Goal: Answer question/provide support: Share knowledge or assist other users

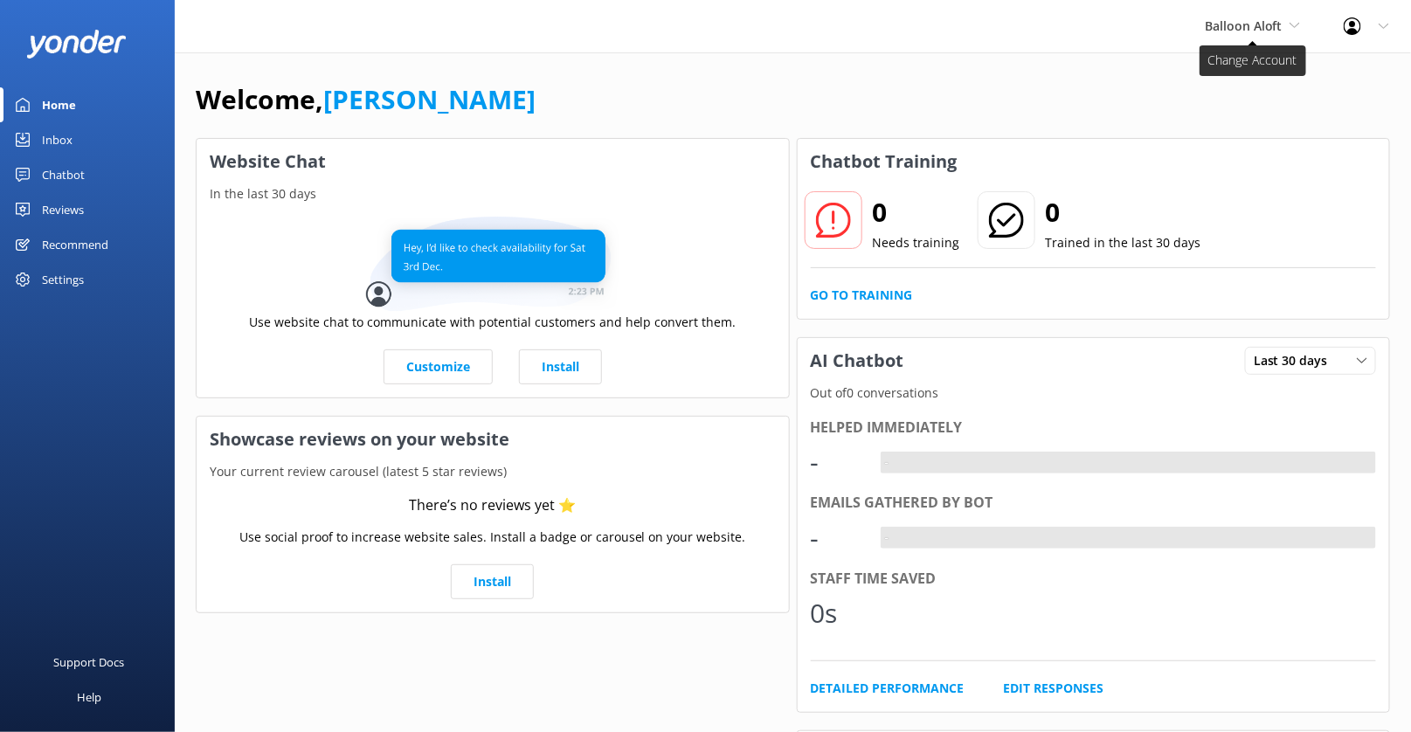
click at [1265, 28] on span "Balloon Aloft" at bounding box center [1244, 25] width 78 height 17
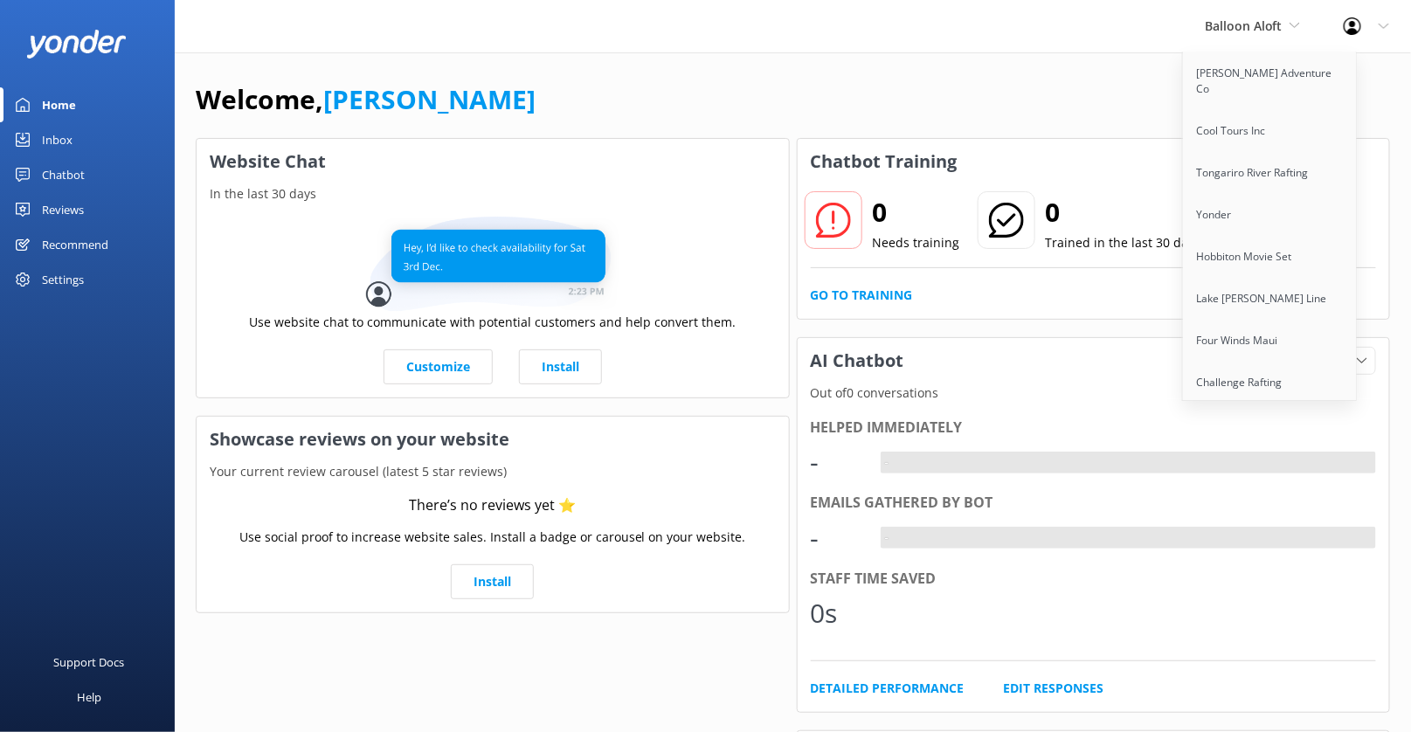
click at [1041, 85] on div "Welcome, Kendall Malone" at bounding box center [793, 108] width 1194 height 59
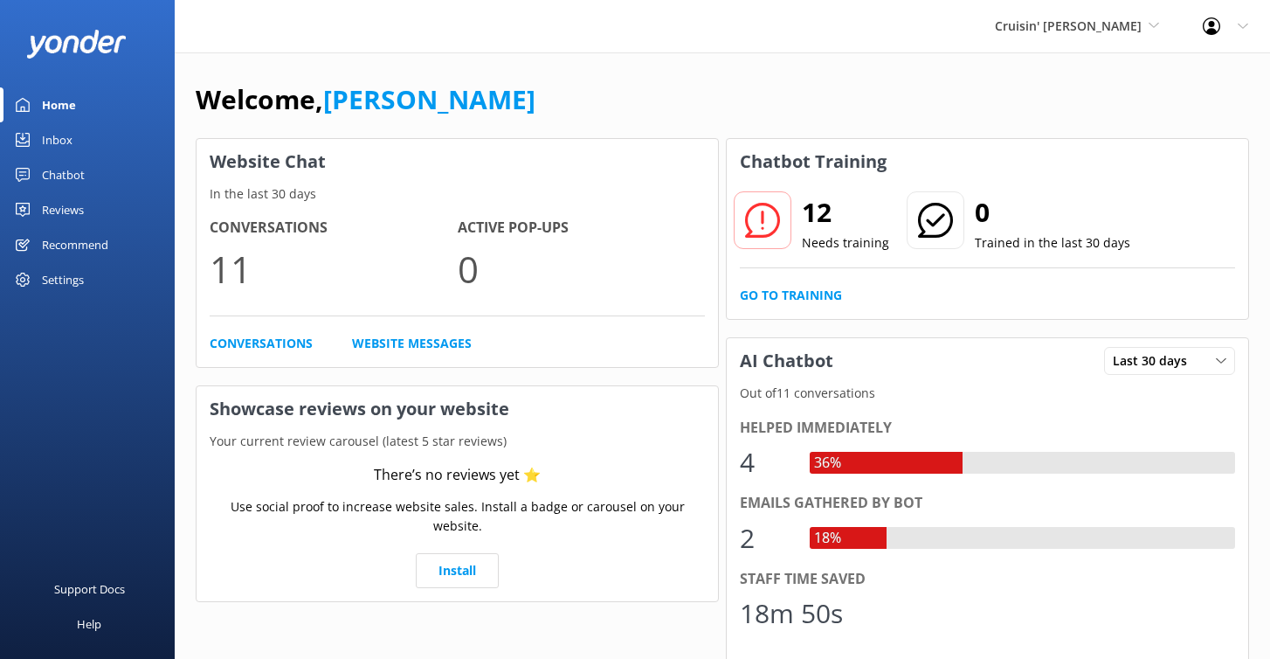
click at [61, 273] on div "Settings" at bounding box center [63, 279] width 42 height 35
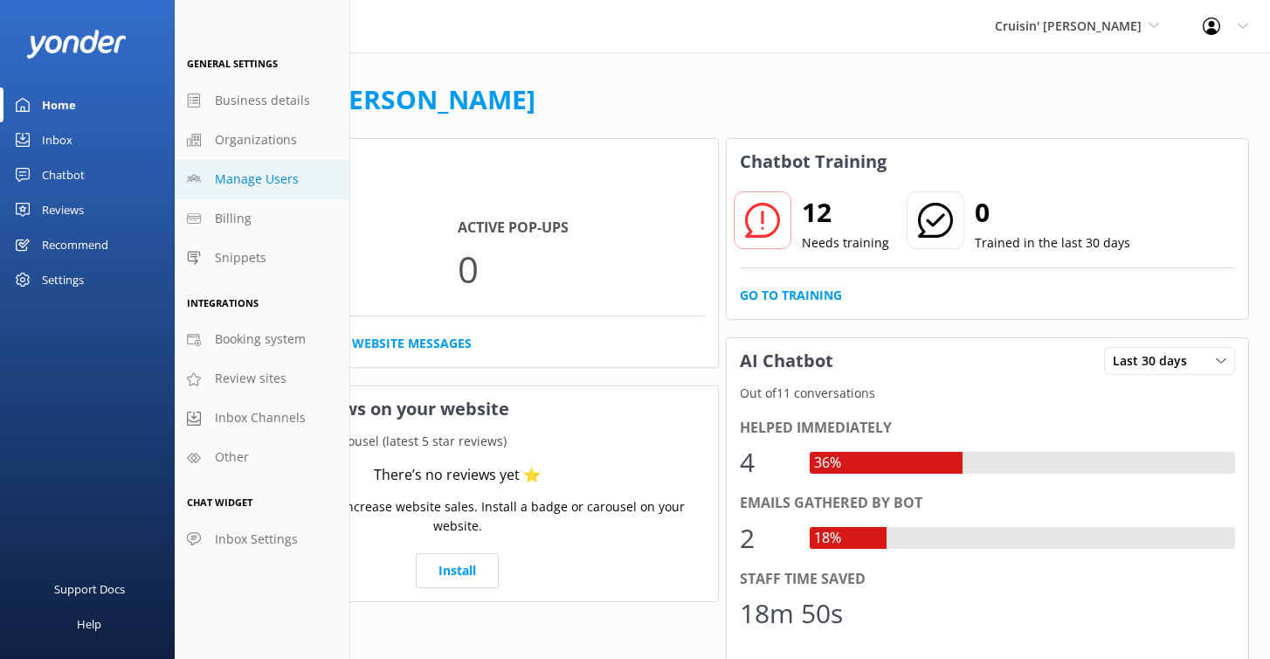
click at [244, 182] on span "Manage Users" at bounding box center [257, 179] width 84 height 19
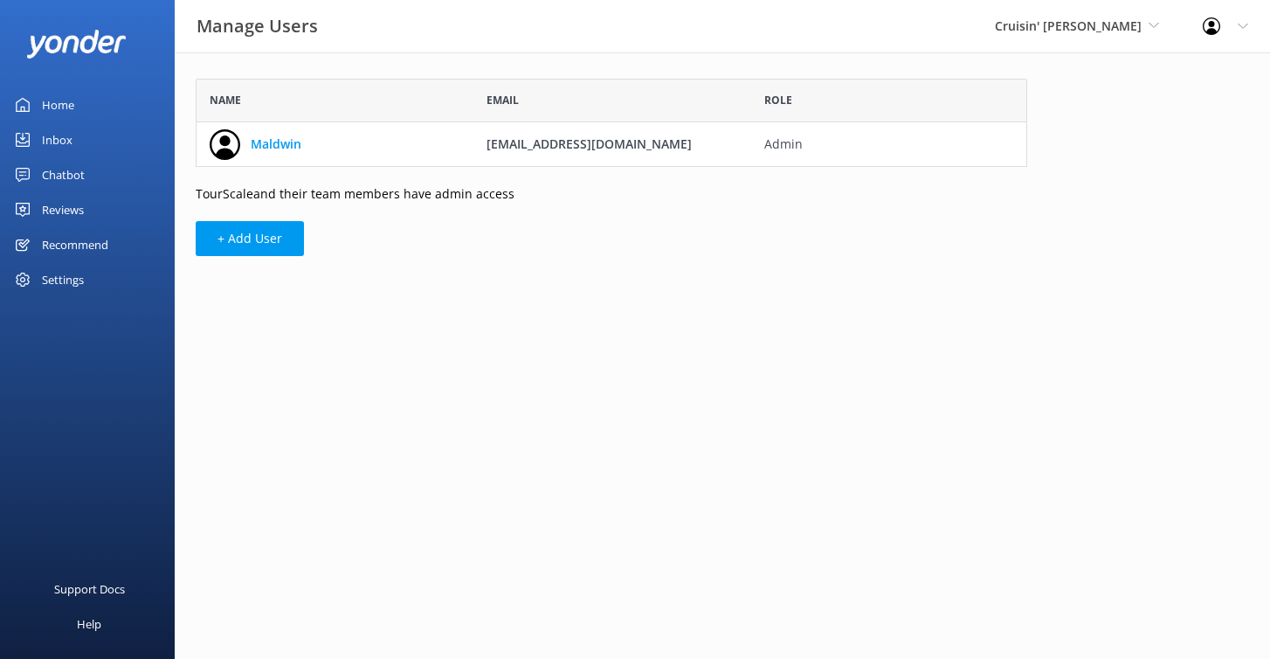
scroll to position [88, 832]
click at [286, 245] on button "+ Add User" at bounding box center [250, 238] width 108 height 35
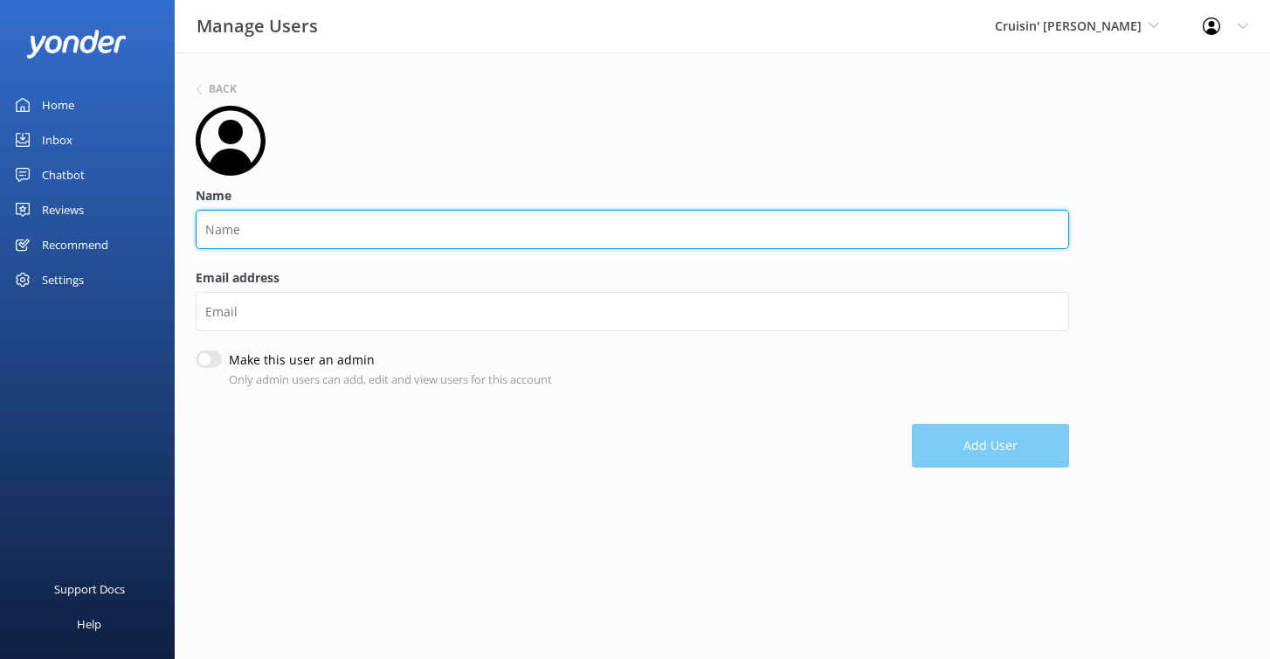
click at [307, 217] on input "Name" at bounding box center [633, 229] width 874 height 39
type input "Pam"
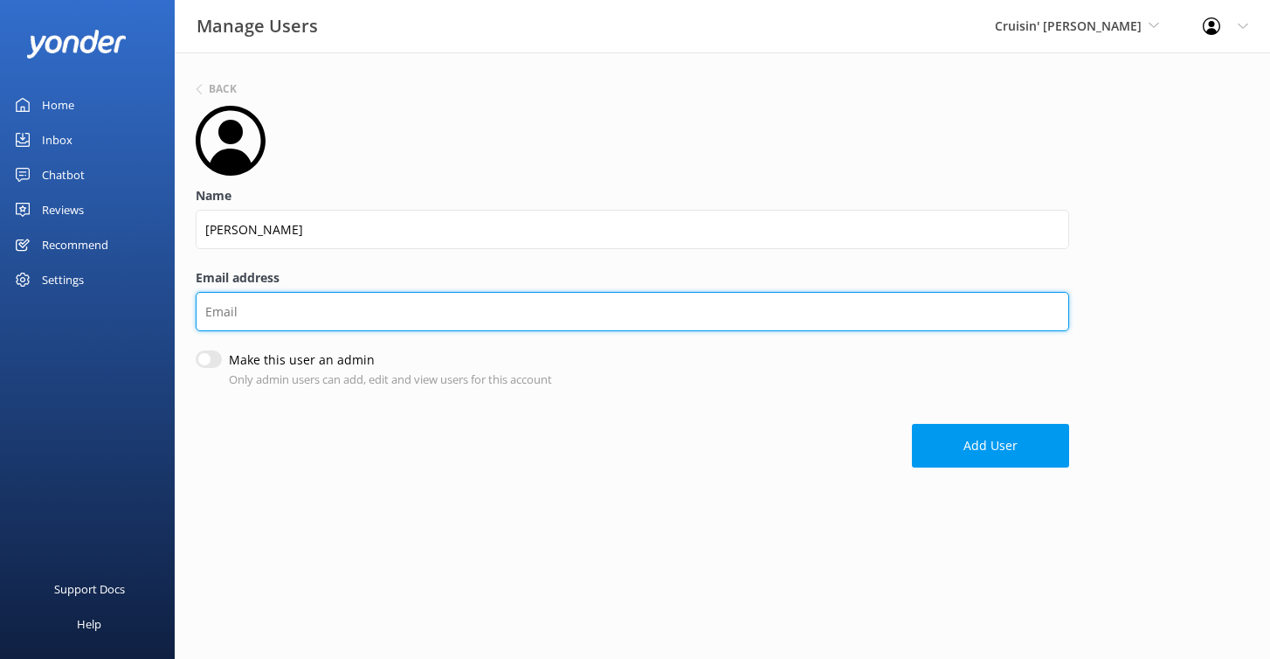
click at [260, 320] on input "Email address" at bounding box center [633, 311] width 874 height 39
paste input "pamm@cruisintikis.com"
type input "pamm@cruisintikis.com"
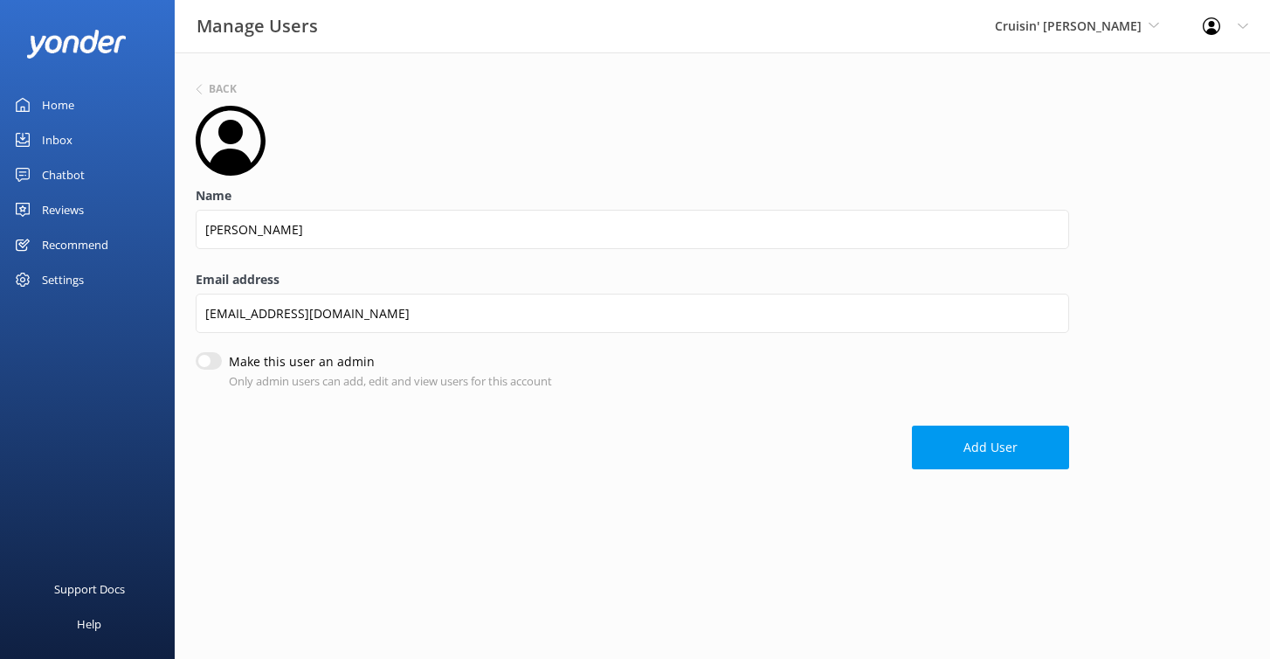
click at [200, 353] on form "Name Pam Email address pamm@cruisintikis.com Make this user an admin Only admin…" at bounding box center [633, 287] width 874 height 363
click at [208, 367] on input "Make this user an admin" at bounding box center [209, 362] width 26 height 17
checkbox input "true"
click at [952, 459] on button "Add User" at bounding box center [990, 449] width 157 height 44
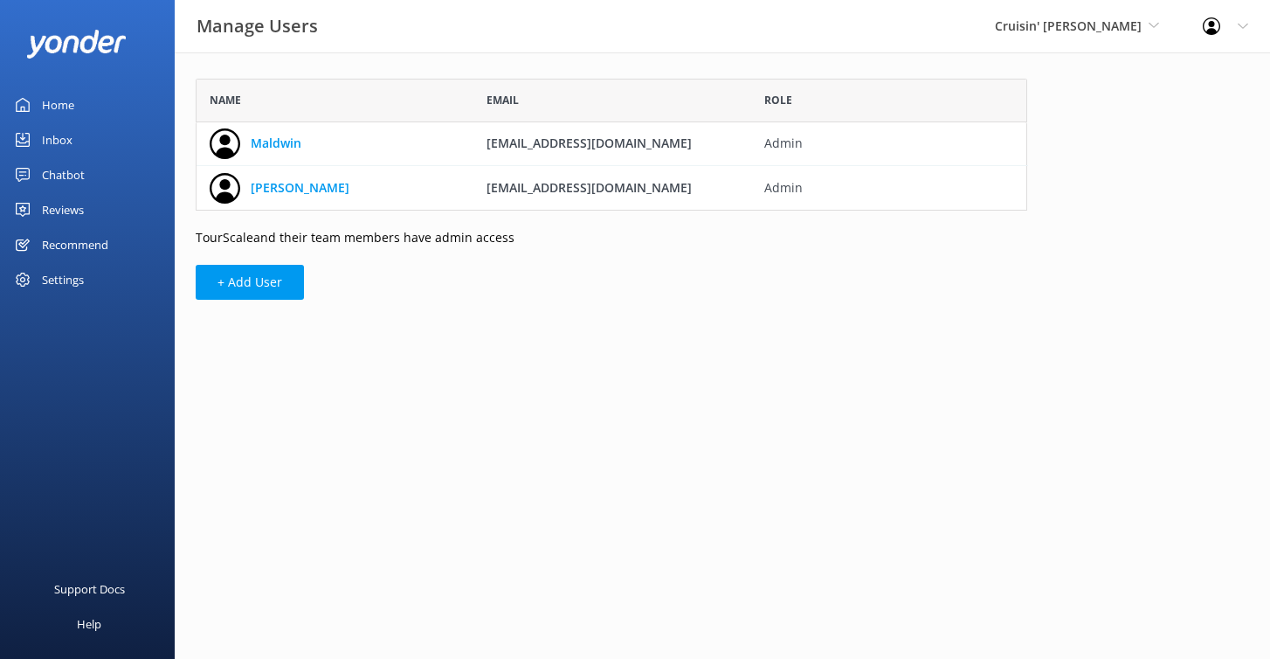
scroll to position [132, 832]
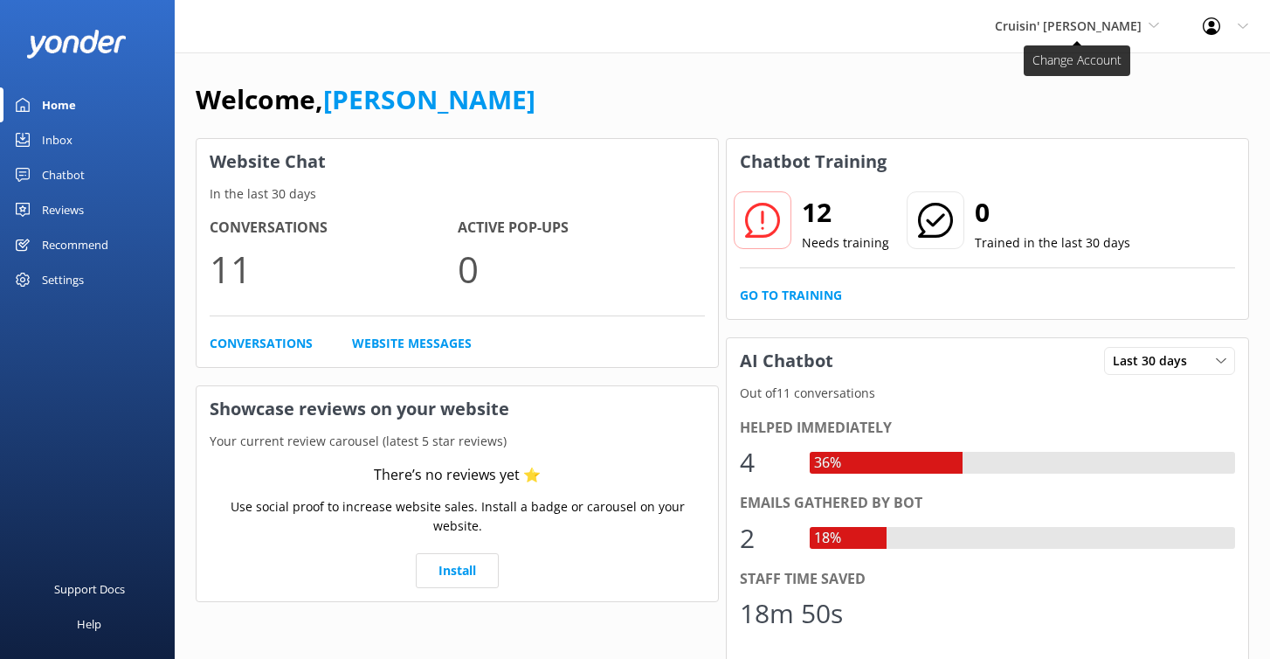
click at [1113, 32] on span "Cruisin' [PERSON_NAME]" at bounding box center [1068, 25] width 147 height 17
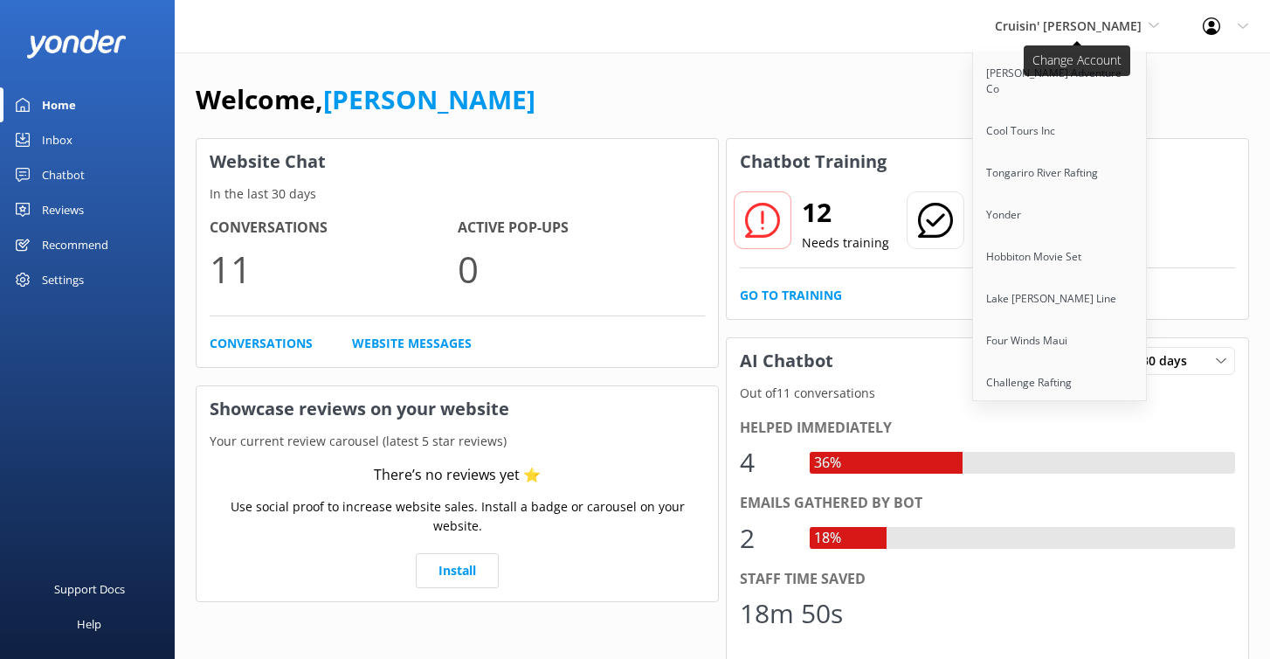
scroll to position [896, 0]
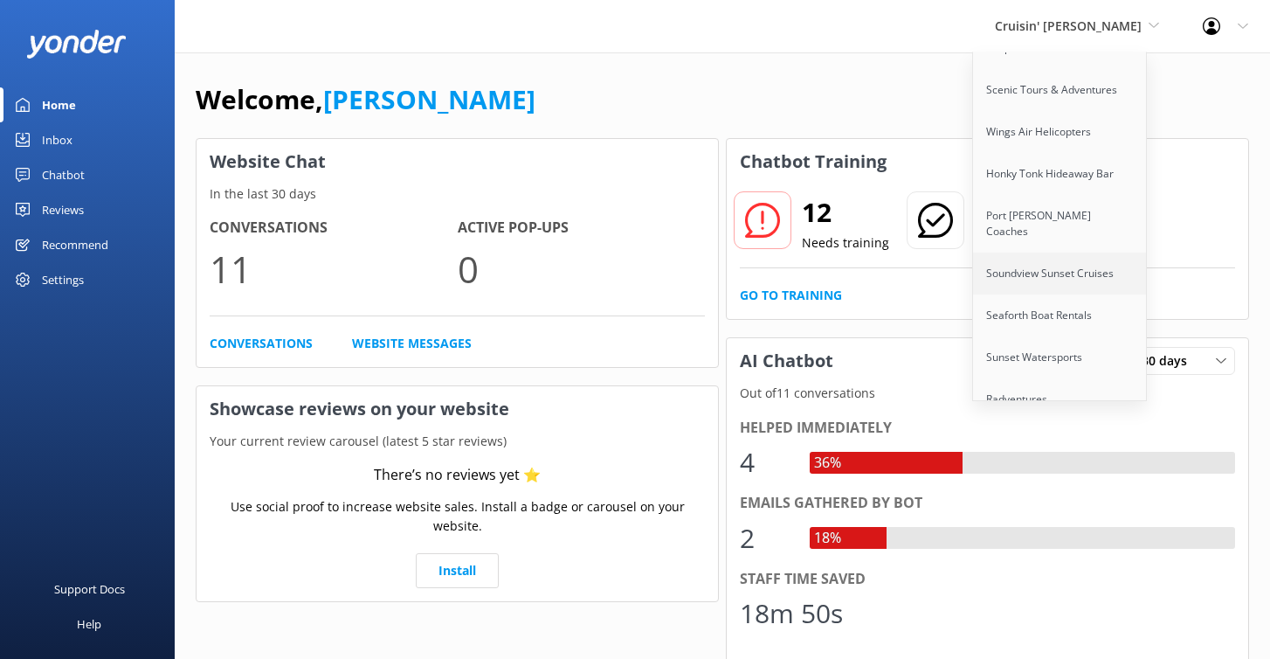
click at [1086, 253] on link "Soundview Sunset Cruises" at bounding box center [1060, 274] width 175 height 42
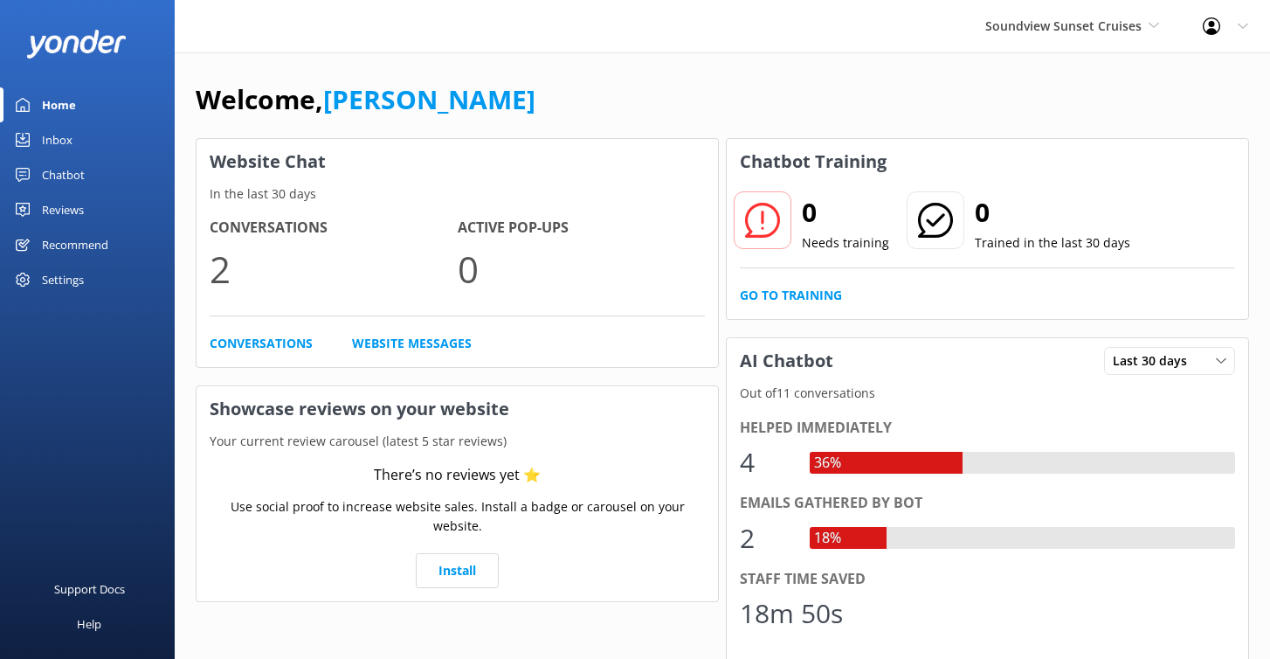
click at [69, 173] on div "Chatbot" at bounding box center [63, 174] width 43 height 35
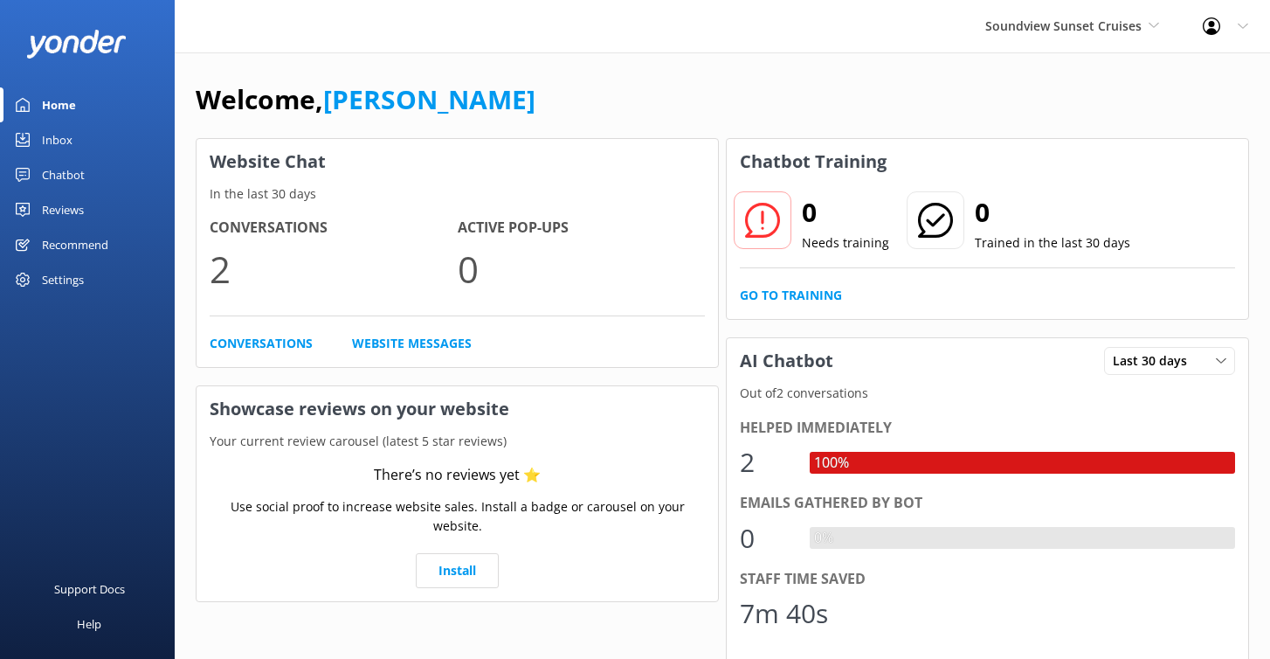
click at [63, 174] on div "Chatbot" at bounding box center [63, 174] width 43 height 35
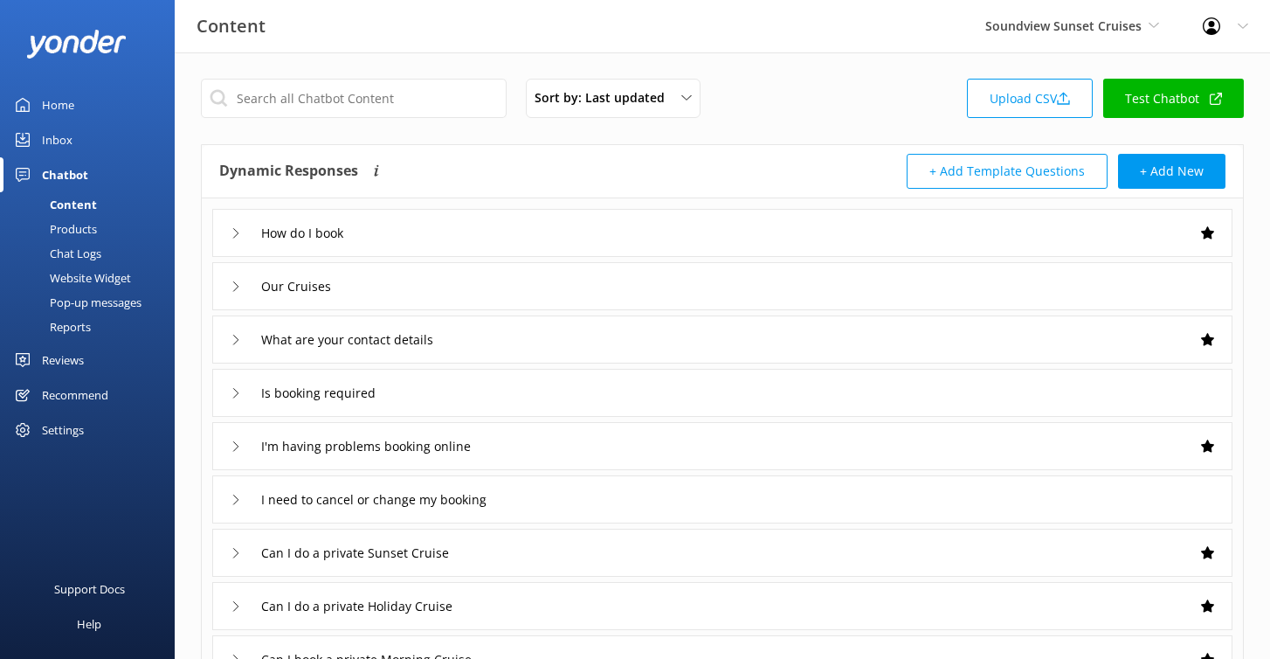
click at [1155, 102] on link "Test Chatbot" at bounding box center [1174, 98] width 141 height 39
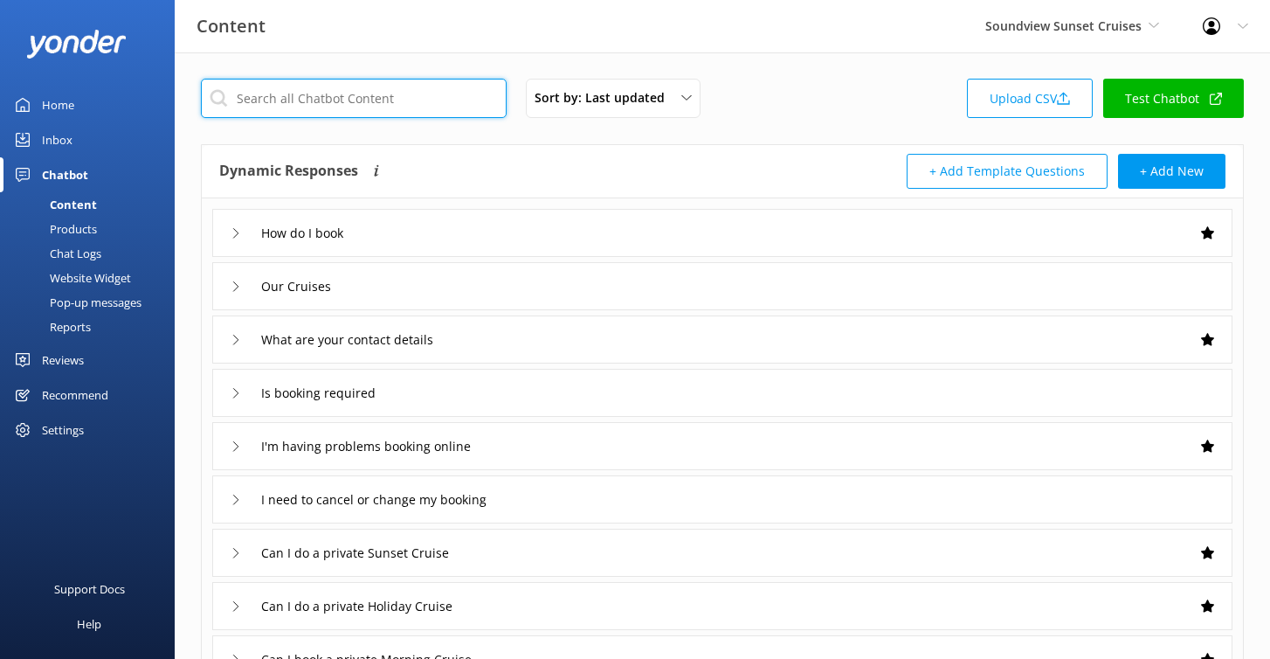
click at [359, 90] on input "text" at bounding box center [354, 98] width 306 height 39
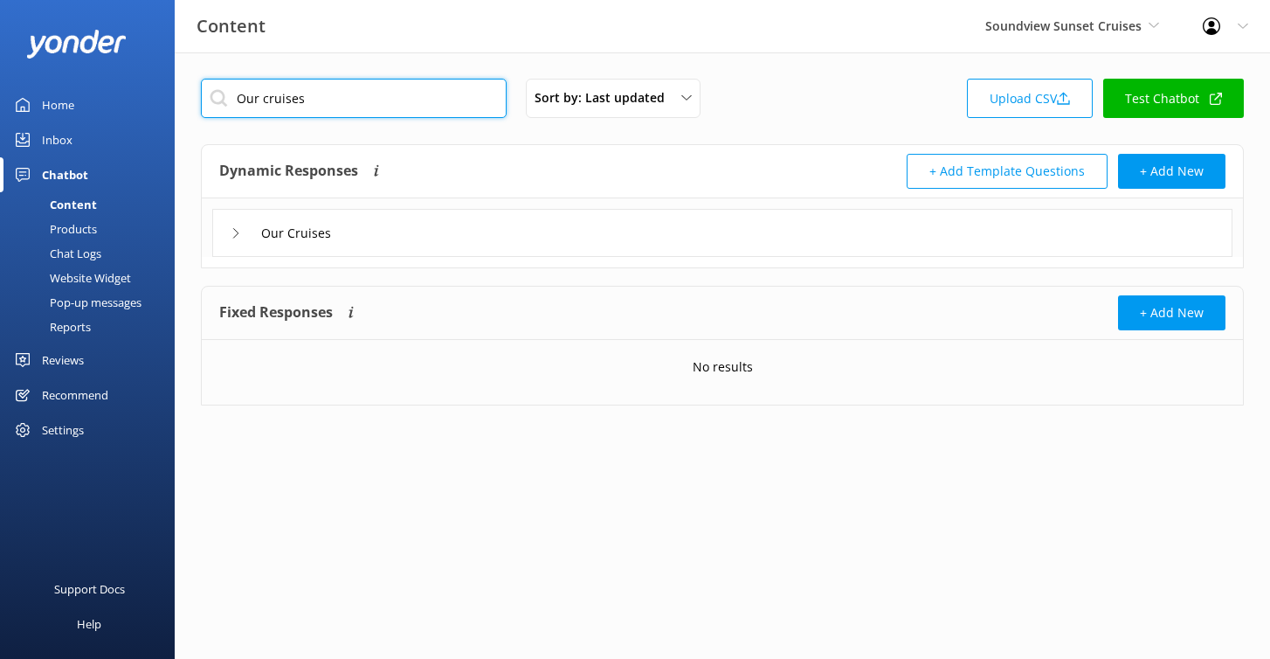
type input "Our cruises"
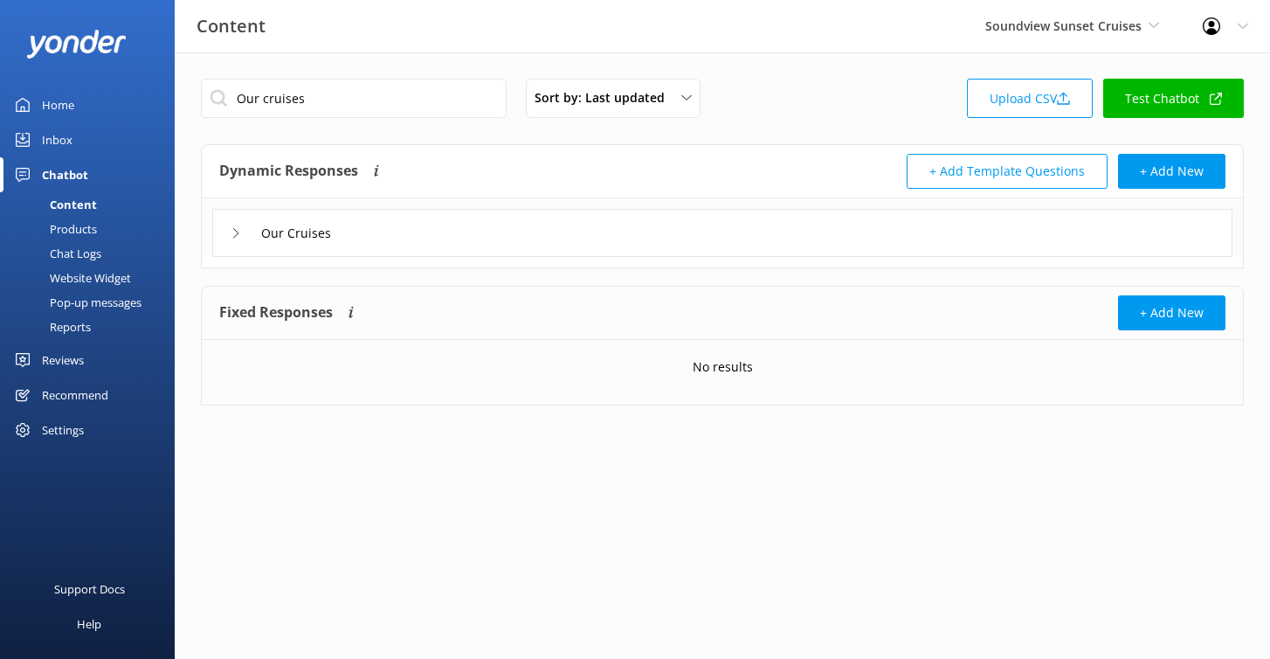
click at [431, 225] on div "Our Cruises" at bounding box center [722, 233] width 1021 height 48
click at [358, 223] on div "Our Cruises" at bounding box center [722, 233] width 1021 height 48
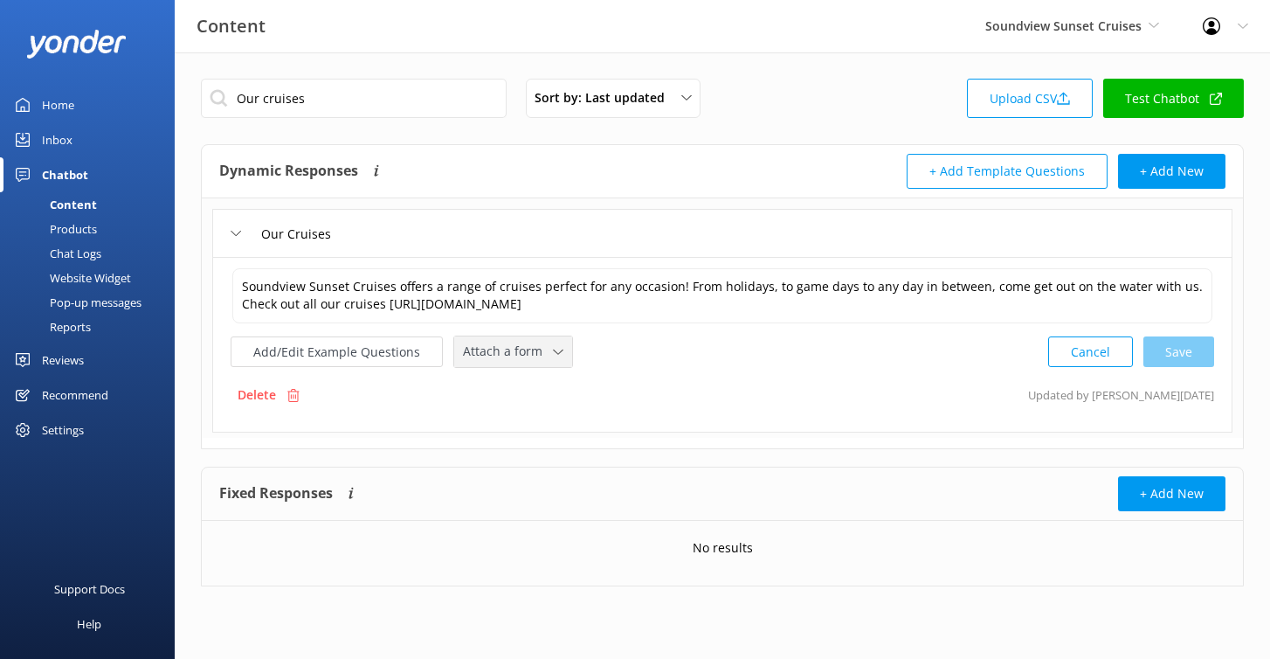
click at [500, 359] on span "Attach a form" at bounding box center [508, 351] width 90 height 19
click at [534, 416] on div "Check availability" at bounding box center [507, 424] width 87 height 17
click at [80, 226] on div "Products" at bounding box center [53, 229] width 87 height 24
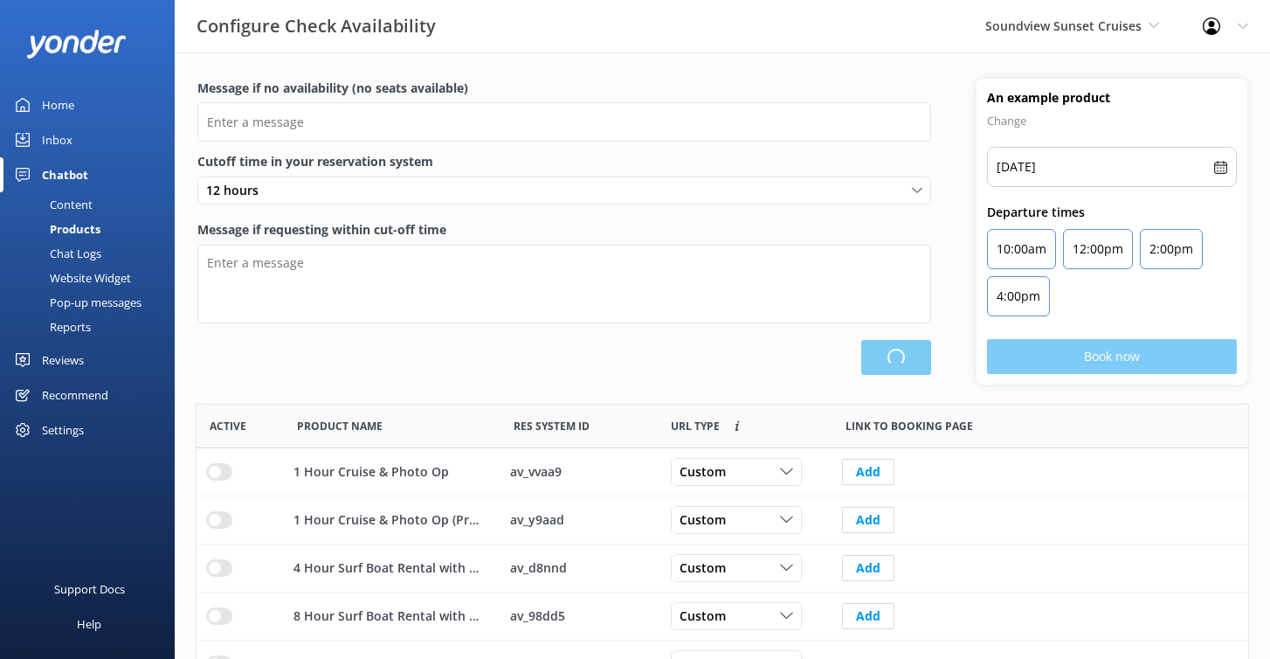
scroll to position [525, 1052]
type input "There are no seats available, please check an alternative day"
type textarea "Our online booking system closes {hours} prior to departure. Please contact us …"
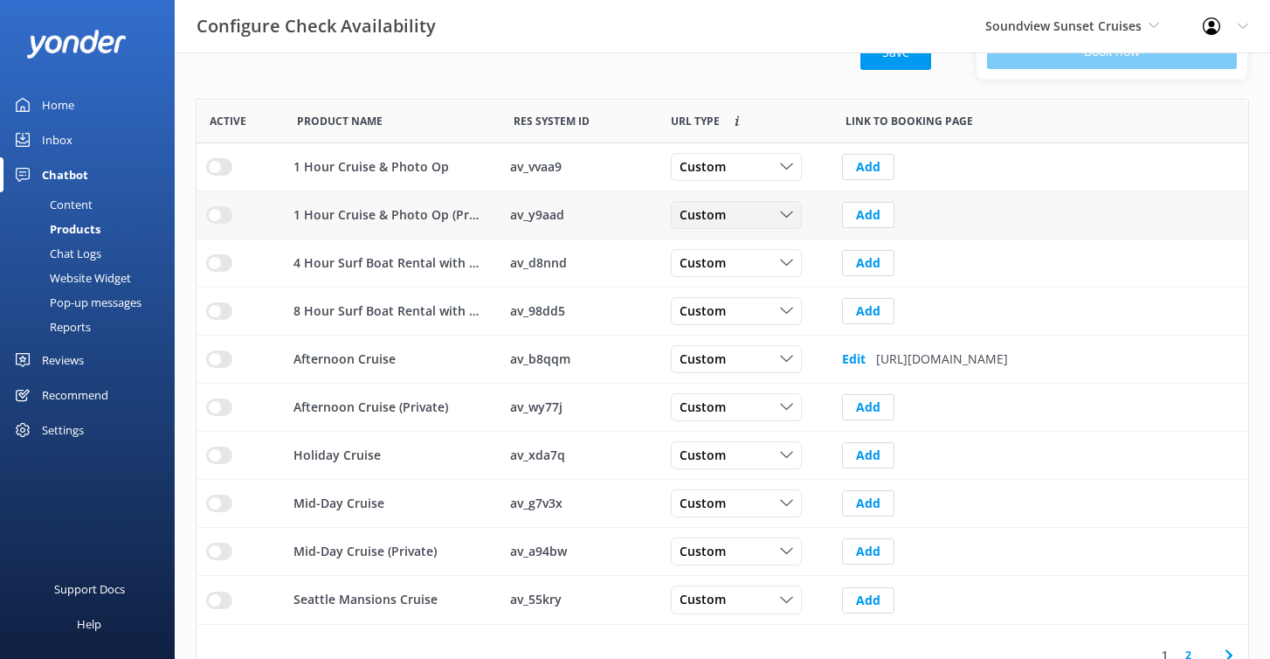
scroll to position [306, 0]
click at [765, 171] on div "Custom" at bounding box center [736, 165] width 122 height 19
click at [794, 105] on div "URL Type Custom links use the same URL for all timeslots, requiring users to re…" at bounding box center [745, 121] width 175 height 44
click at [213, 351] on input "row" at bounding box center [219, 357] width 26 height 17
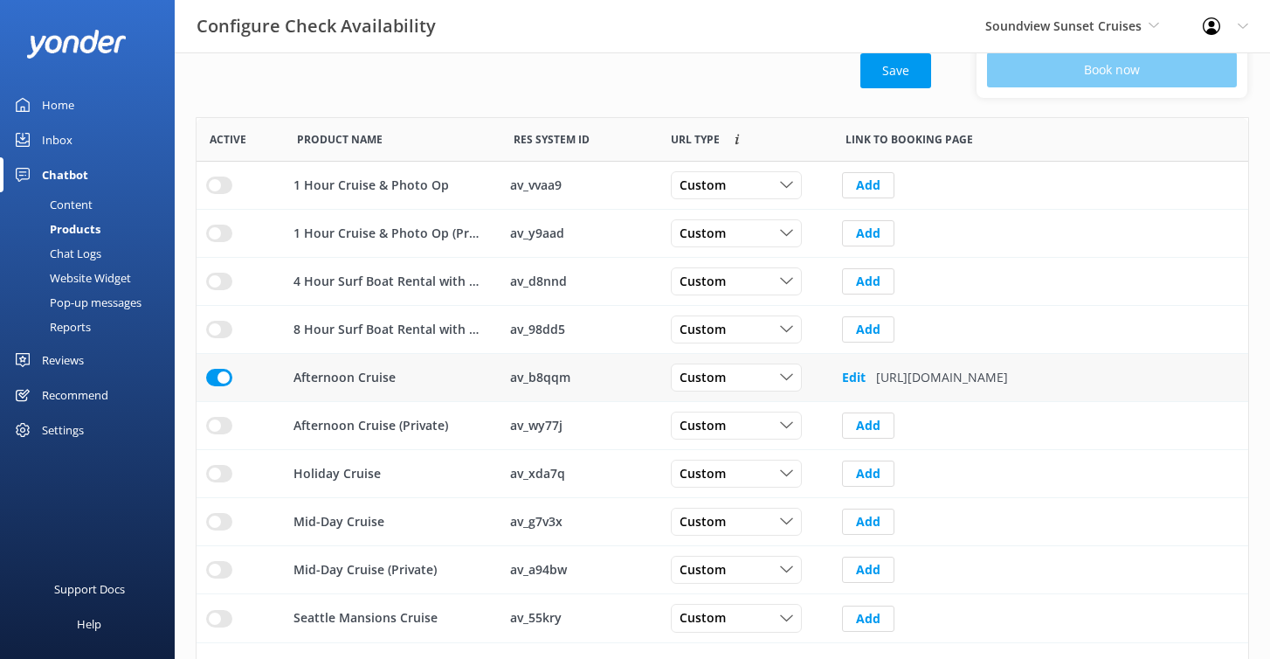
scroll to position [277, 0]
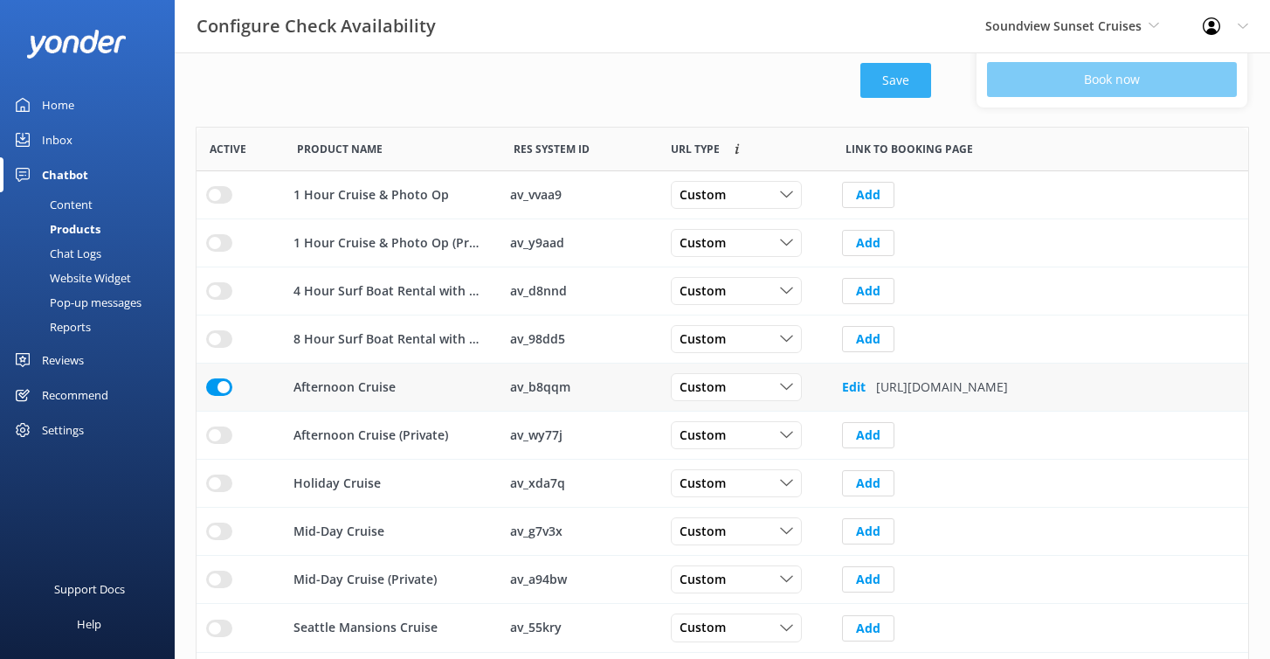
click at [909, 87] on button "Save" at bounding box center [896, 80] width 71 height 35
click at [952, 386] on p "[URL][DOMAIN_NAME]" at bounding box center [942, 386] width 132 height 19
click at [986, 387] on p "[URL][DOMAIN_NAME]" at bounding box center [942, 386] width 132 height 19
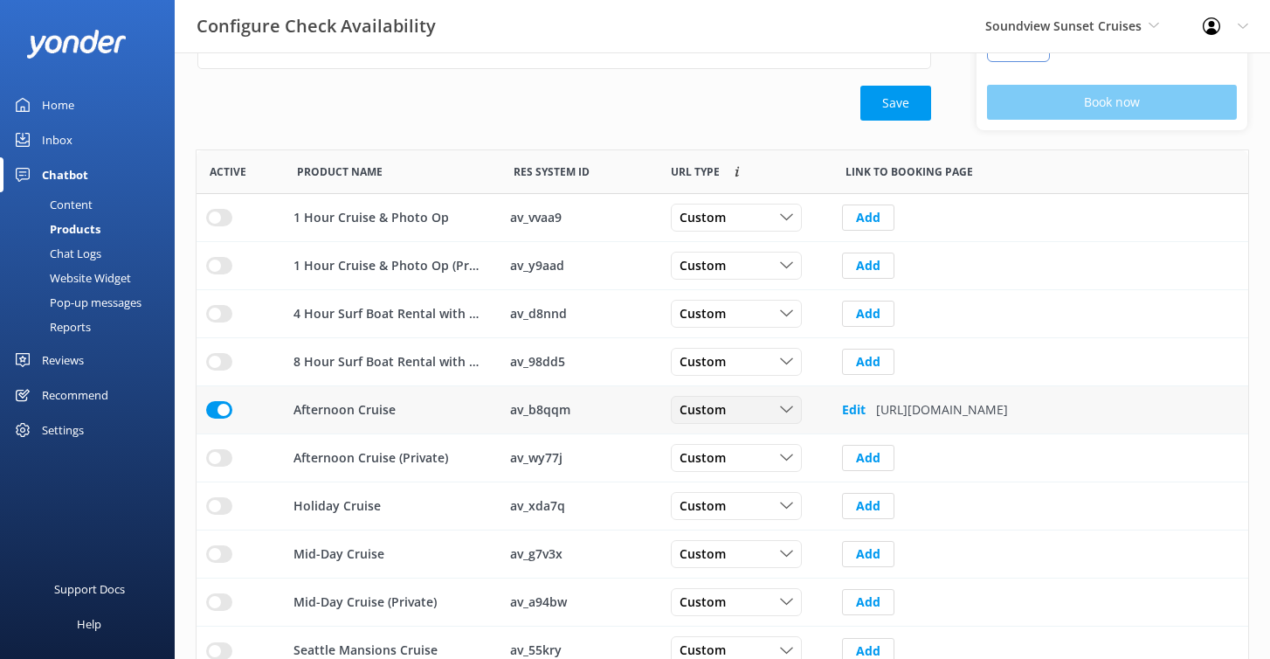
scroll to position [291, 0]
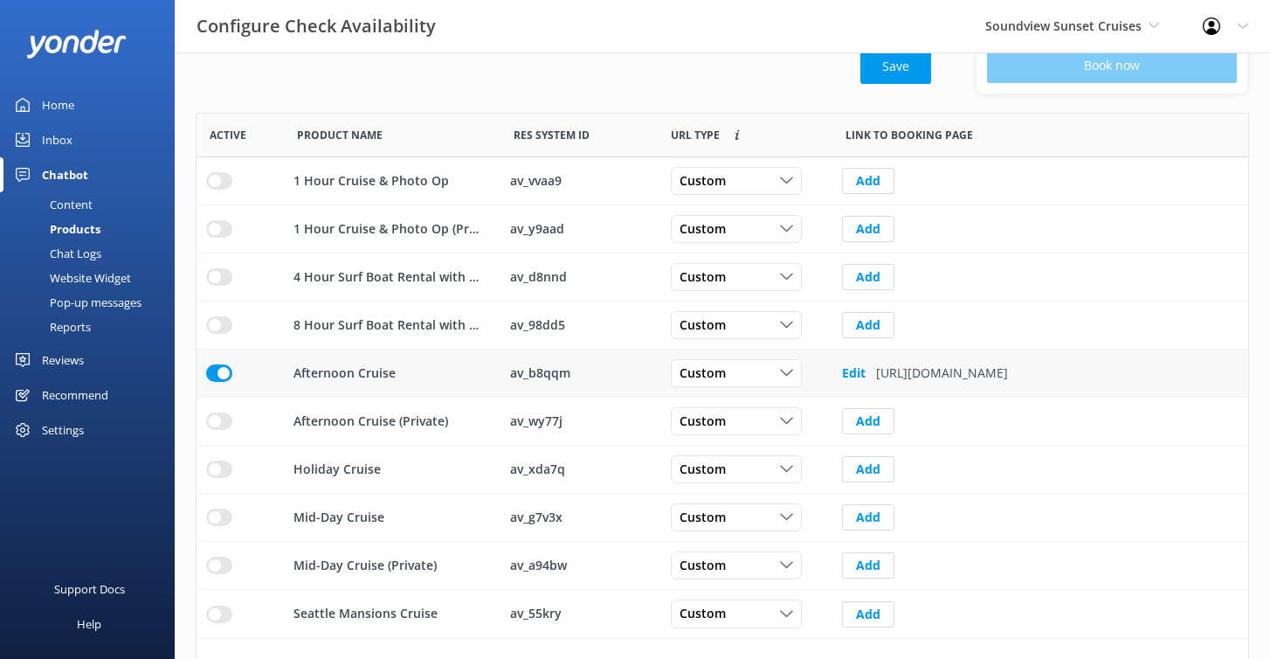
click at [1008, 368] on p "[URL][DOMAIN_NAME]" at bounding box center [942, 372] width 132 height 19
copy p "[URL][DOMAIN_NAME]"
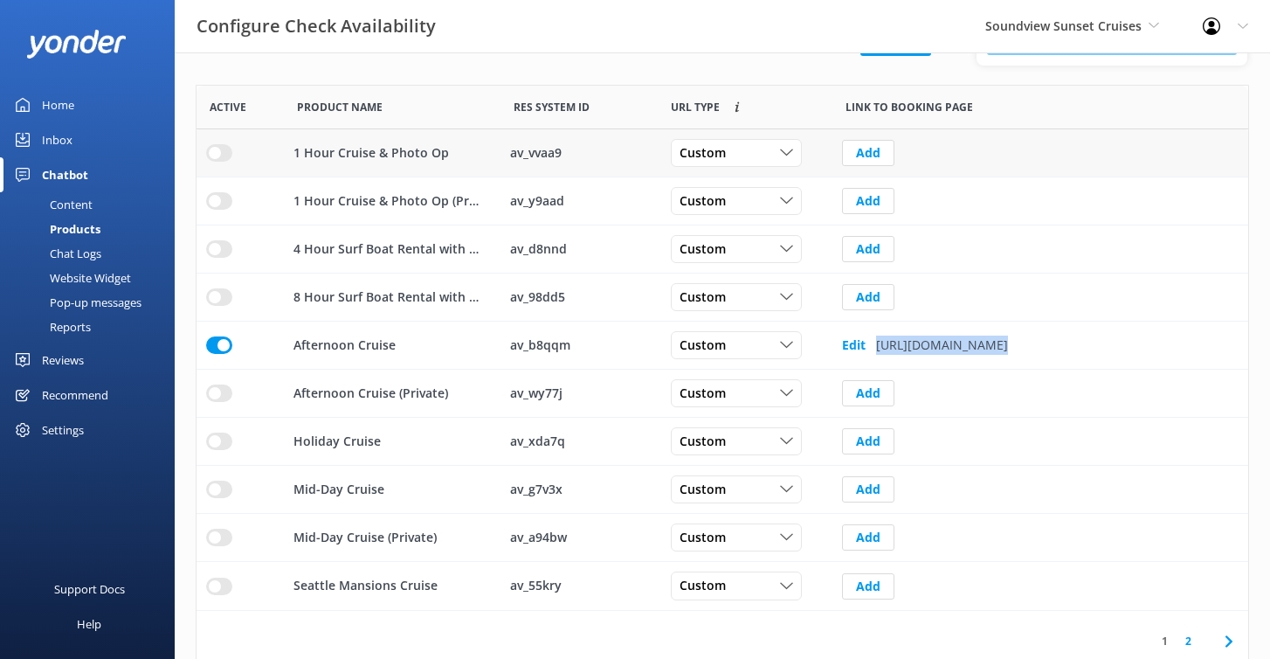
scroll to position [332, 0]
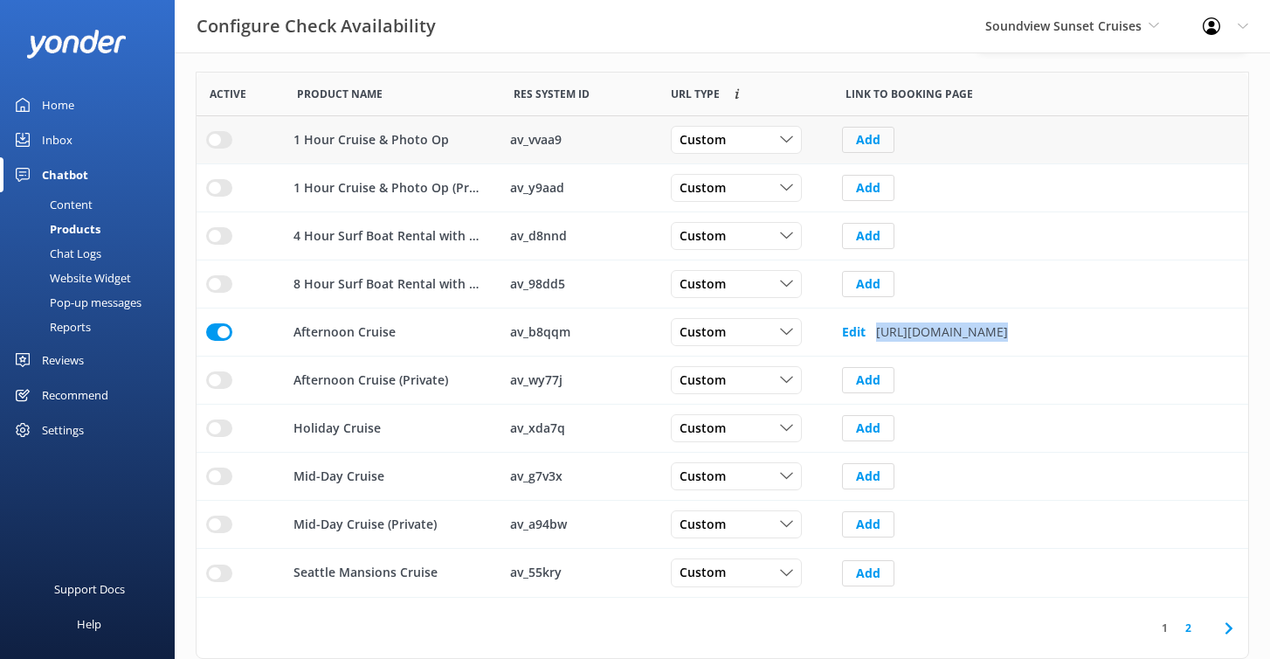
click at [875, 136] on button "Add" at bounding box center [868, 140] width 52 height 26
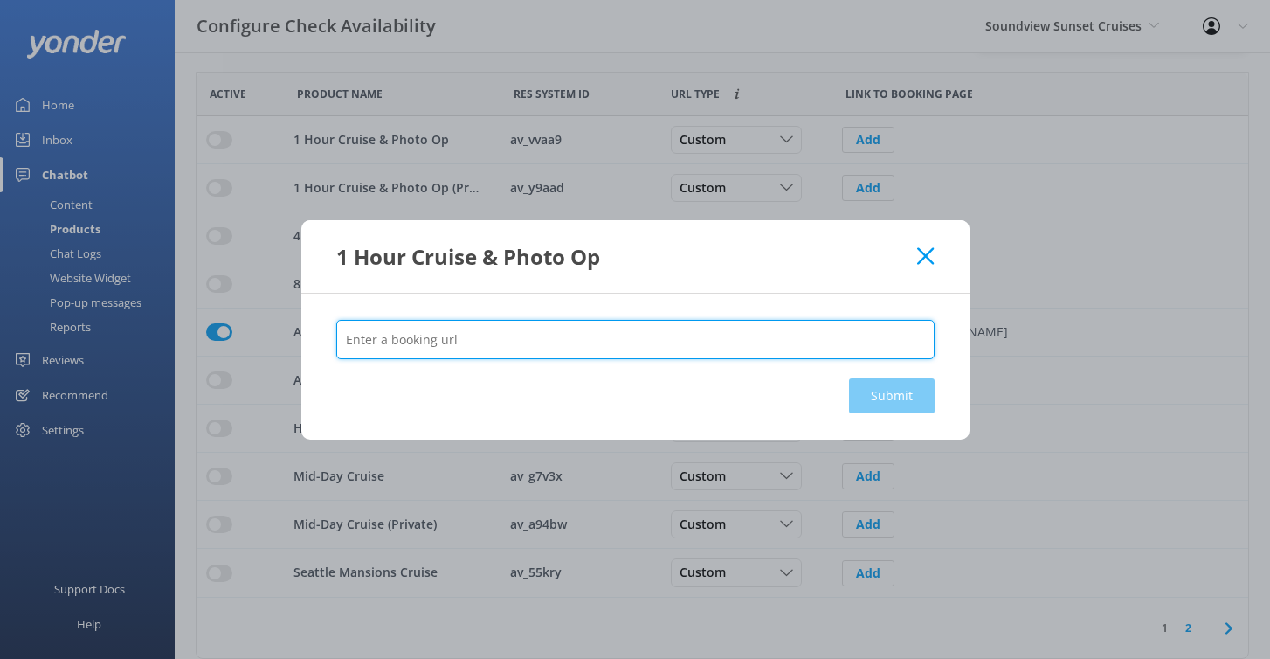
click at [579, 325] on input "text" at bounding box center [635, 339] width 599 height 39
paste input "[URL][DOMAIN_NAME]"
type input "[URL][DOMAIN_NAME]"
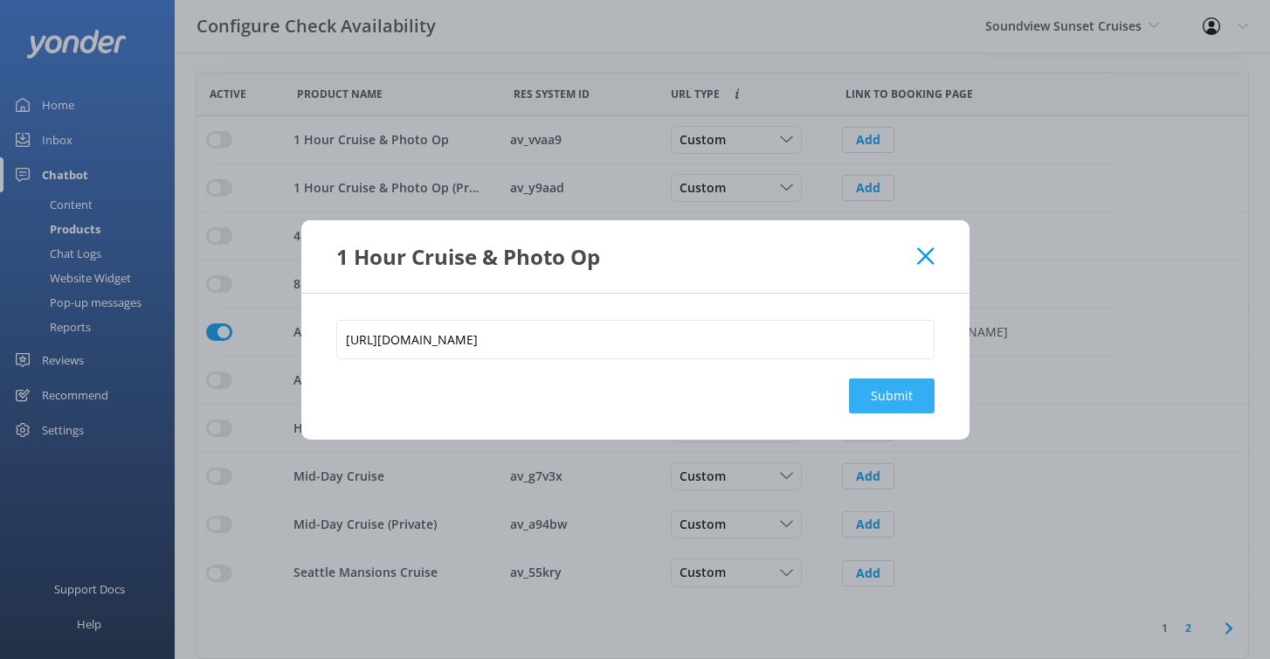
scroll to position [0, 0]
click at [882, 393] on button "Submit" at bounding box center [892, 395] width 86 height 35
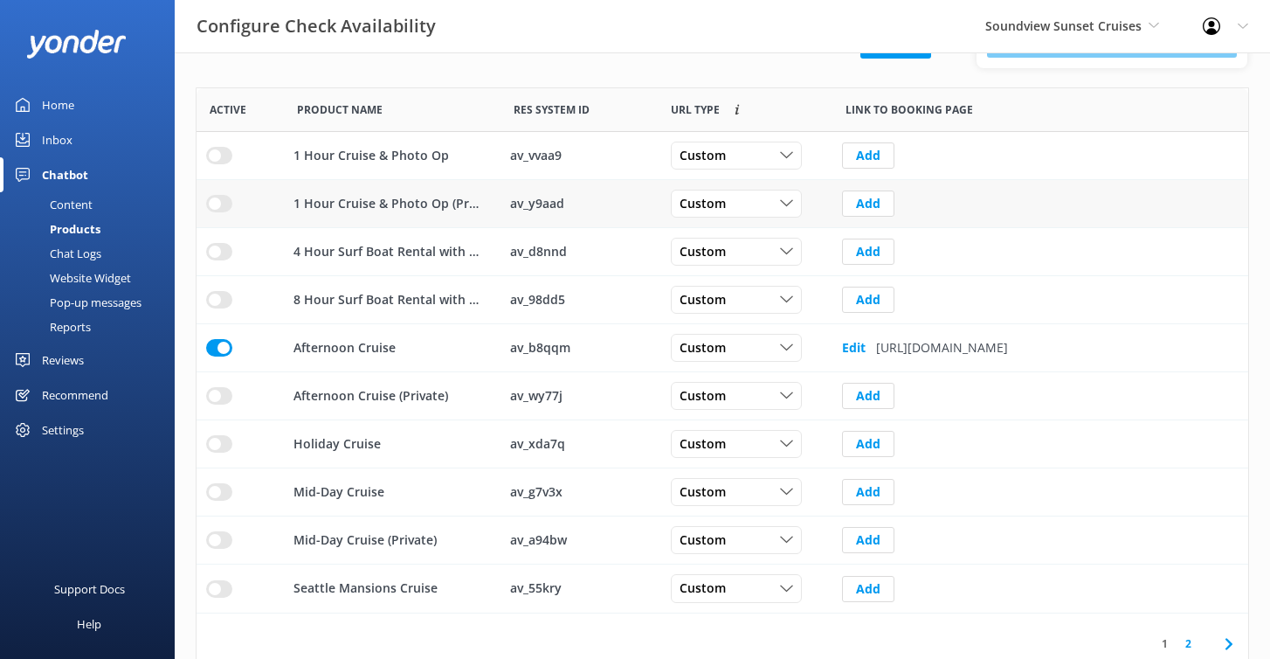
scroll to position [332, 0]
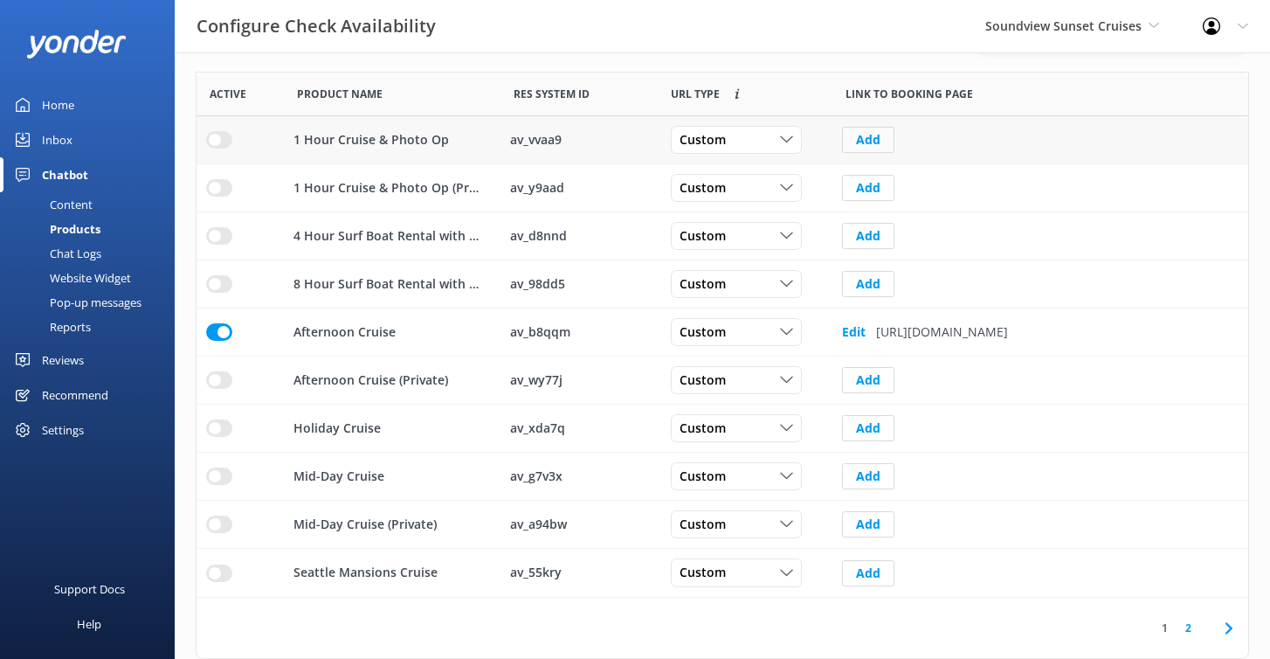
click at [869, 138] on button "Add" at bounding box center [868, 140] width 52 height 26
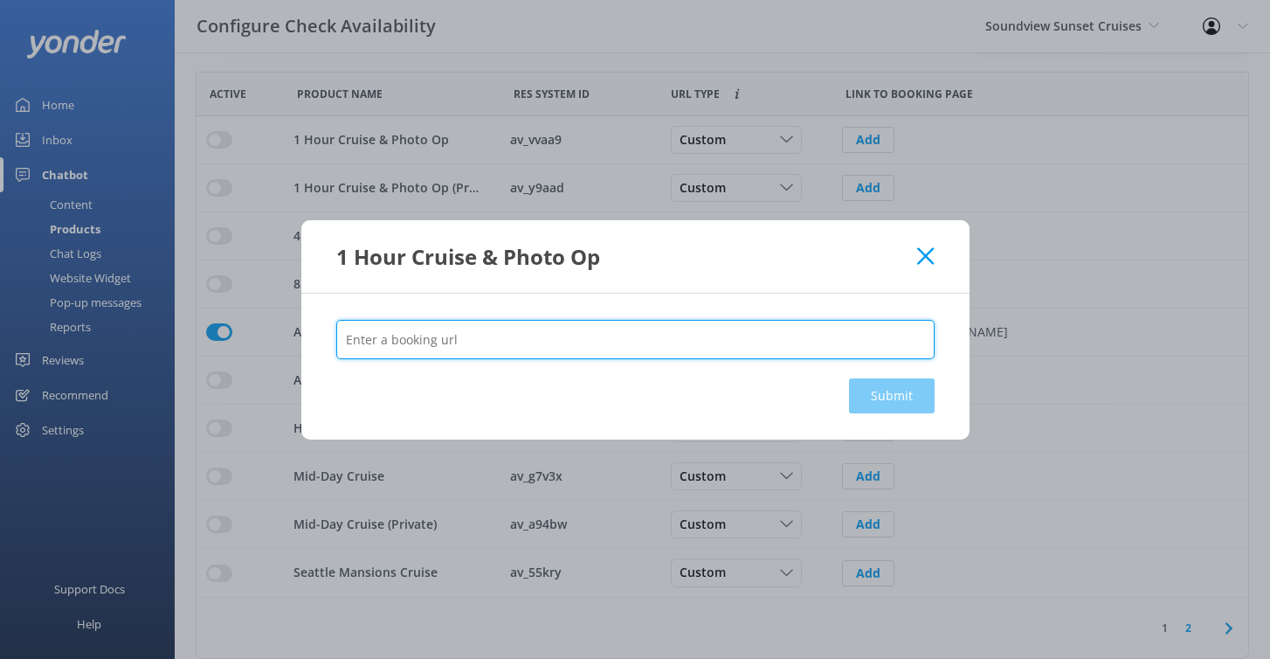
click at [452, 336] on input "text" at bounding box center [635, 339] width 599 height 39
paste input "[URL][DOMAIN_NAME]"
type input "[URL][DOMAIN_NAME]"
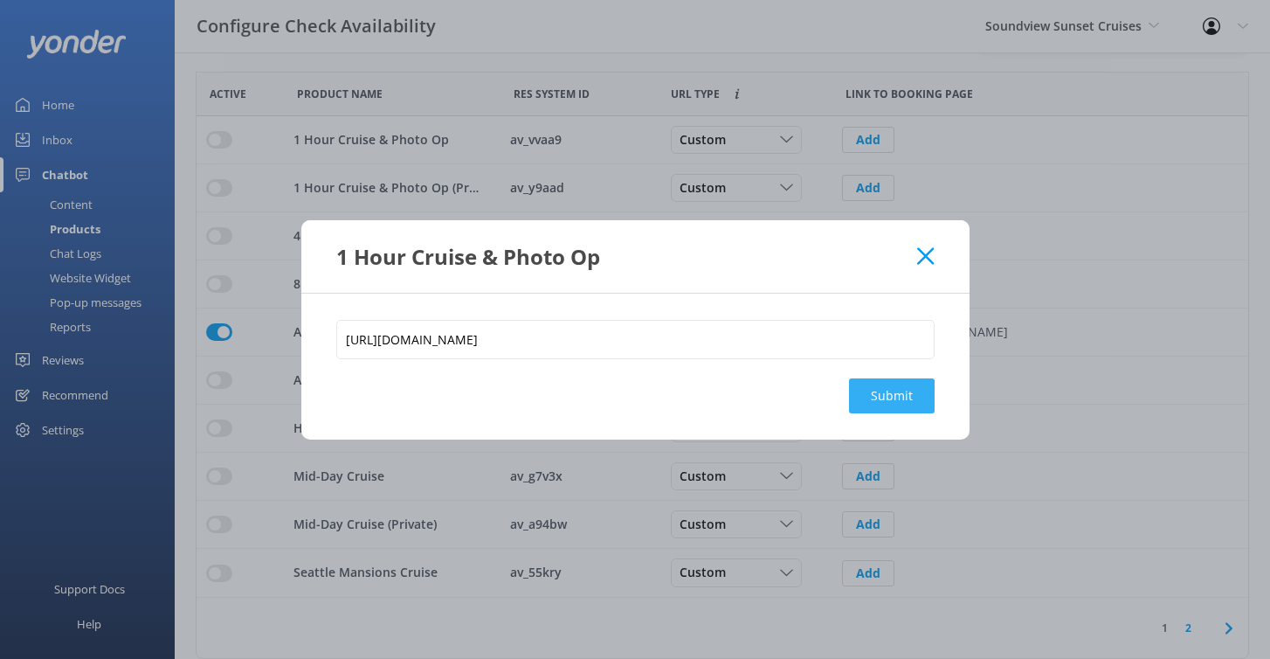
scroll to position [0, 0]
click at [894, 384] on button "Submit" at bounding box center [892, 395] width 86 height 35
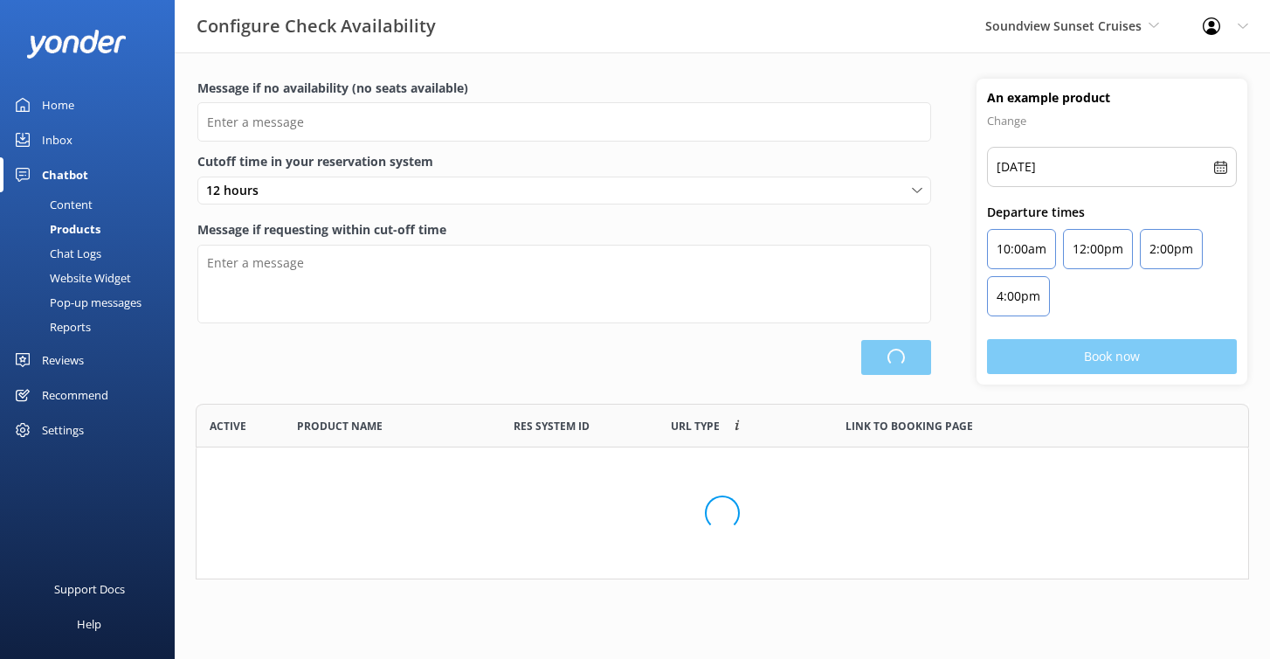
scroll to position [525, 1052]
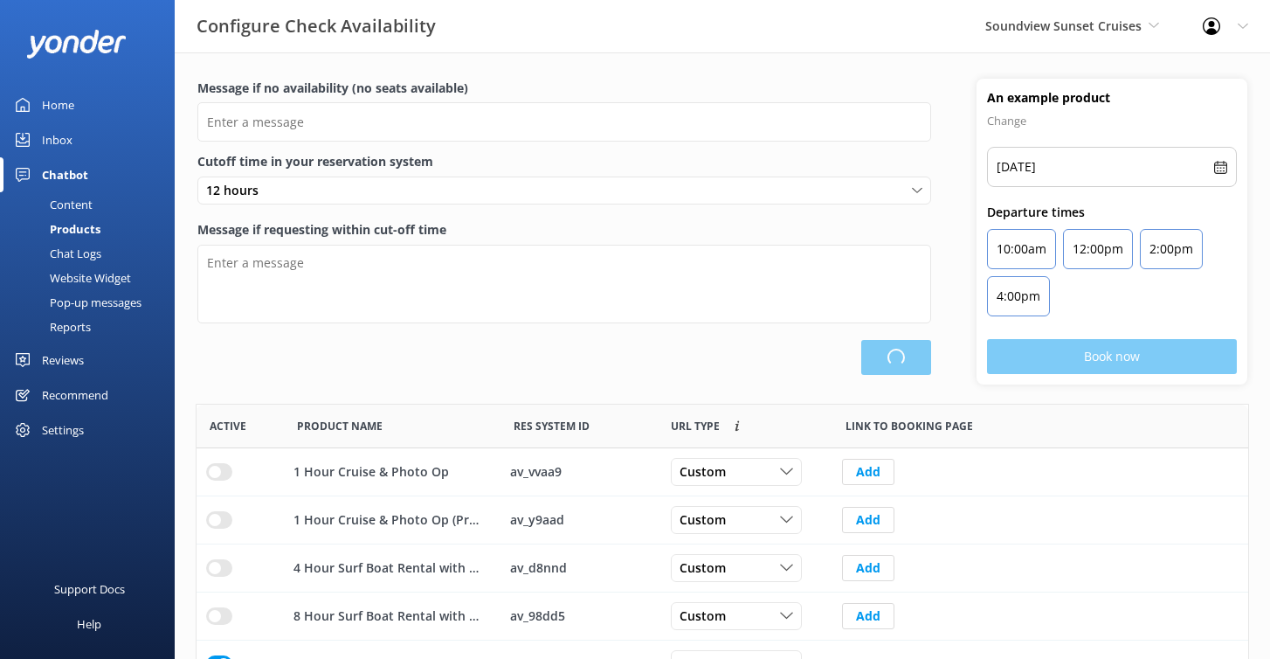
type input "There are no seats available, please check an alternative day"
type textarea "Our online booking system closes {hours} prior to departure. Please contact us …"
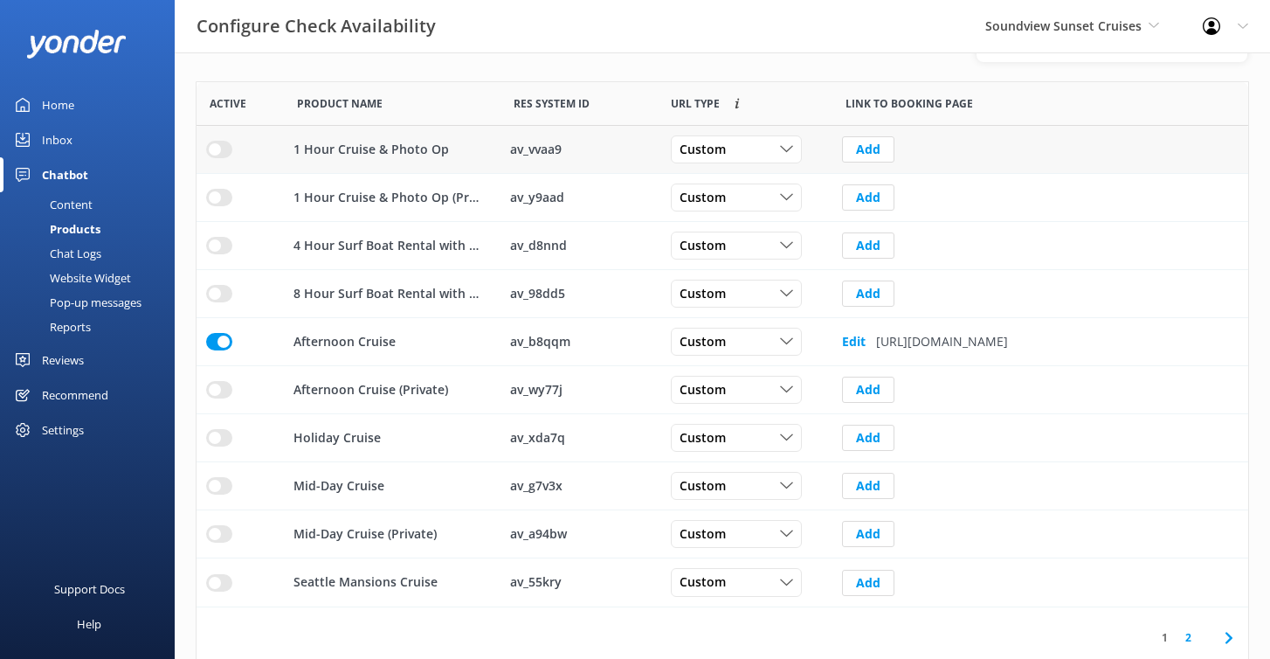
scroll to position [332, 0]
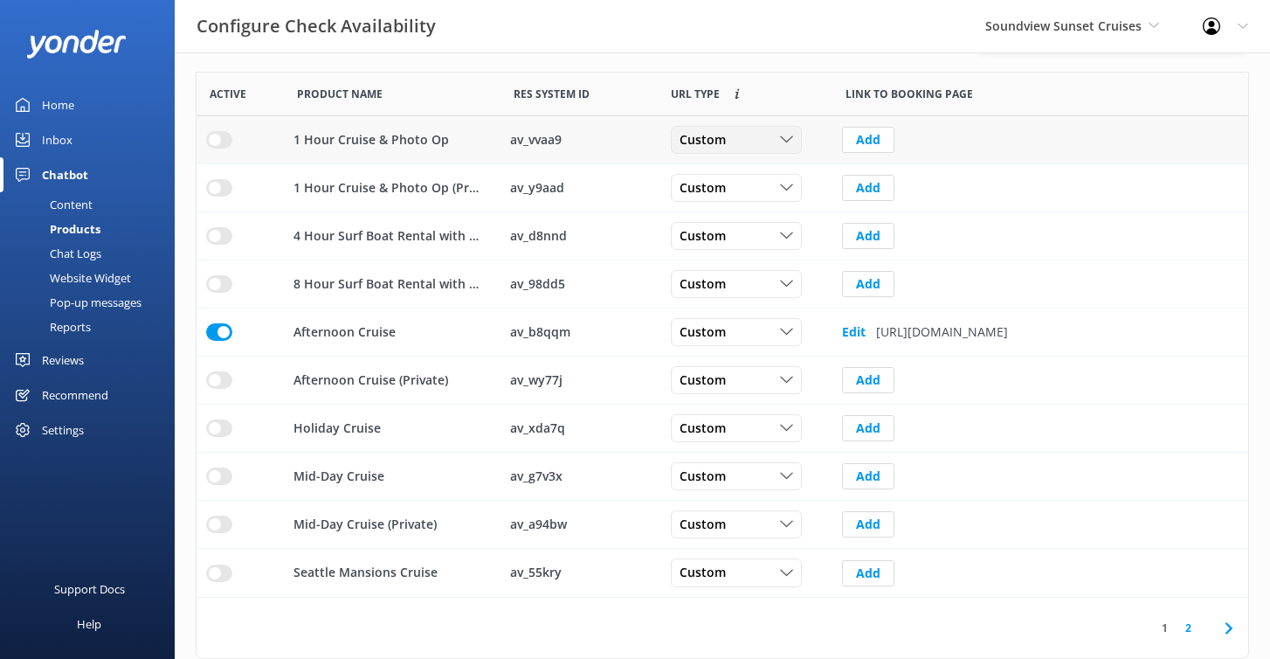
click at [730, 136] on span "Custom" at bounding box center [708, 139] width 57 height 19
click at [730, 168] on link "Custom" at bounding box center [750, 176] width 156 height 35
click at [857, 135] on button "Add" at bounding box center [868, 140] width 52 height 26
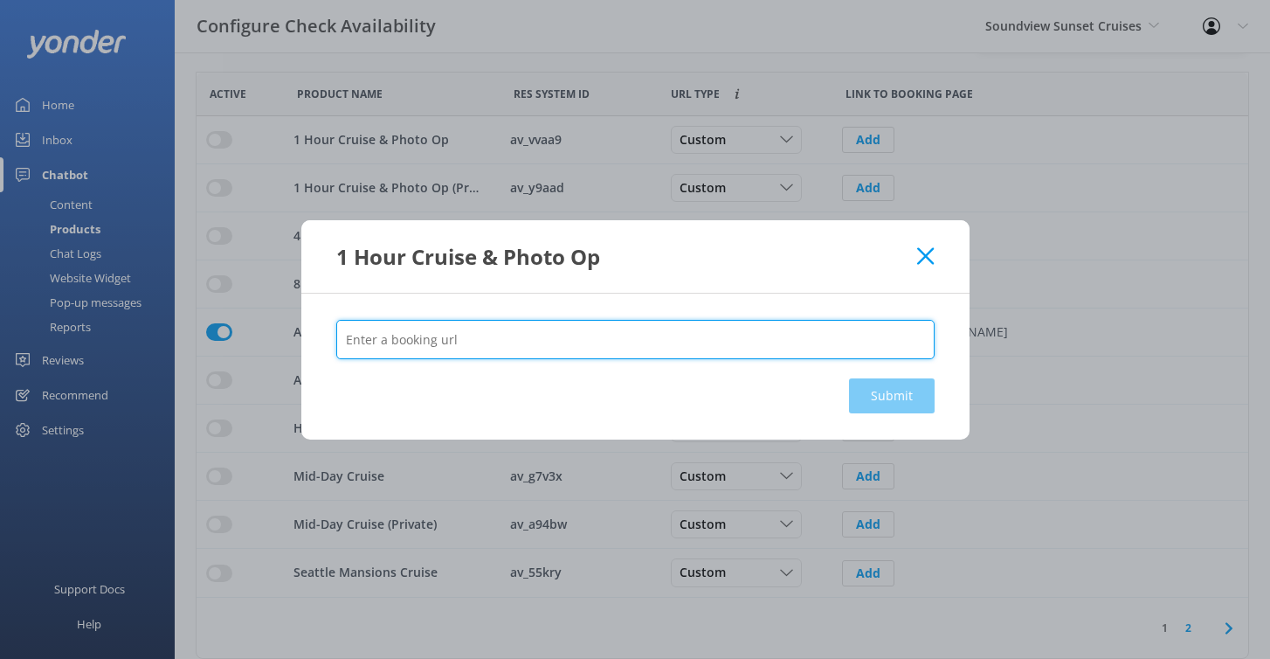
click at [532, 323] on input "text" at bounding box center [635, 339] width 599 height 39
paste input "[URL][DOMAIN_NAME]"
type input "[URL][DOMAIN_NAME]"
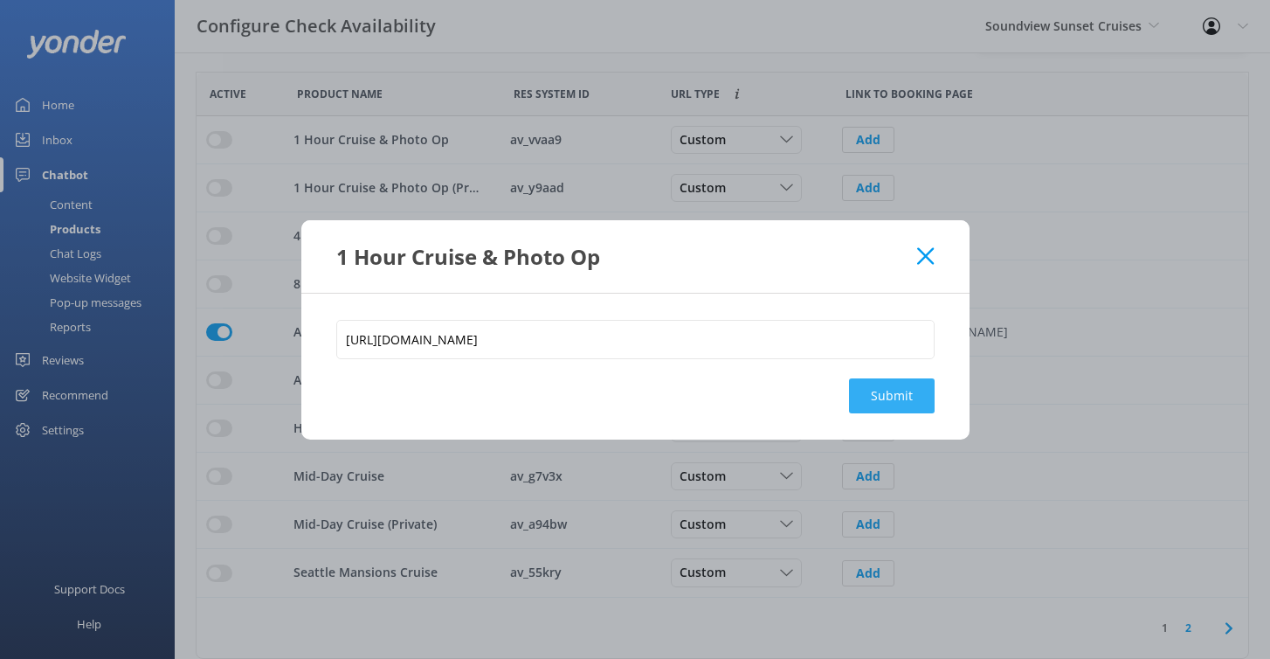
scroll to position [0, 0]
click at [900, 394] on button "Submit" at bounding box center [892, 395] width 86 height 35
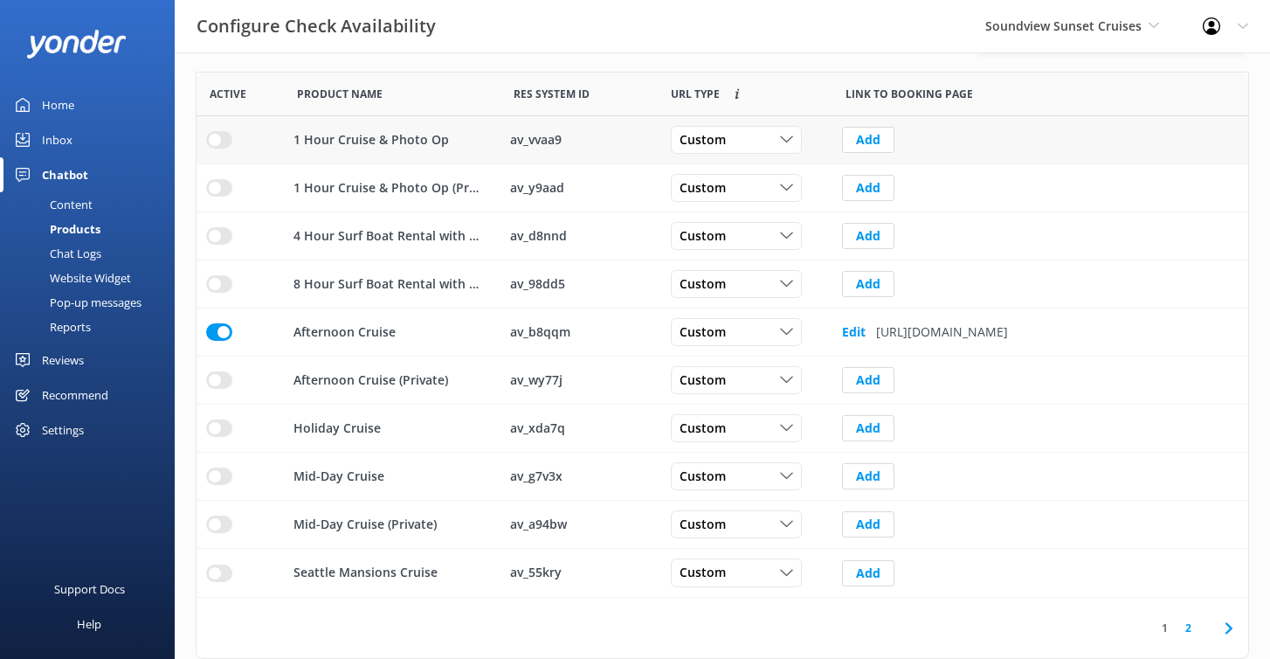
click at [214, 138] on input "row" at bounding box center [219, 139] width 26 height 17
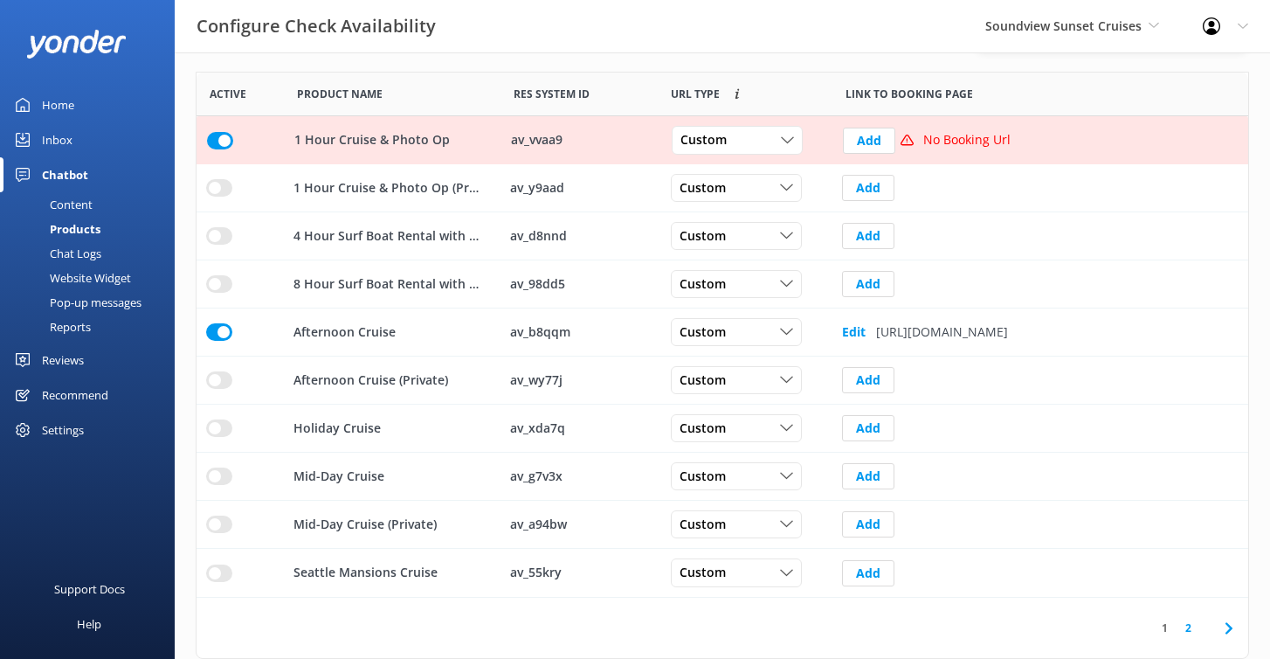
click at [925, 142] on p "No Booking Url" at bounding box center [967, 140] width 87 height 19
click at [906, 142] on icon "row" at bounding box center [907, 141] width 13 height 13
click at [867, 138] on button "Add" at bounding box center [869, 141] width 52 height 26
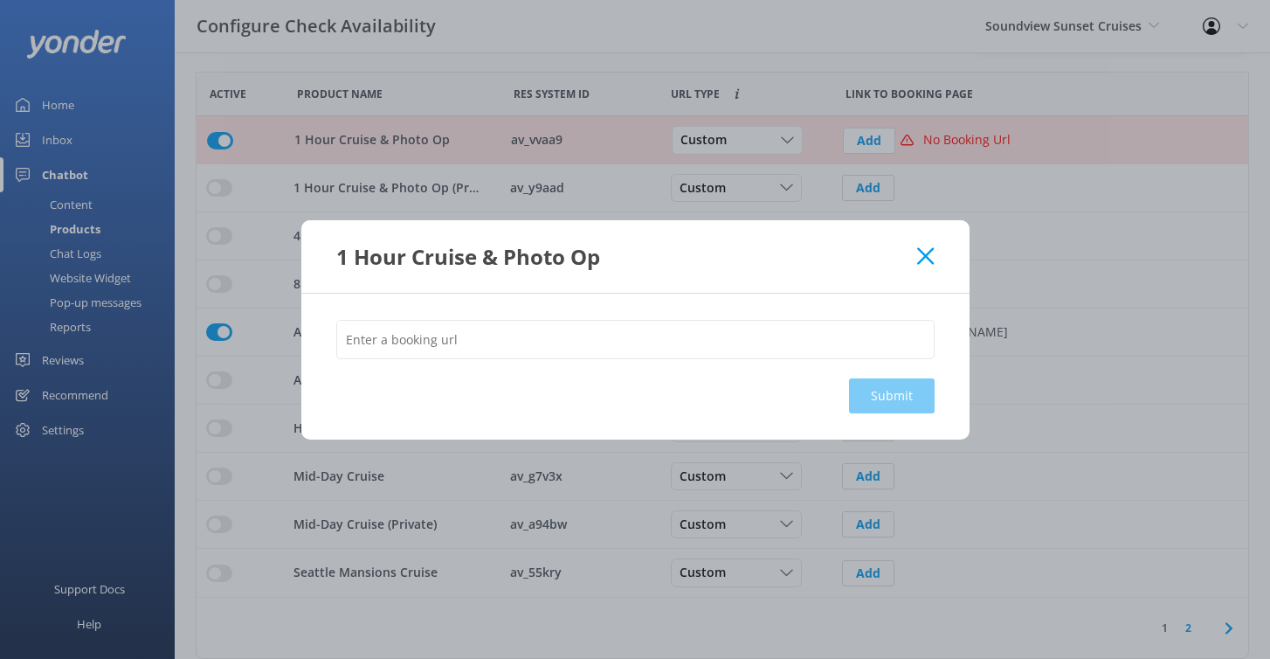
click at [613, 318] on div "Submit" at bounding box center [635, 367] width 668 height 146
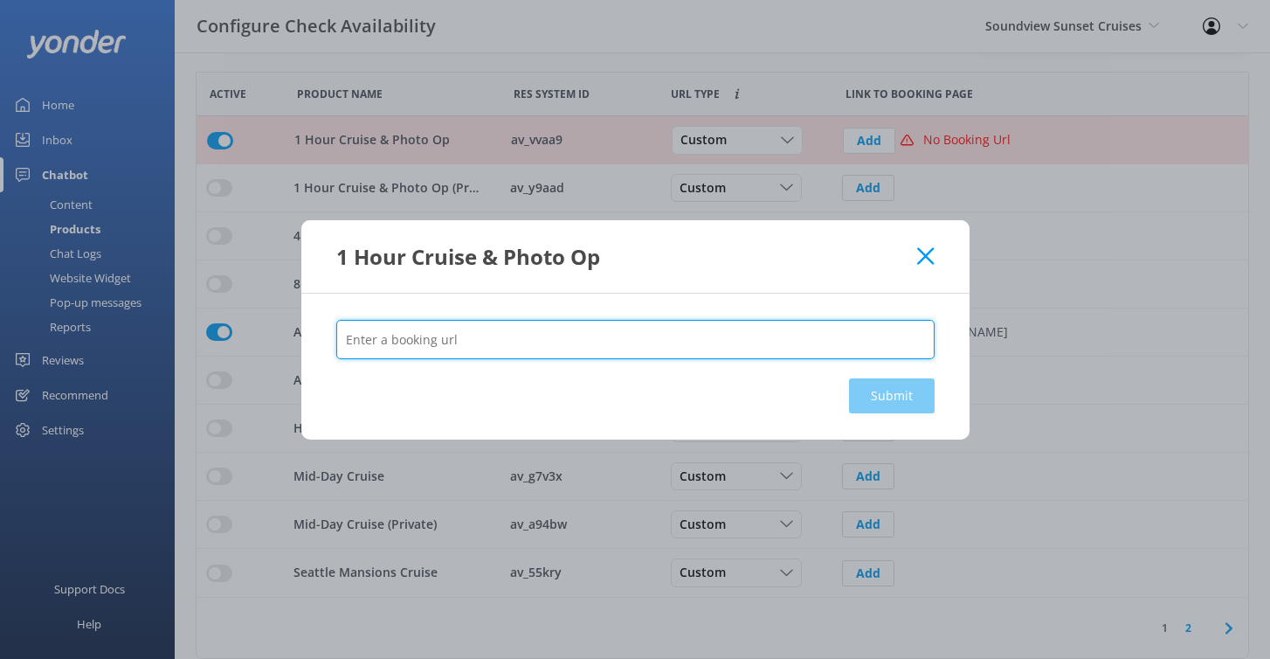
click at [620, 338] on input "text" at bounding box center [635, 339] width 599 height 39
paste input "[URL][DOMAIN_NAME]"
type input "[URL][DOMAIN_NAME]"
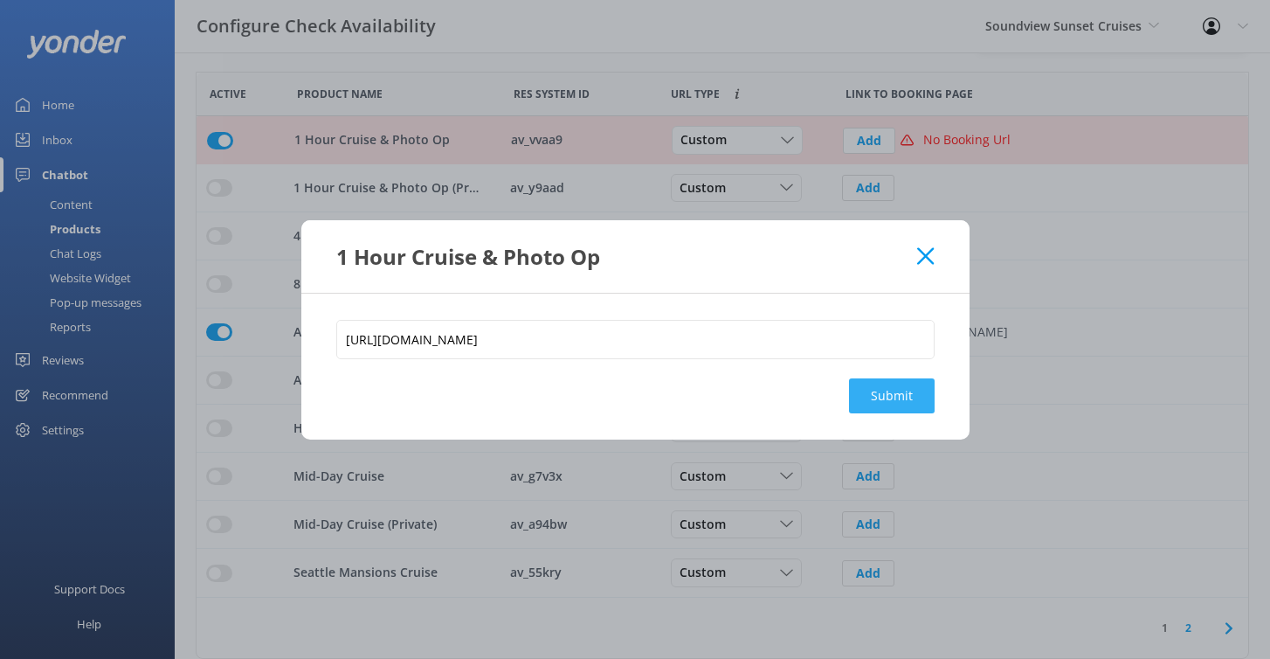
scroll to position [0, 0]
click at [885, 399] on button "Submit" at bounding box center [892, 395] width 86 height 35
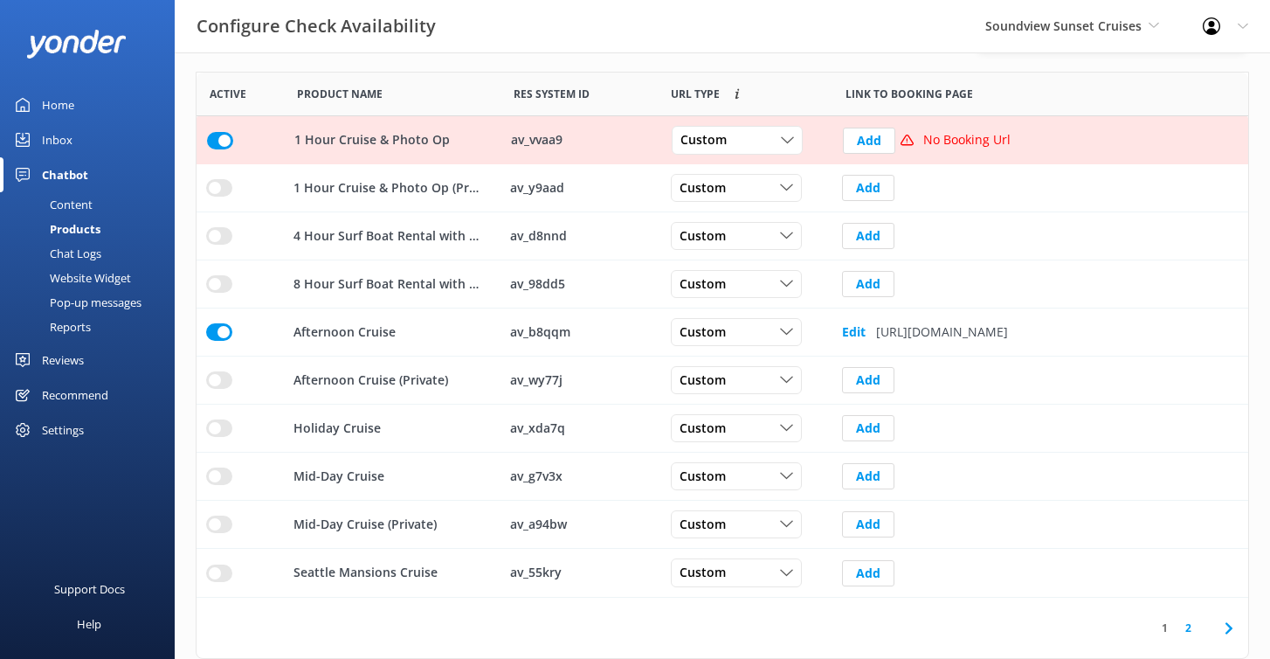
click at [218, 142] on input "row" at bounding box center [220, 140] width 26 height 17
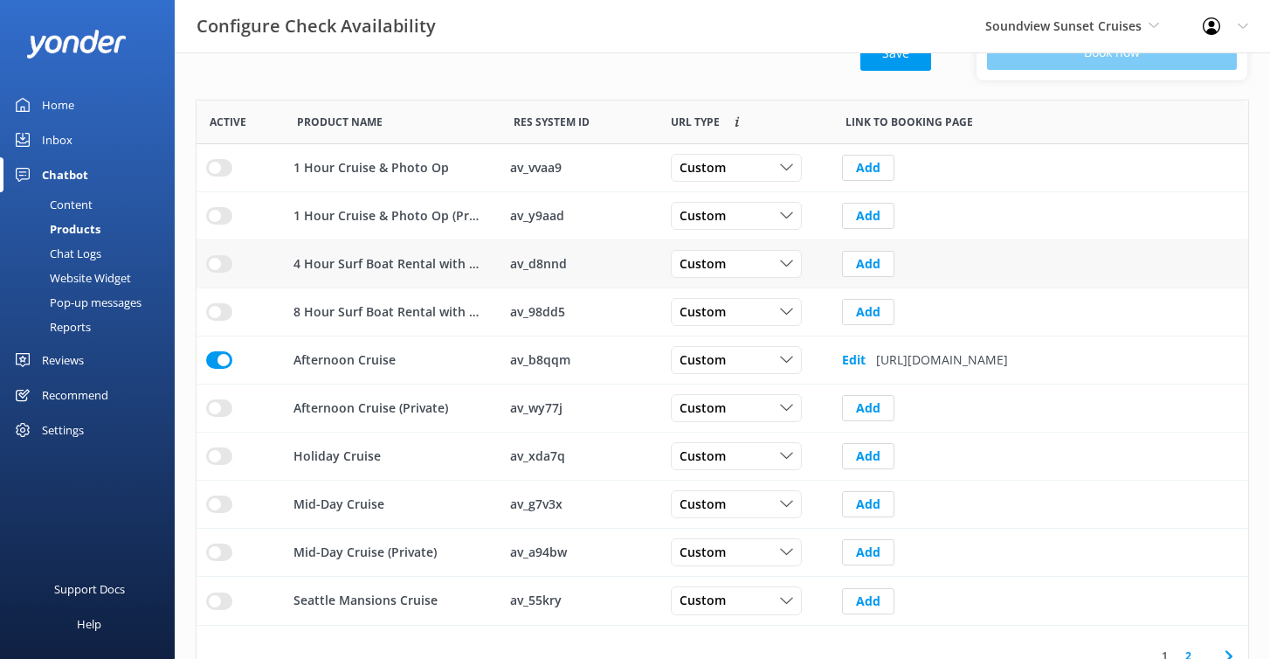
scroll to position [299, 0]
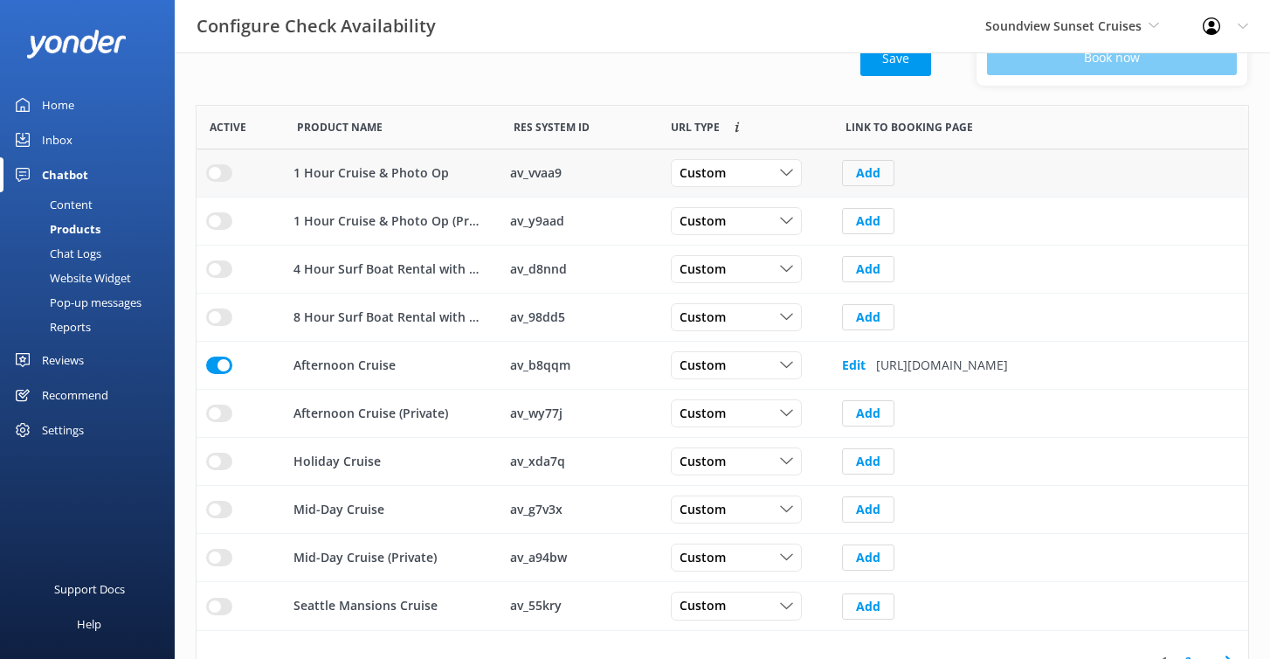
click at [876, 176] on button "Add" at bounding box center [868, 173] width 52 height 26
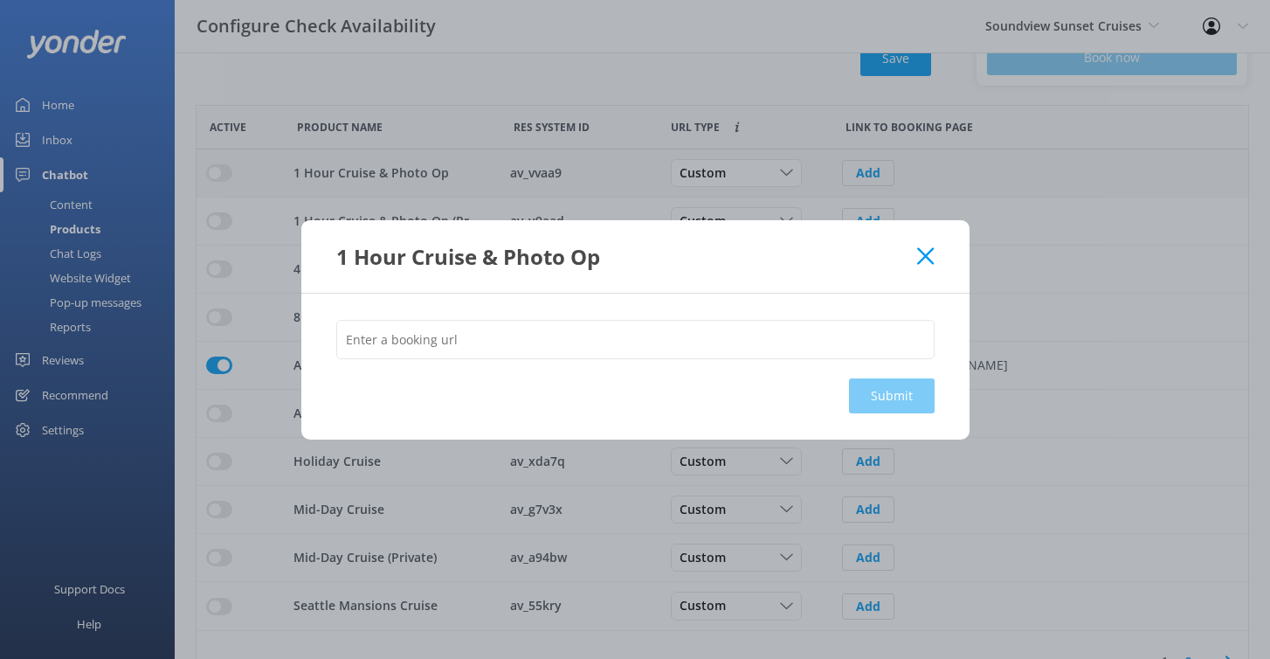
click at [876, 176] on div "1 Hour Cruise & Photo Op Submit" at bounding box center [635, 329] width 1270 height 659
click at [710, 302] on div "Submit" at bounding box center [635, 367] width 668 height 146
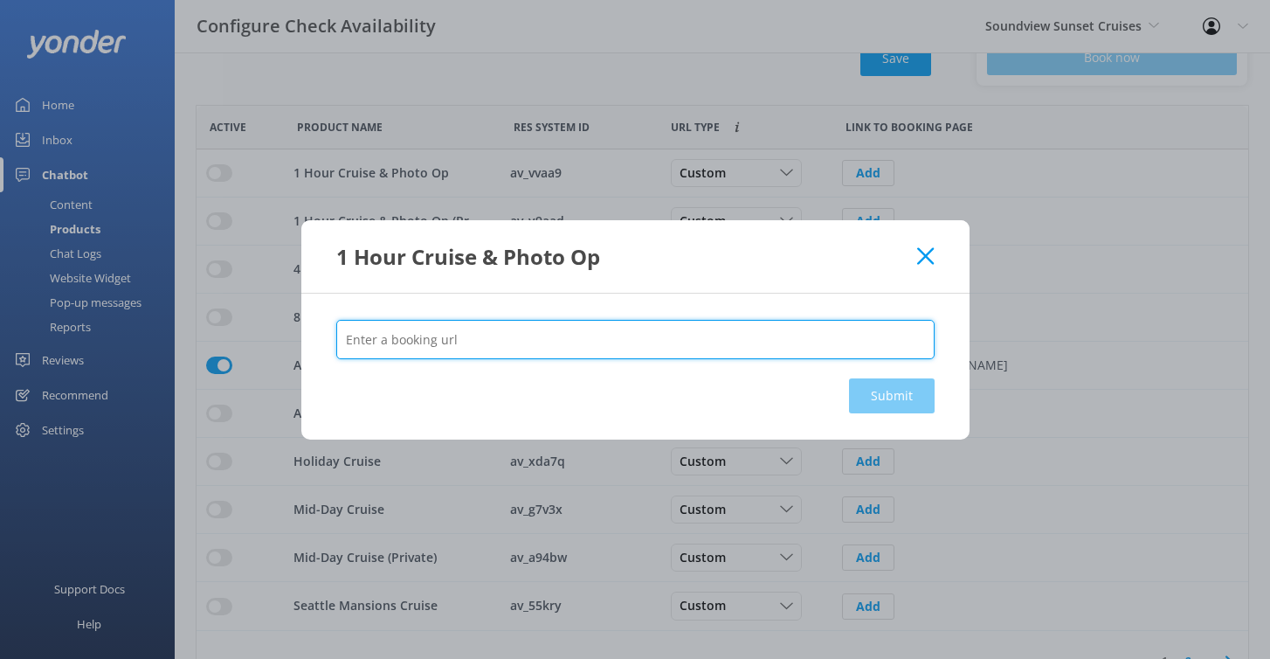
click at [710, 322] on input "text" at bounding box center [635, 339] width 599 height 39
paste input "[URL][DOMAIN_NAME]"
type input "[URL][DOMAIN_NAME]"
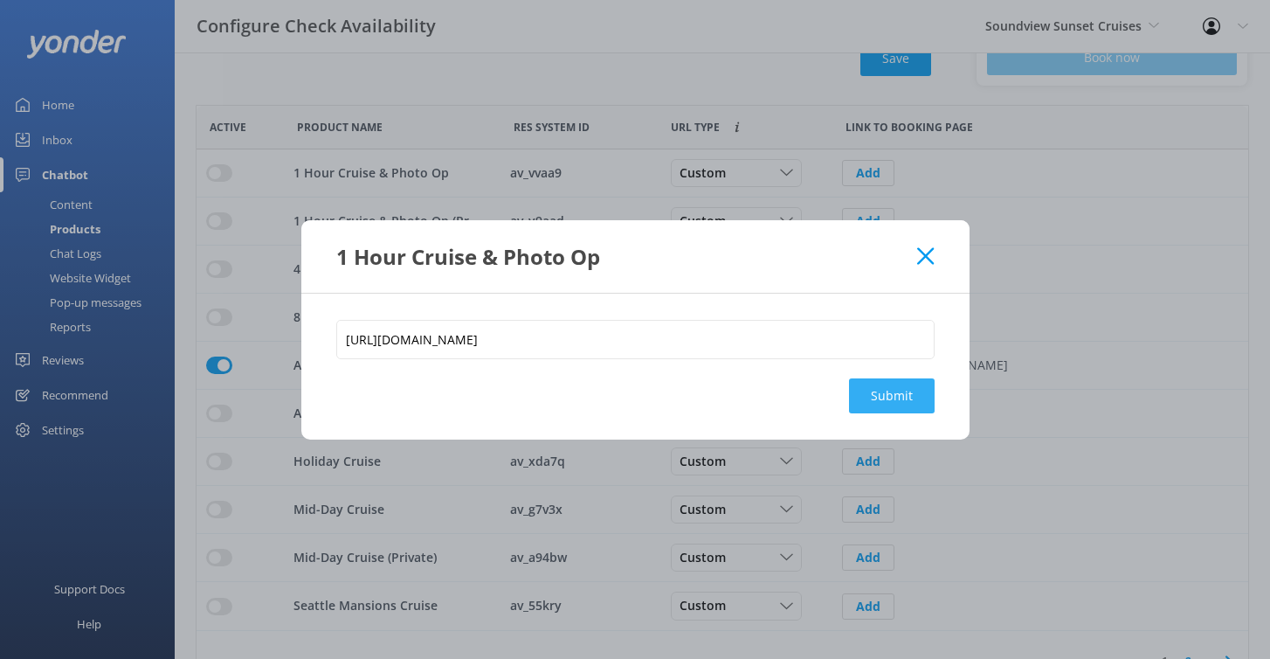
scroll to position [0, 0]
click at [872, 394] on button "Submit" at bounding box center [892, 395] width 86 height 35
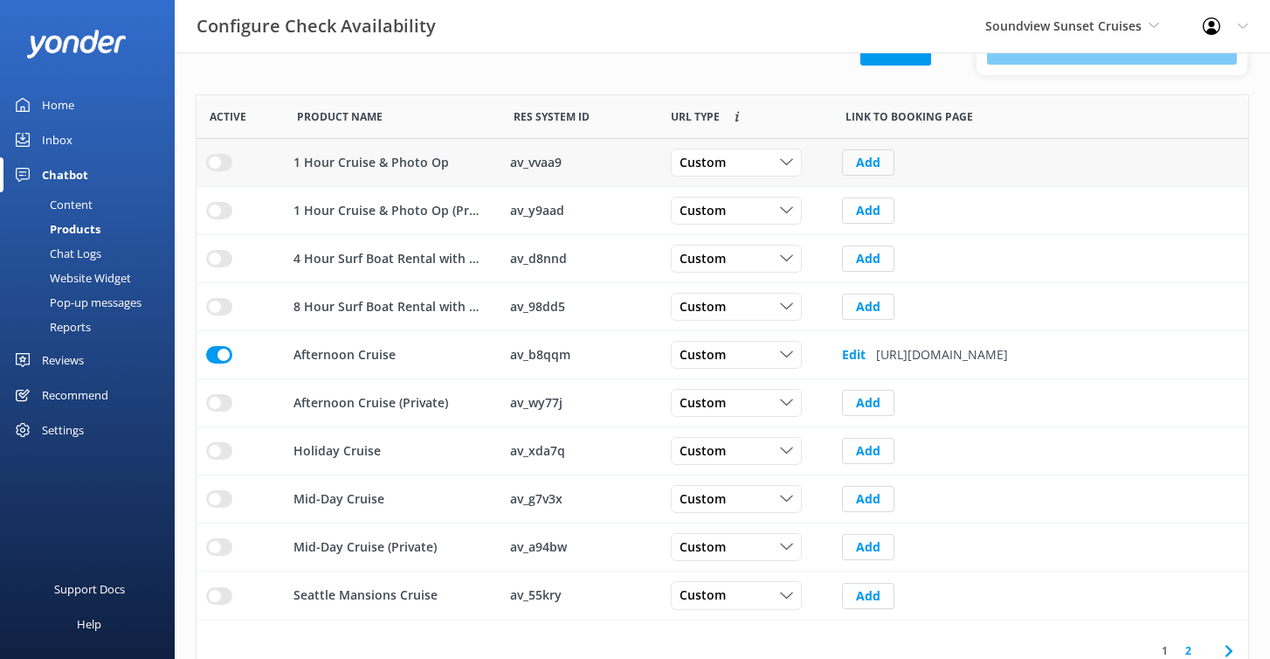
scroll to position [324, 0]
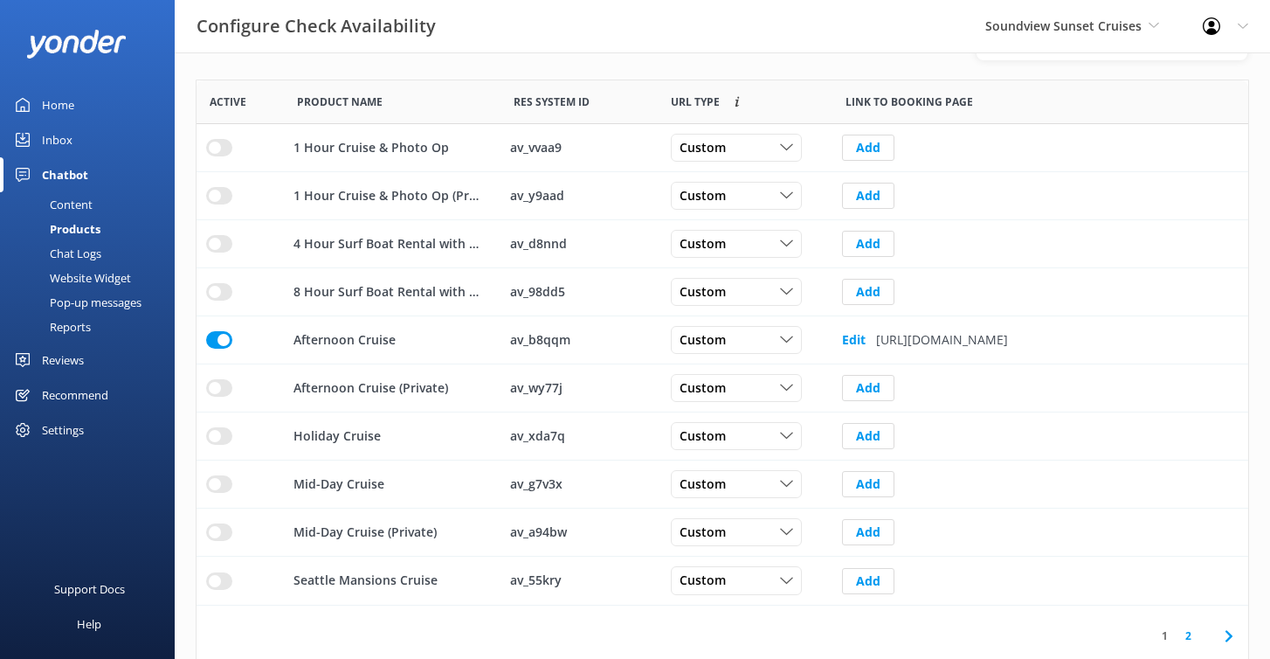
click at [218, 148] on input "row" at bounding box center [219, 147] width 26 height 17
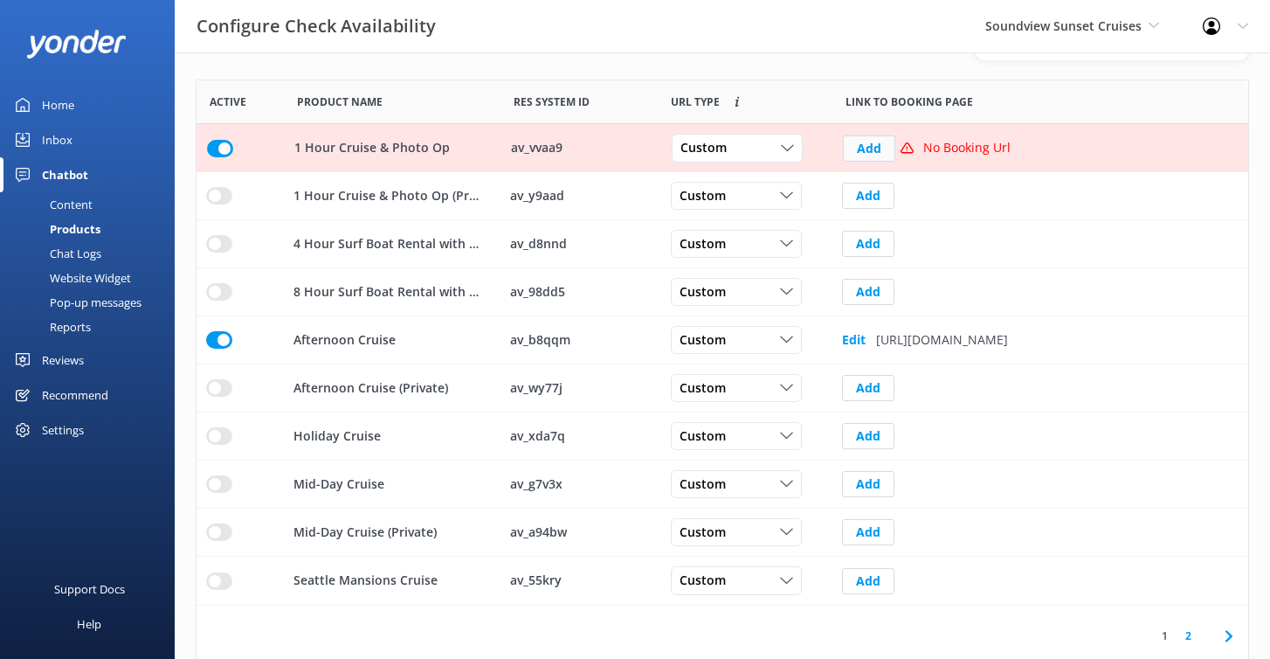
click at [870, 144] on button "Add" at bounding box center [869, 148] width 52 height 26
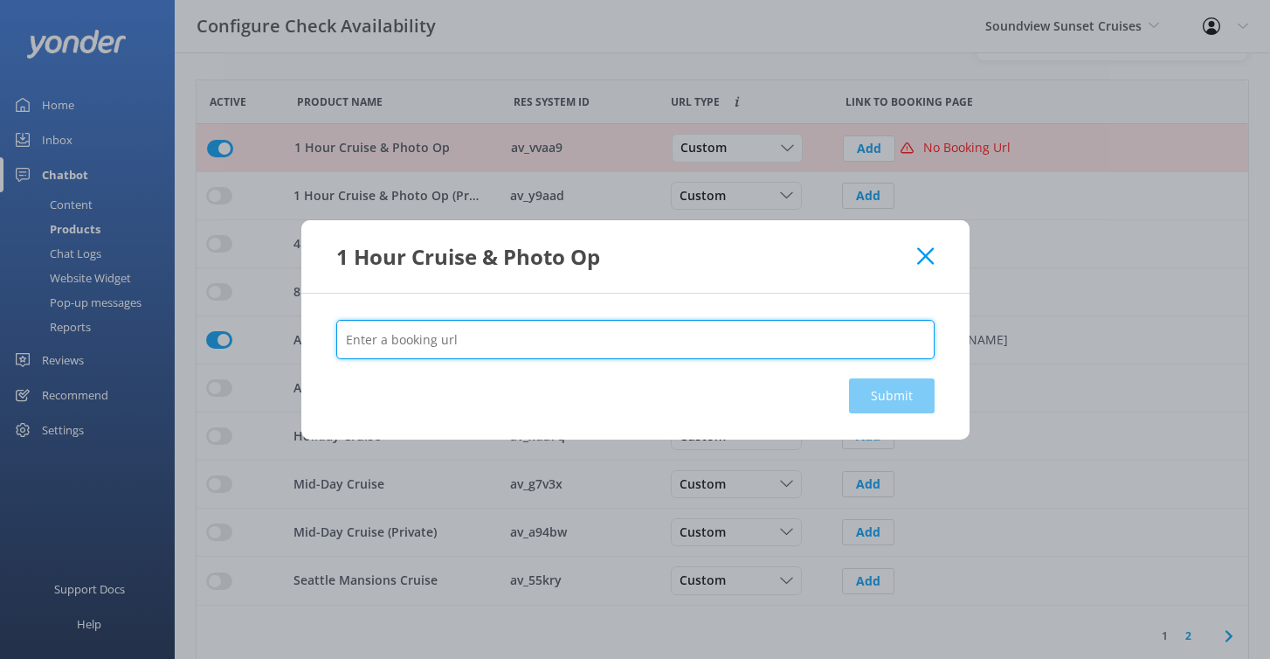
click at [588, 324] on input "text" at bounding box center [635, 339] width 599 height 39
paste input "[URL][DOMAIN_NAME]"
type input "[URL][DOMAIN_NAME]"
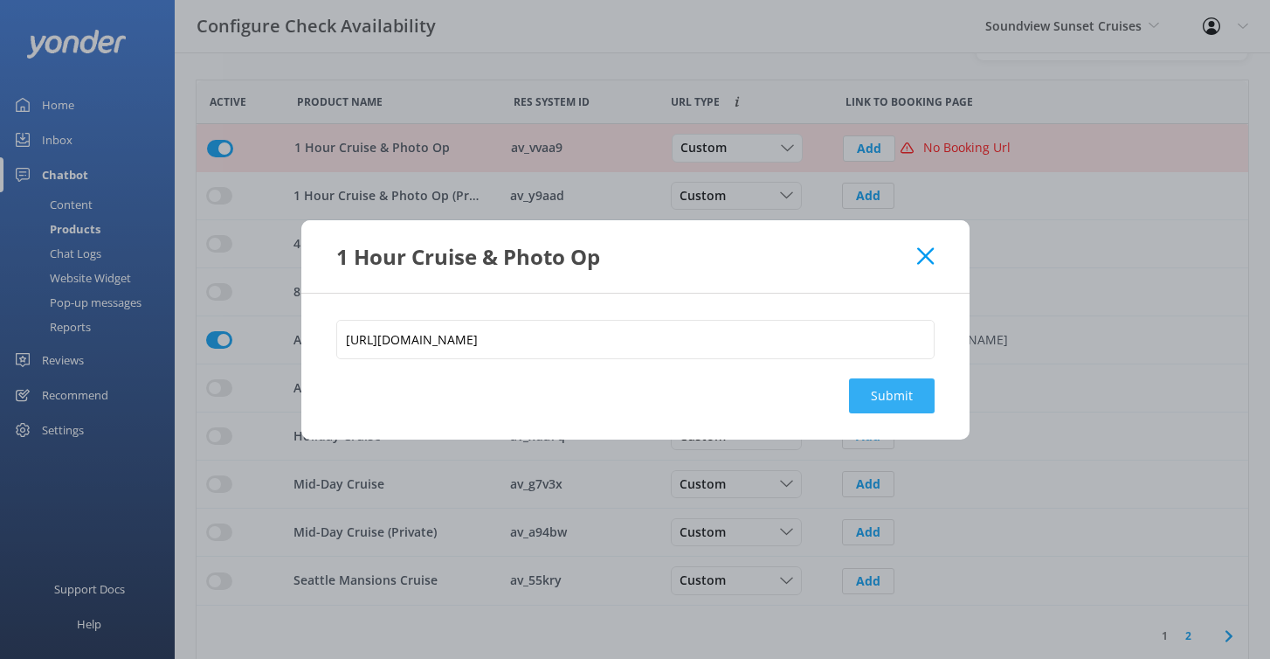
click at [908, 405] on button "Submit" at bounding box center [892, 395] width 86 height 35
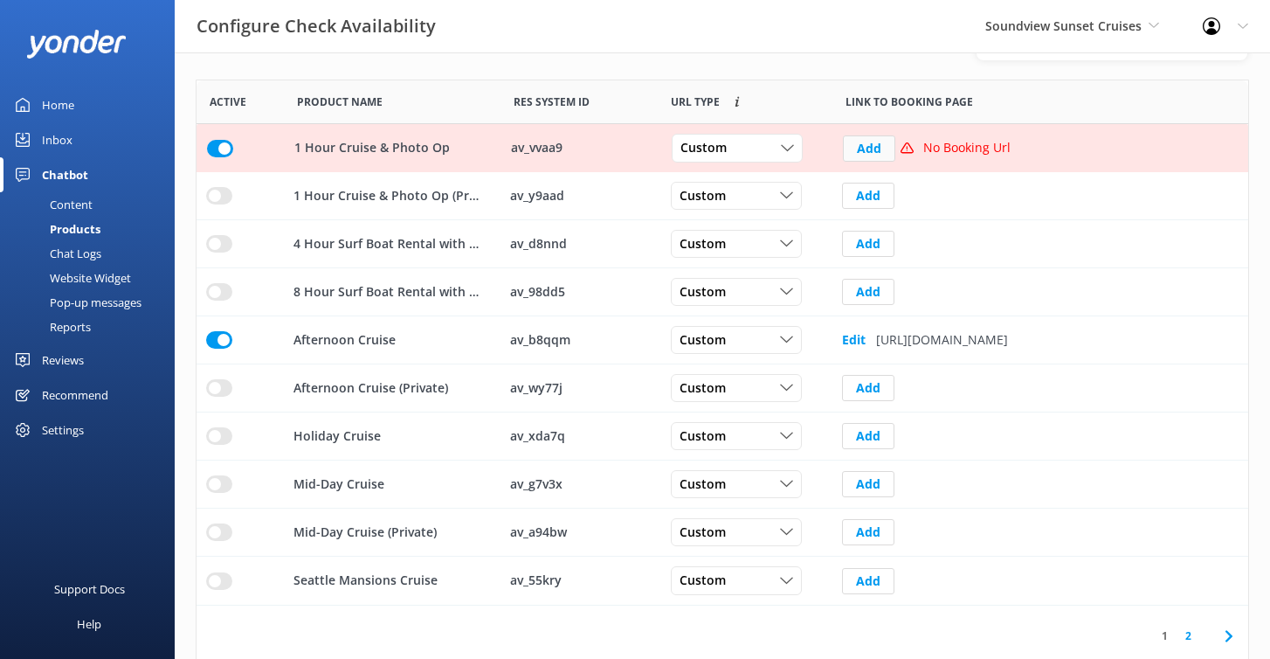
click at [866, 150] on button "Add" at bounding box center [869, 148] width 52 height 26
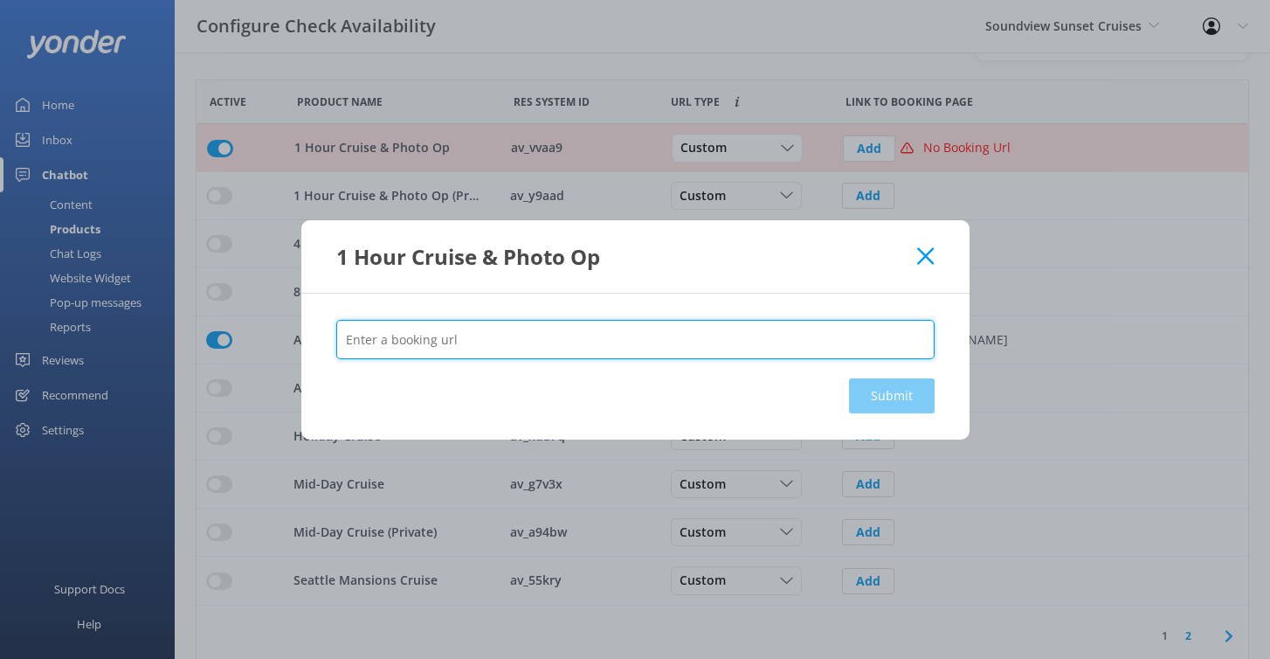
click at [522, 337] on input "text" at bounding box center [635, 339] width 599 height 39
paste input "[URL][DOMAIN_NAME]"
type input "[URL][DOMAIN_NAME]"
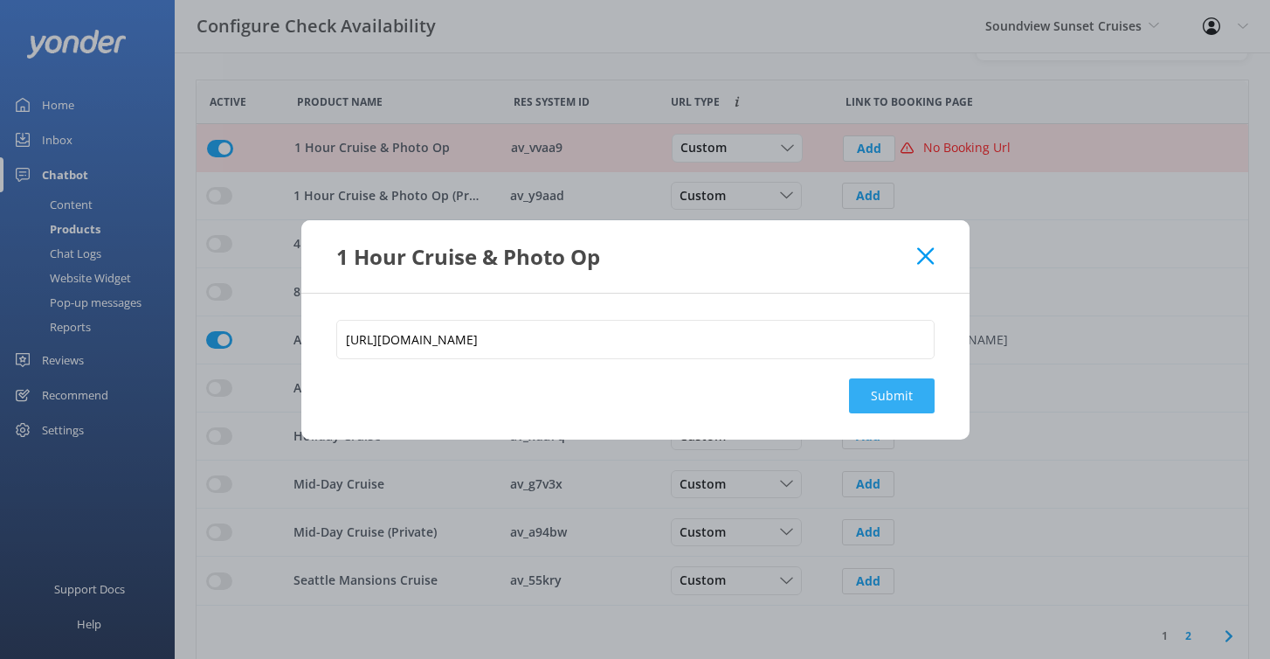
click at [918, 401] on button "Submit" at bounding box center [892, 395] width 86 height 35
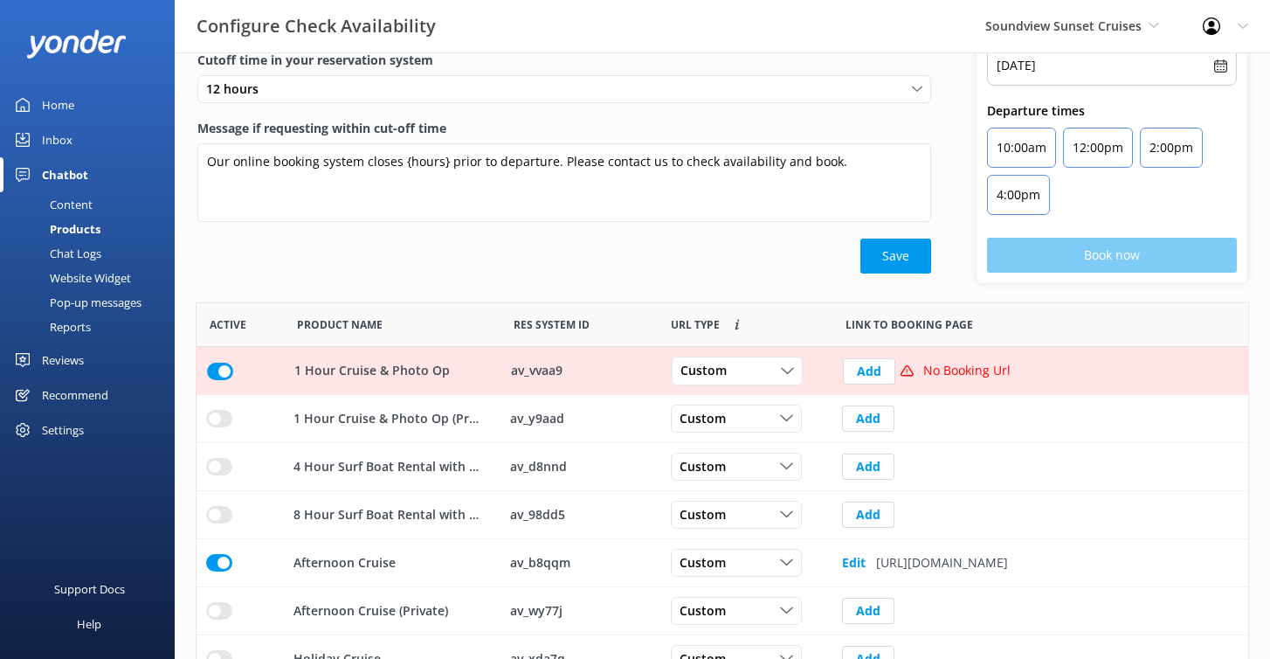
scroll to position [110, 0]
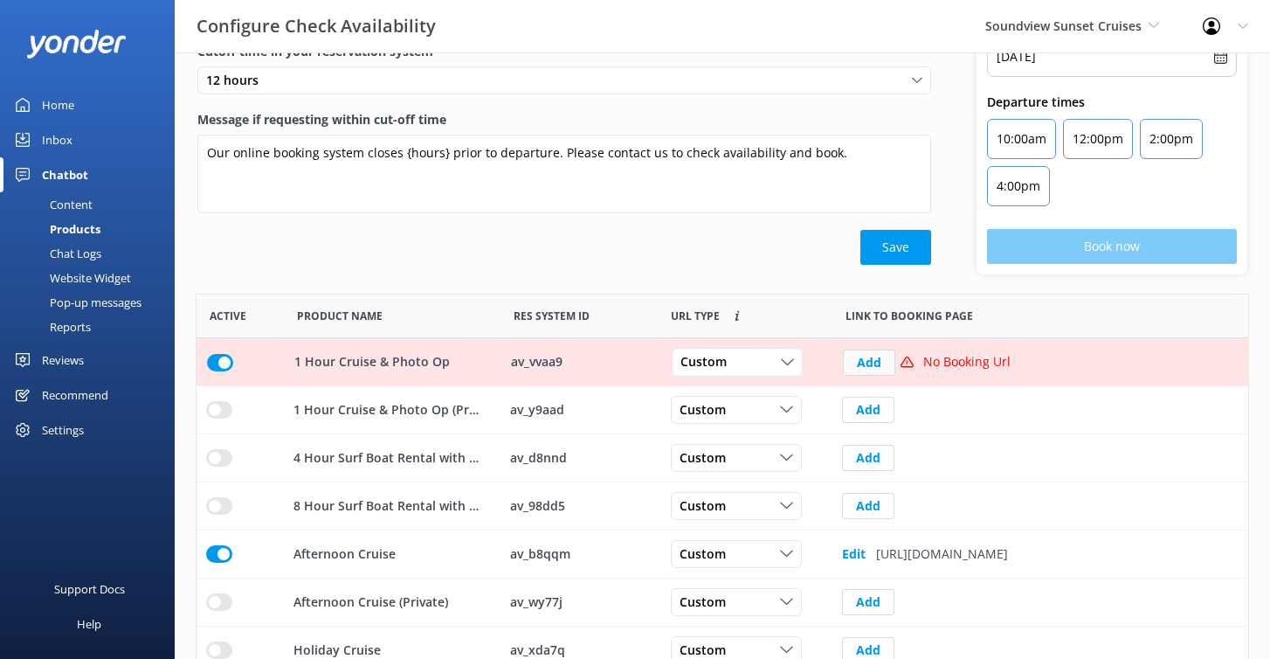
click at [863, 361] on button "Add" at bounding box center [869, 362] width 52 height 26
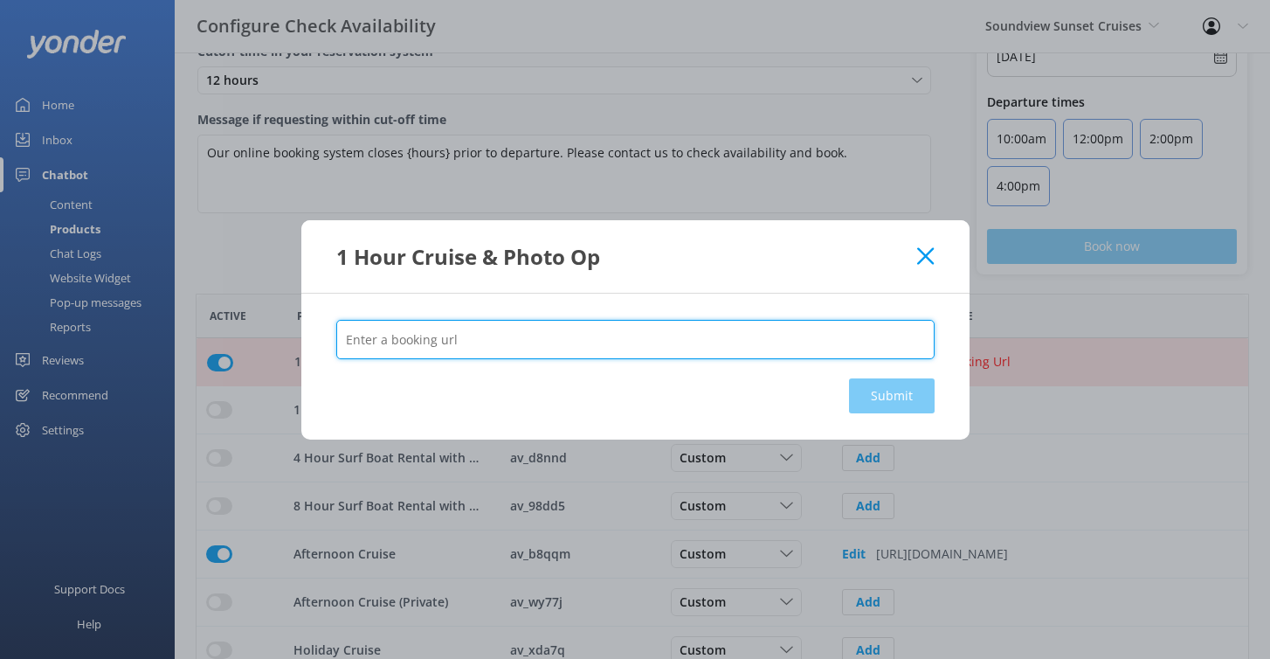
click at [687, 340] on input "text" at bounding box center [635, 339] width 599 height 39
paste input "[URL][DOMAIN_NAME]"
type input "[URL][DOMAIN_NAME]"
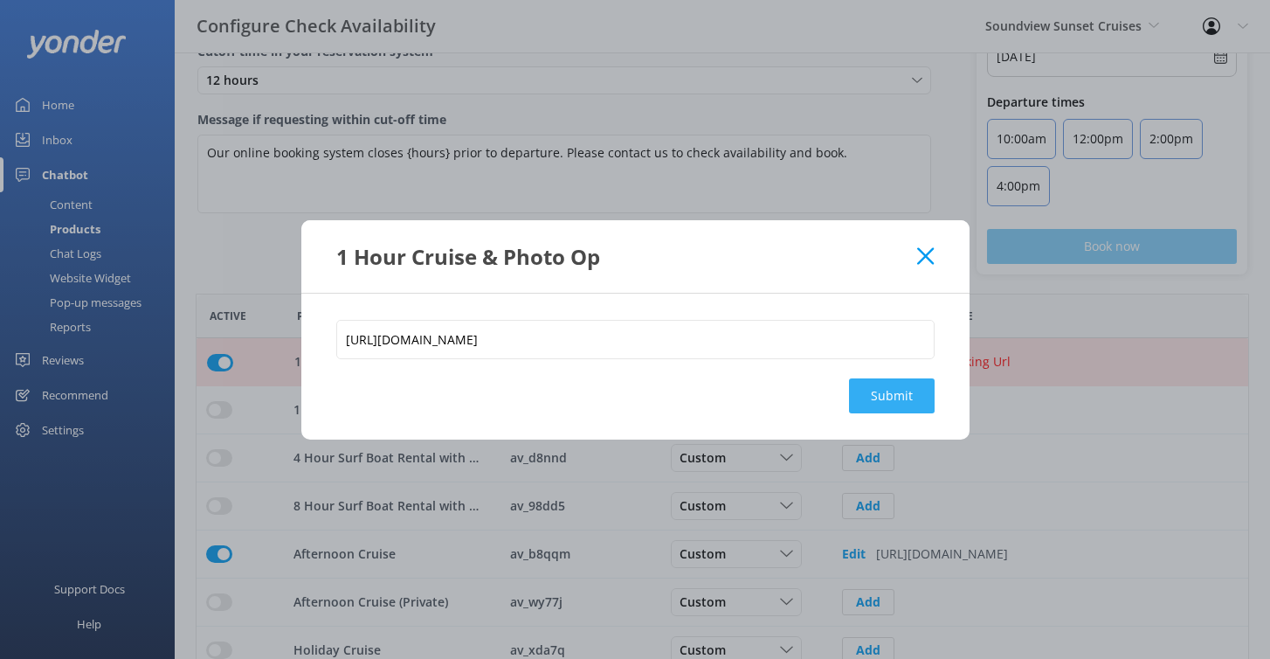
click at [899, 400] on button "Submit" at bounding box center [892, 395] width 86 height 35
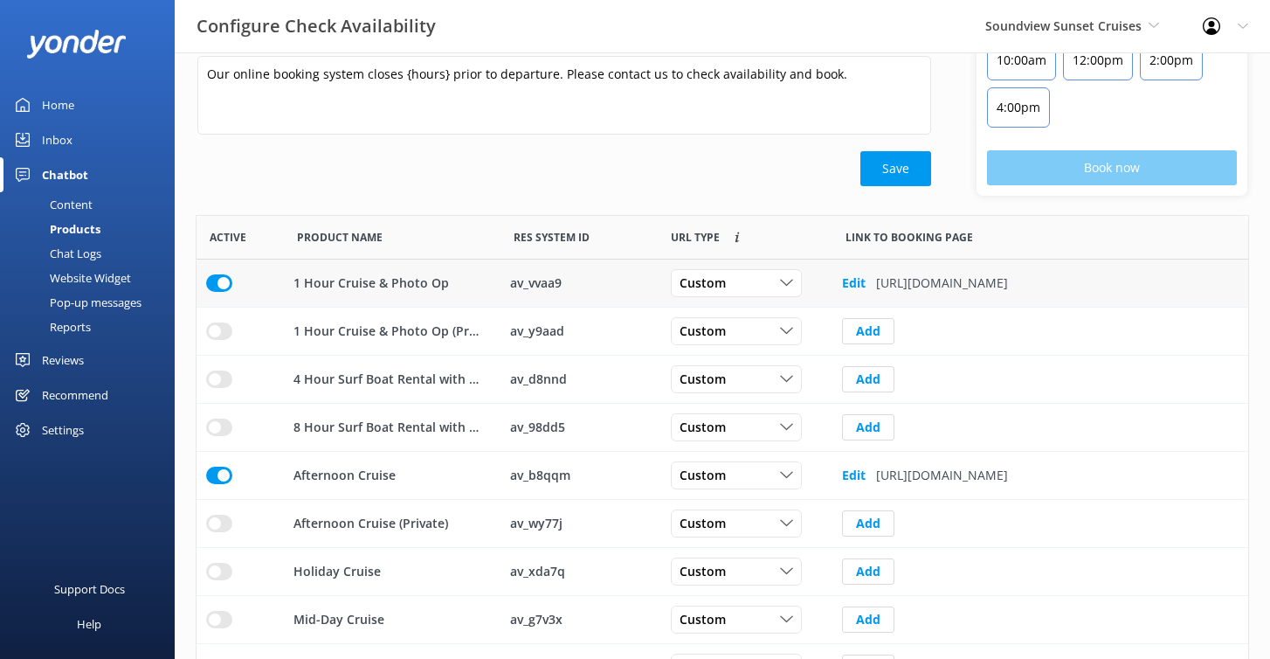
scroll to position [222, 0]
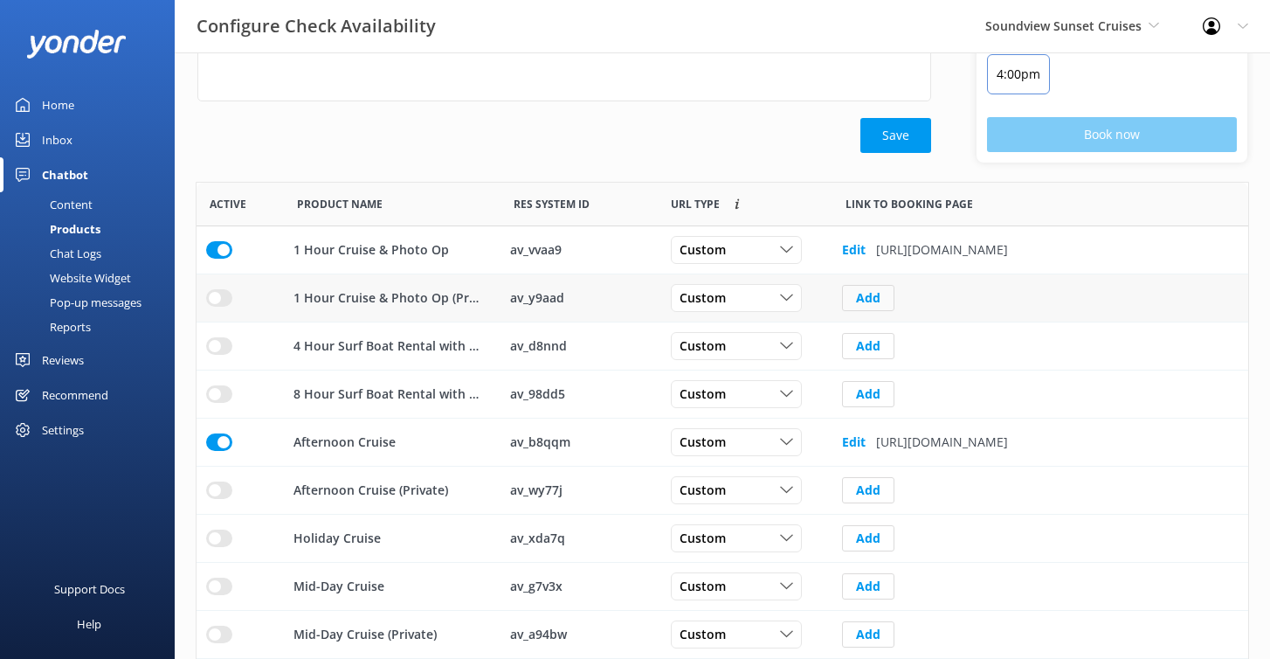
click at [881, 295] on button "Add" at bounding box center [868, 298] width 52 height 26
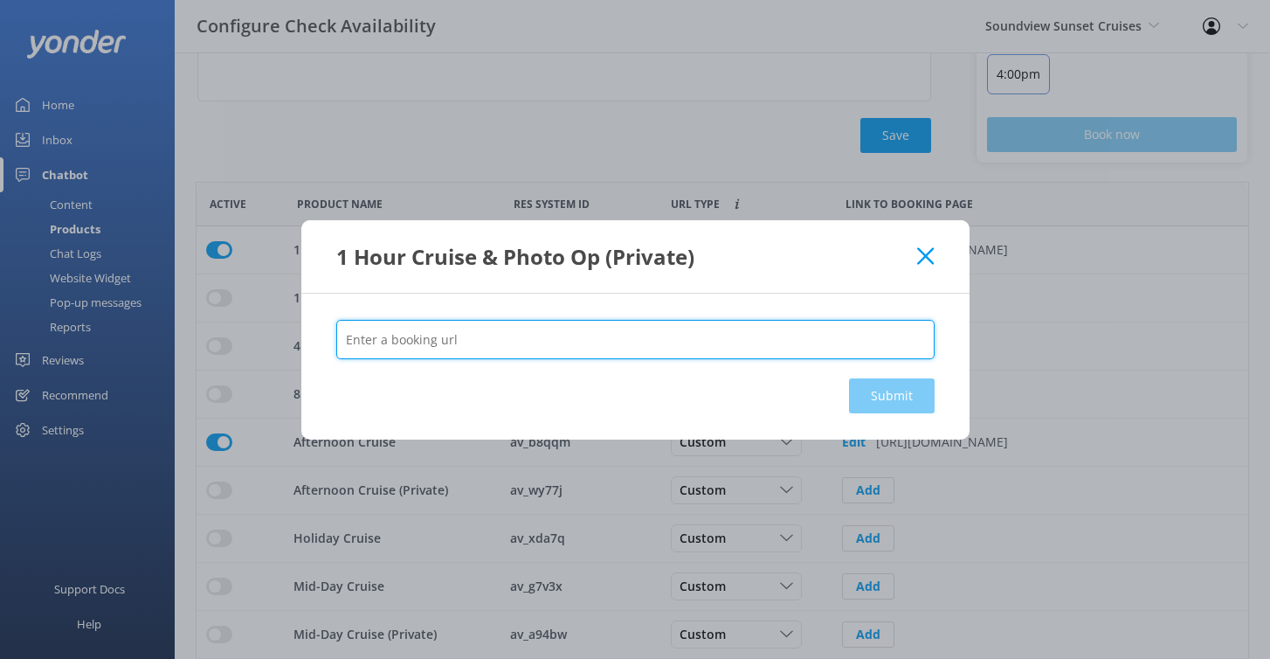
click at [764, 352] on input "text" at bounding box center [635, 339] width 599 height 39
type input "v"
paste input "[URL][DOMAIN_NAME]"
type input "[URL][DOMAIN_NAME]"
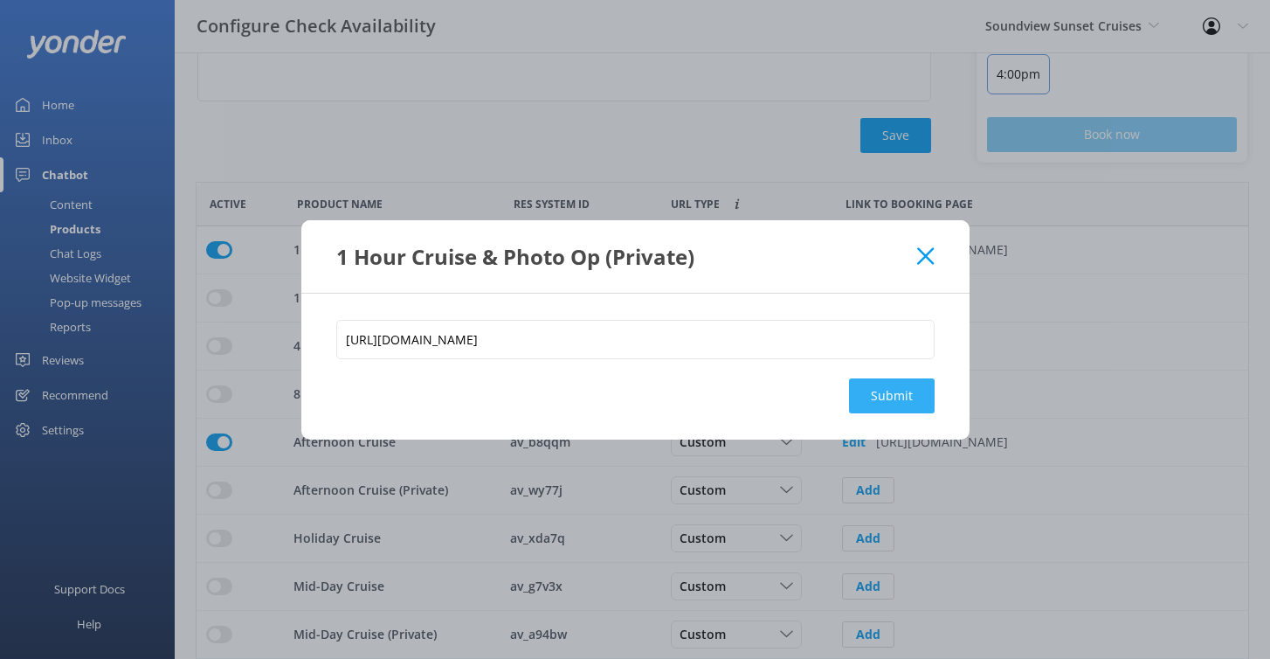
scroll to position [0, 0]
click at [889, 405] on button "Submit" at bounding box center [892, 395] width 86 height 35
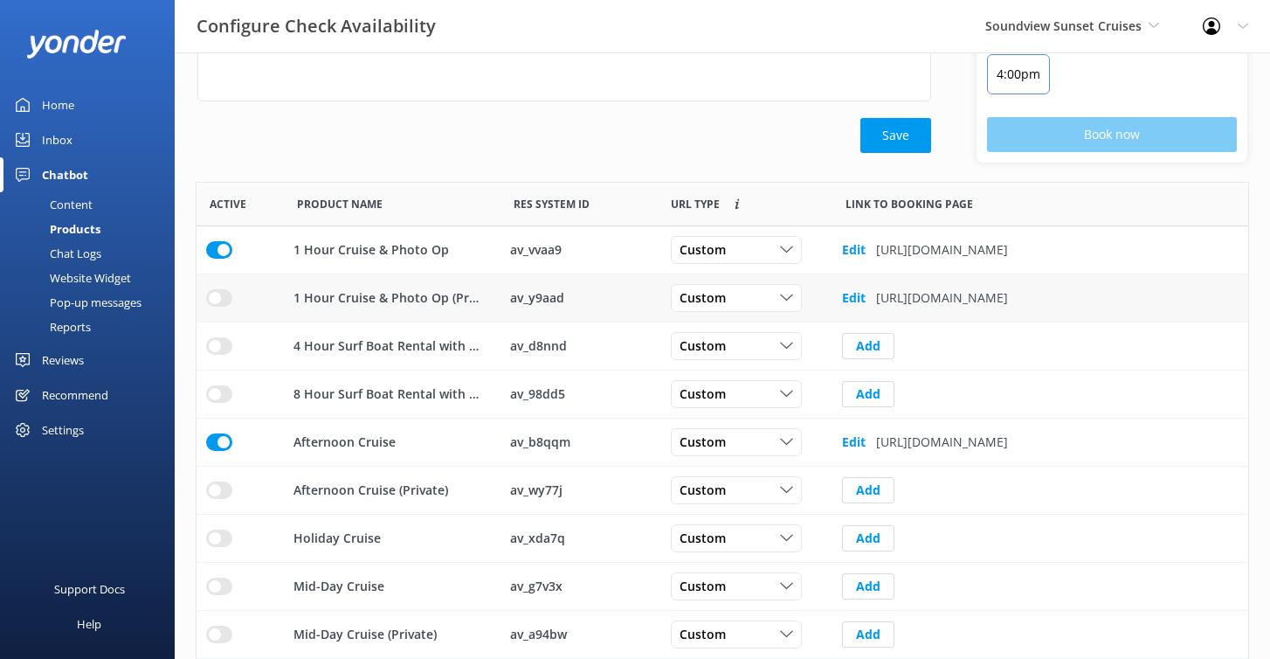
click at [215, 292] on input "row" at bounding box center [219, 297] width 26 height 17
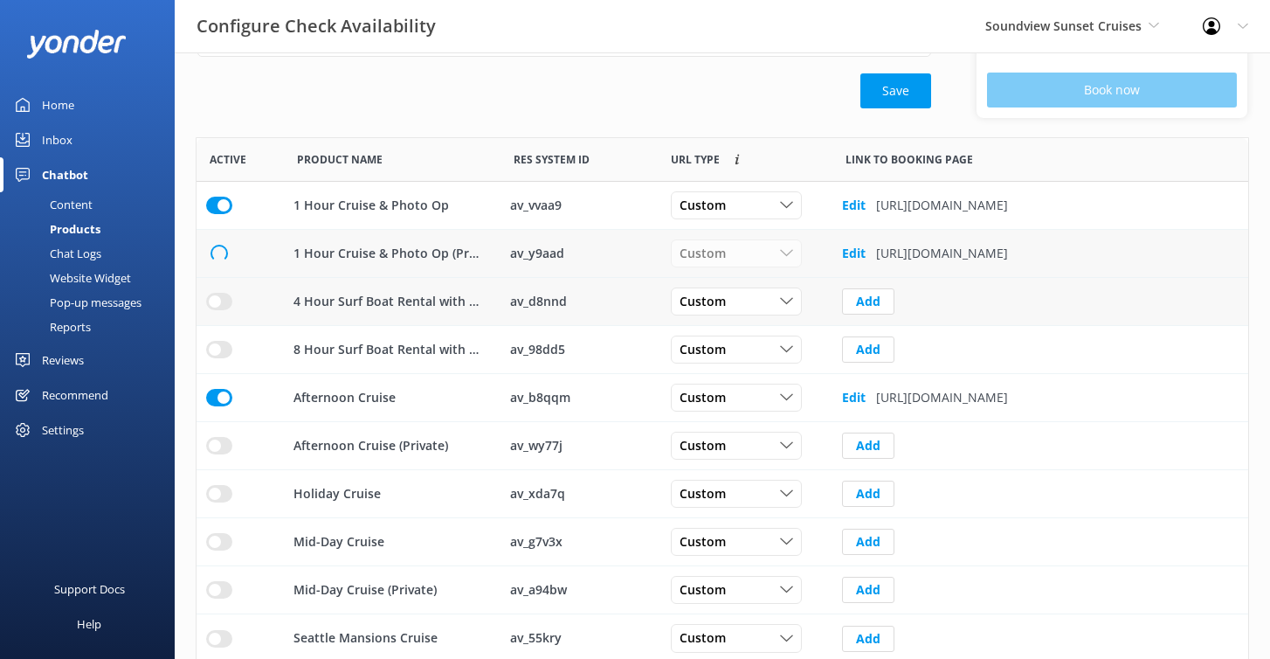
scroll to position [276, 0]
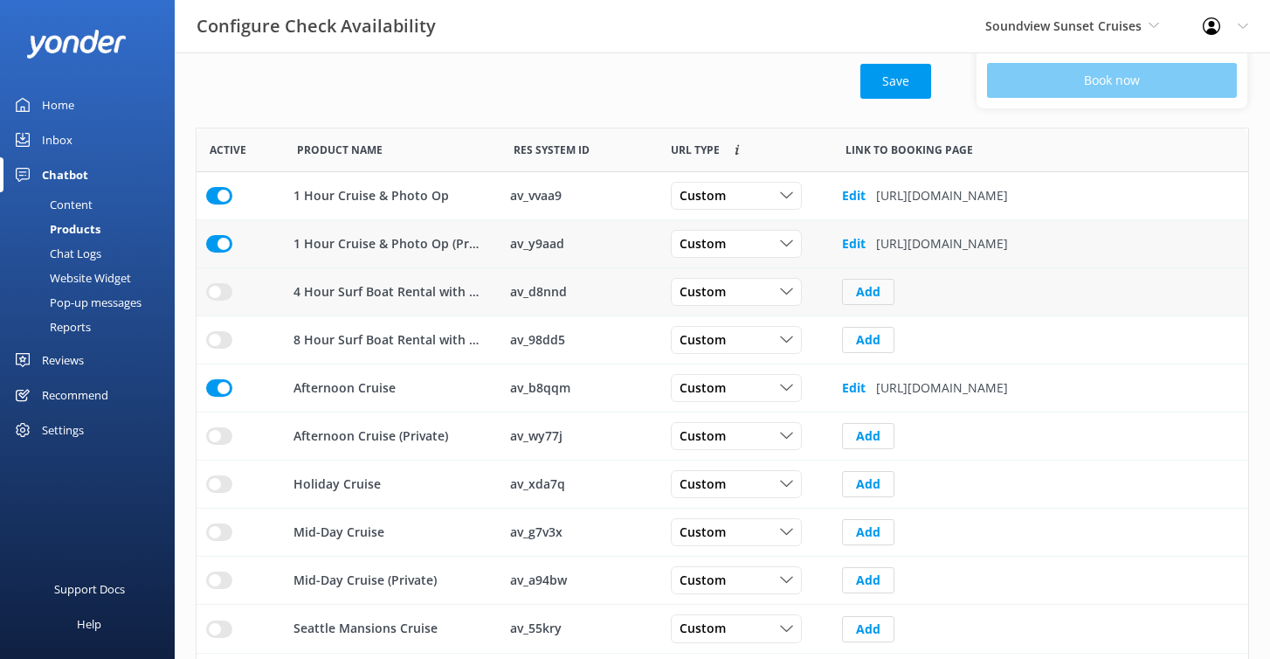
click at [860, 297] on button "Add" at bounding box center [868, 292] width 52 height 26
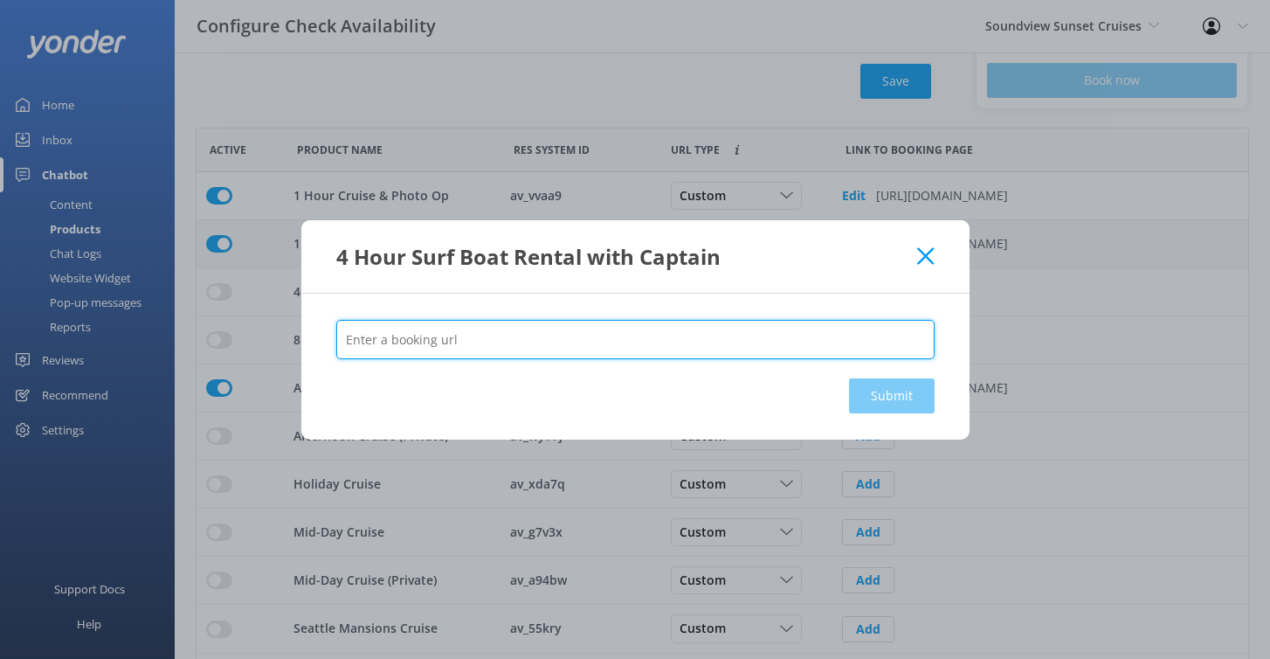
click at [685, 336] on input "text" at bounding box center [635, 339] width 599 height 39
paste input "[URL][DOMAIN_NAME]"
type input "[URL][DOMAIN_NAME]"
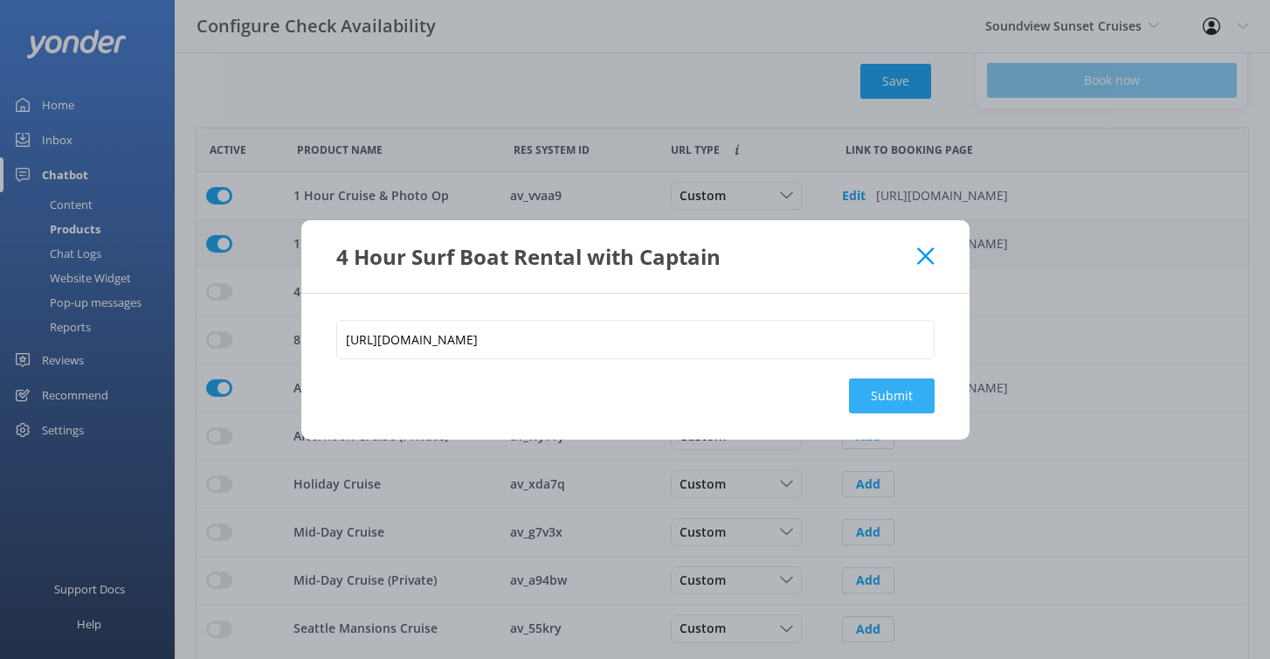
scroll to position [0, 0]
click at [876, 382] on button "Submit" at bounding box center [892, 395] width 86 height 35
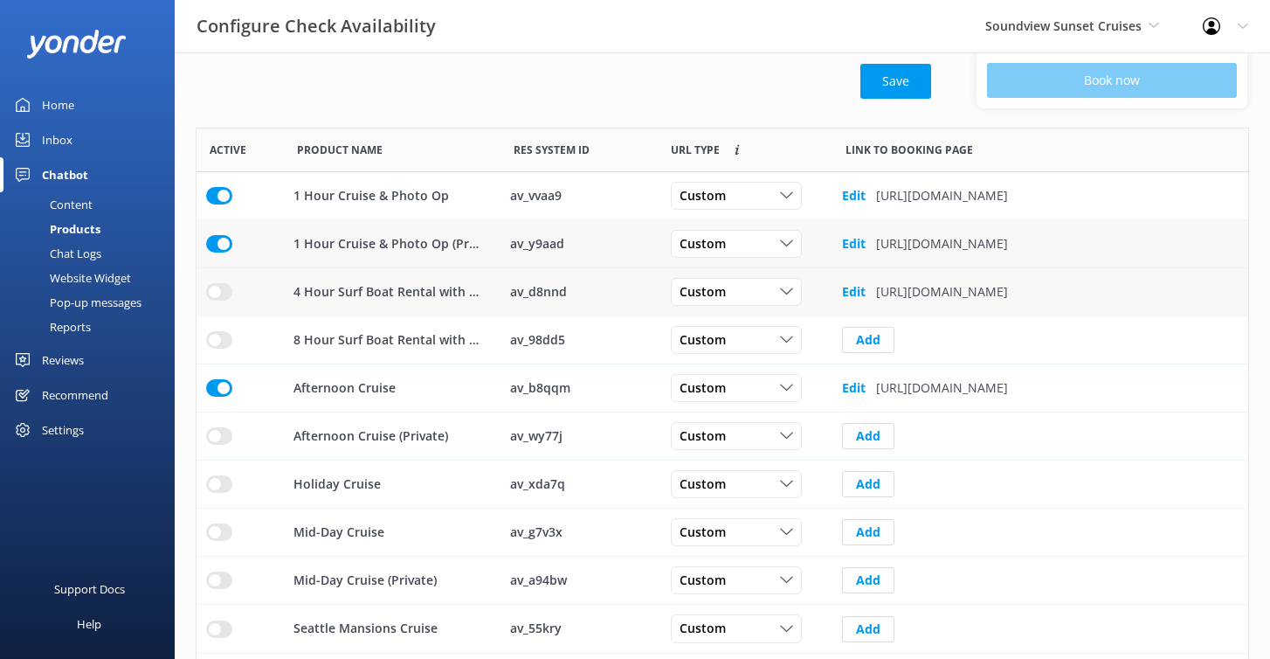
click at [214, 283] on input "row" at bounding box center [219, 291] width 26 height 17
click at [871, 349] on button "Add" at bounding box center [868, 340] width 52 height 26
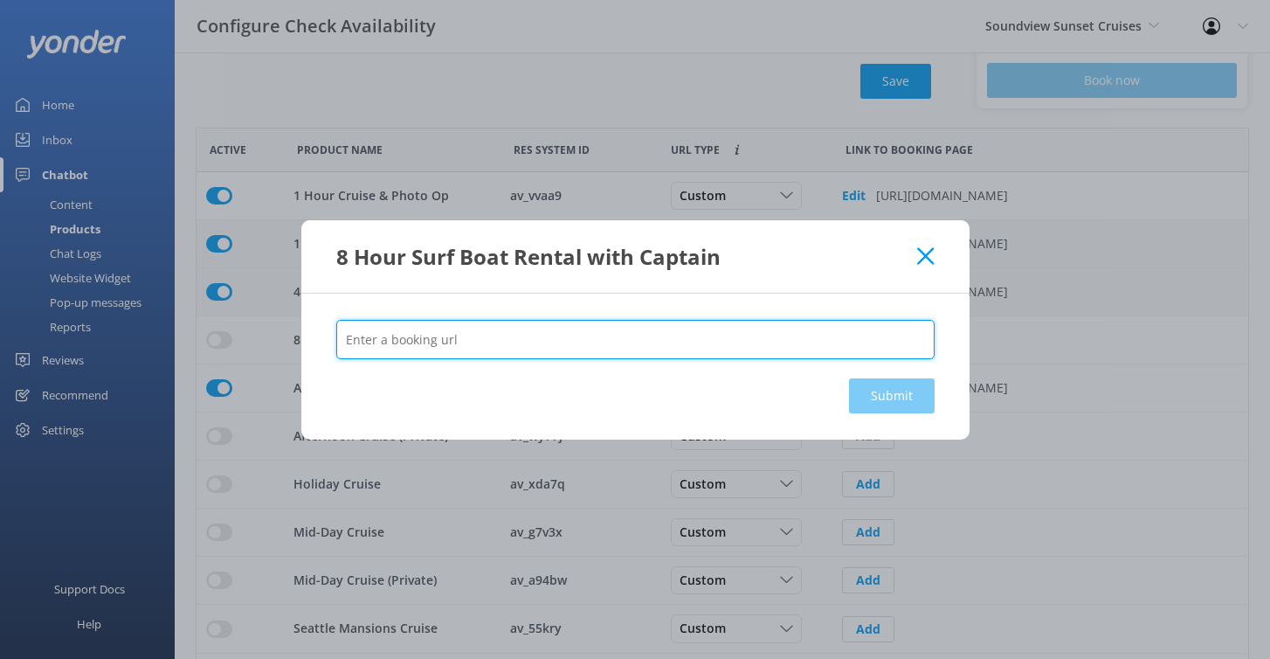
click at [713, 346] on input "text" at bounding box center [635, 339] width 599 height 39
paste input "[URL][DOMAIN_NAME]"
type input "[URL][DOMAIN_NAME]"
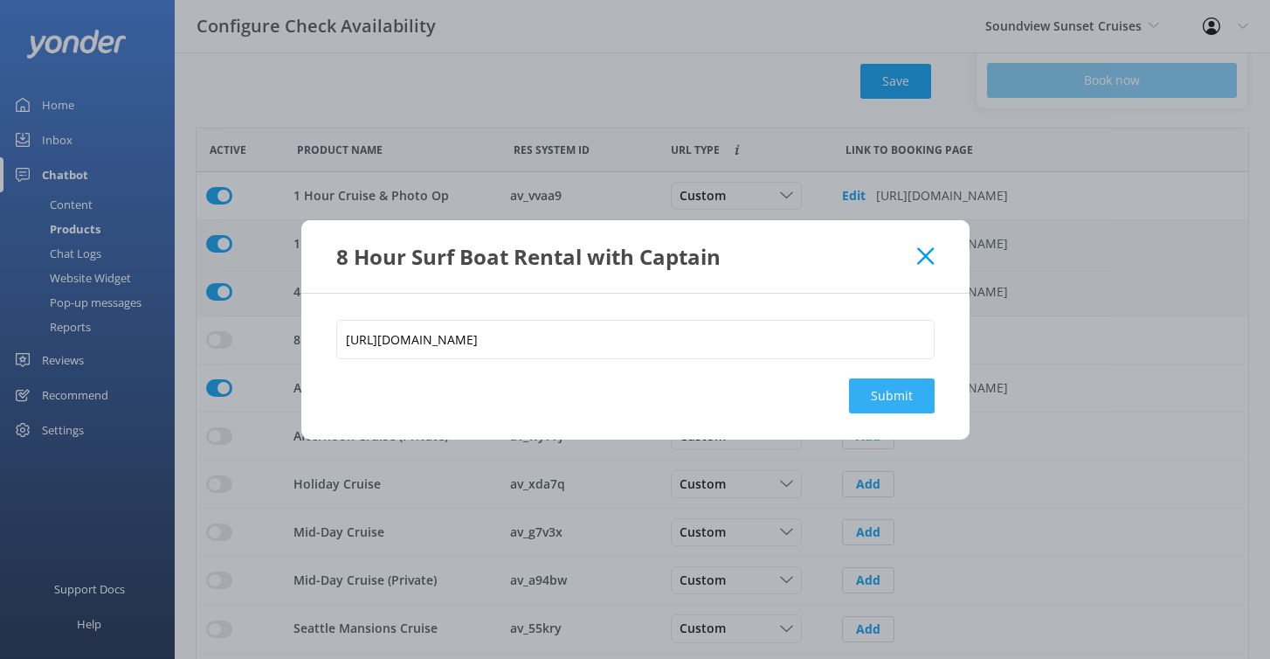
click at [867, 395] on button "Submit" at bounding box center [892, 395] width 86 height 35
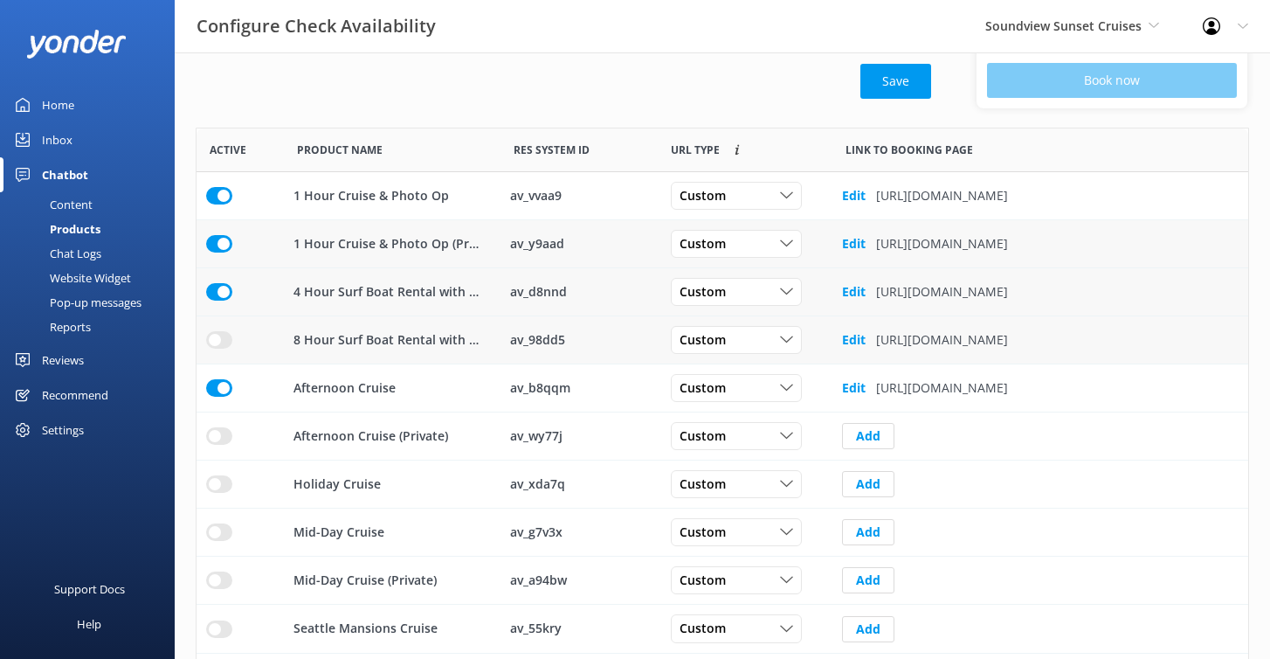
click at [216, 341] on input "row" at bounding box center [219, 339] width 26 height 17
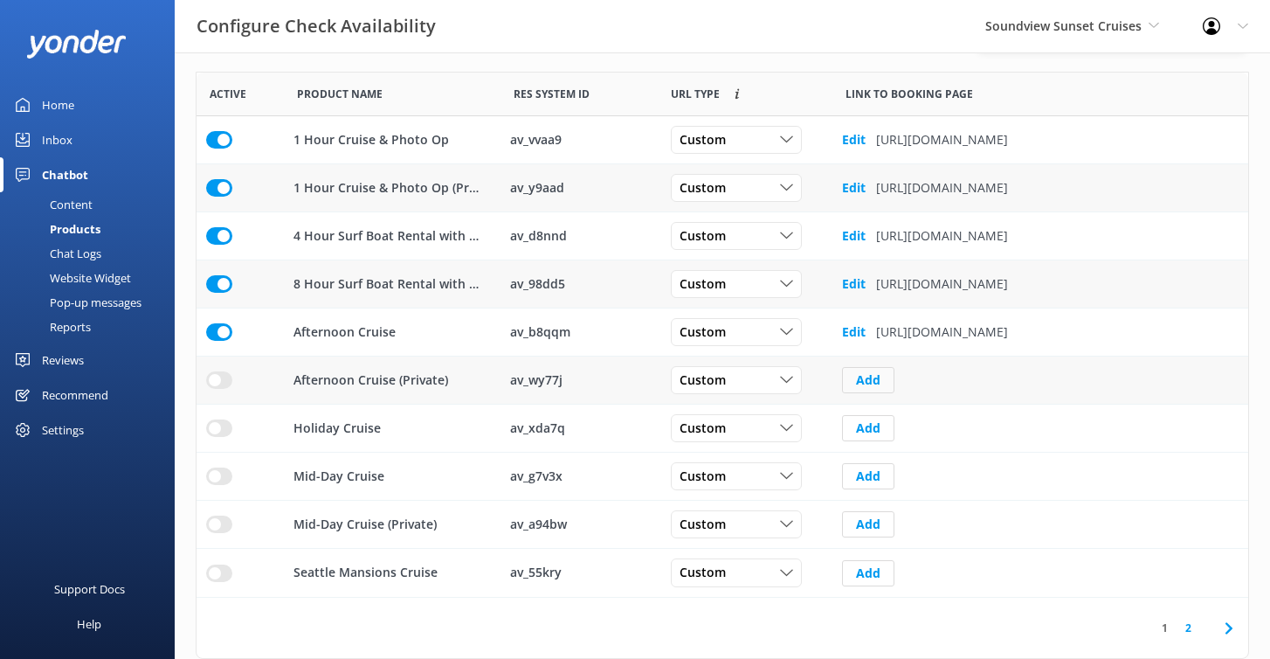
click at [871, 380] on button "Add" at bounding box center [868, 380] width 52 height 26
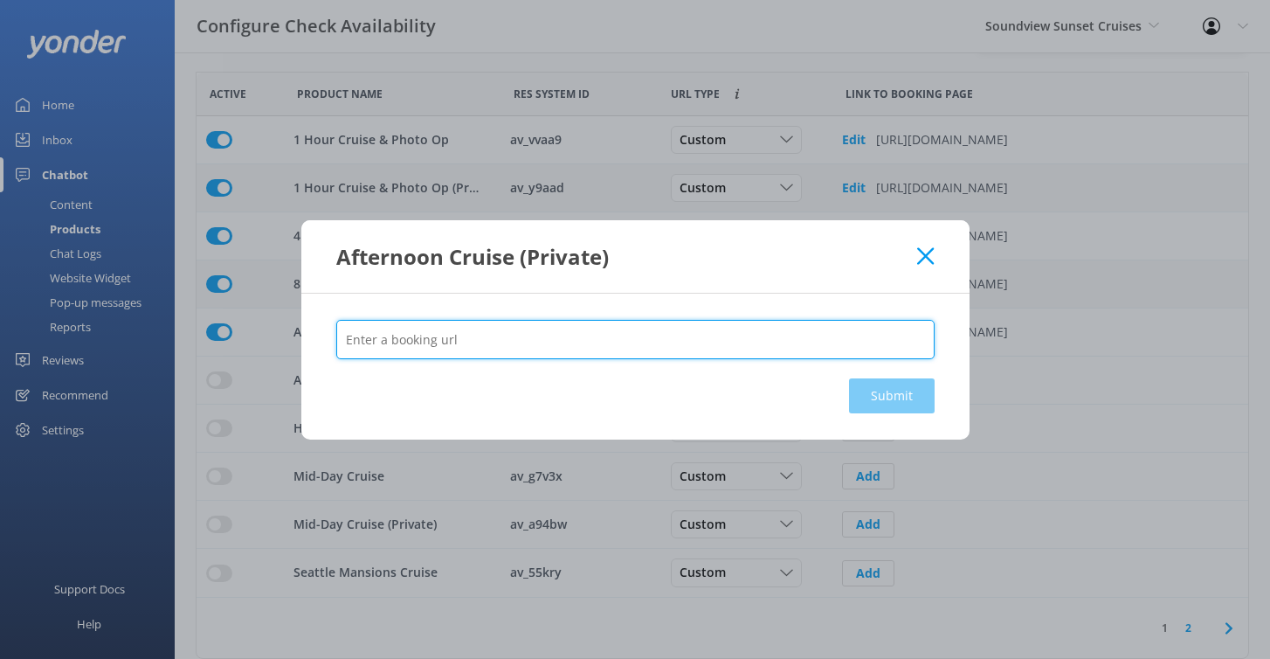
click at [820, 338] on input "text" at bounding box center [635, 339] width 599 height 39
paste input "[URL][DOMAIN_NAME]"
type input "[URL][DOMAIN_NAME]"
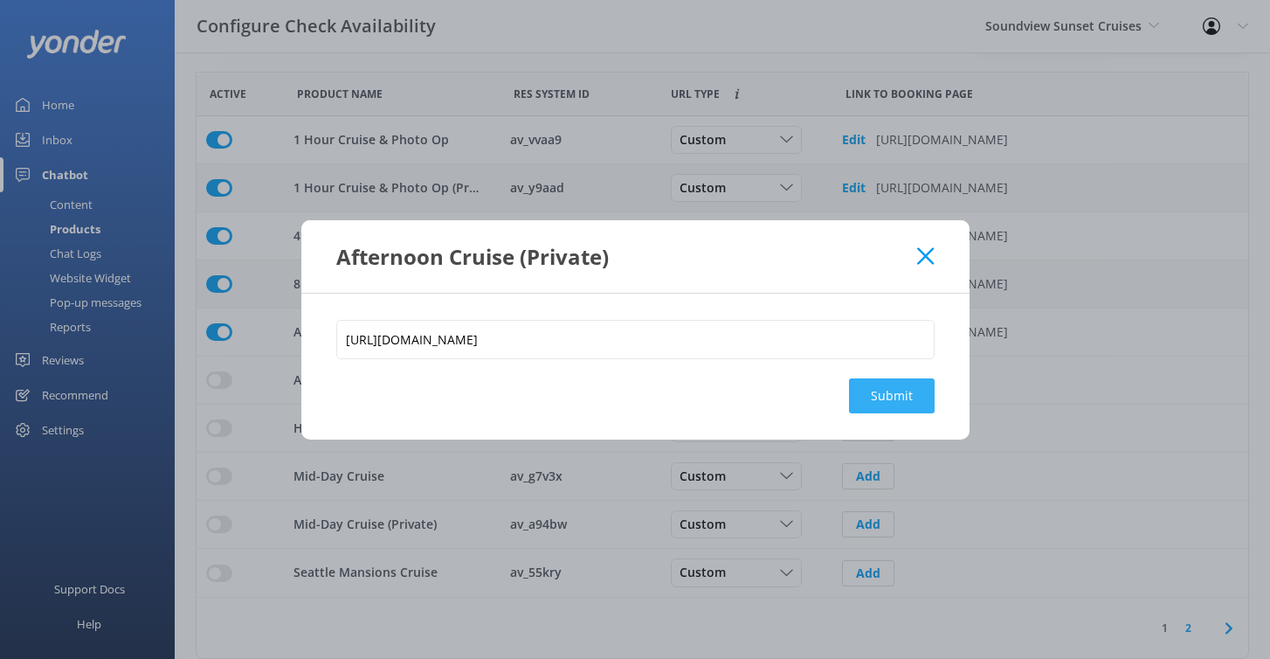
click at [891, 379] on button "Submit" at bounding box center [892, 395] width 86 height 35
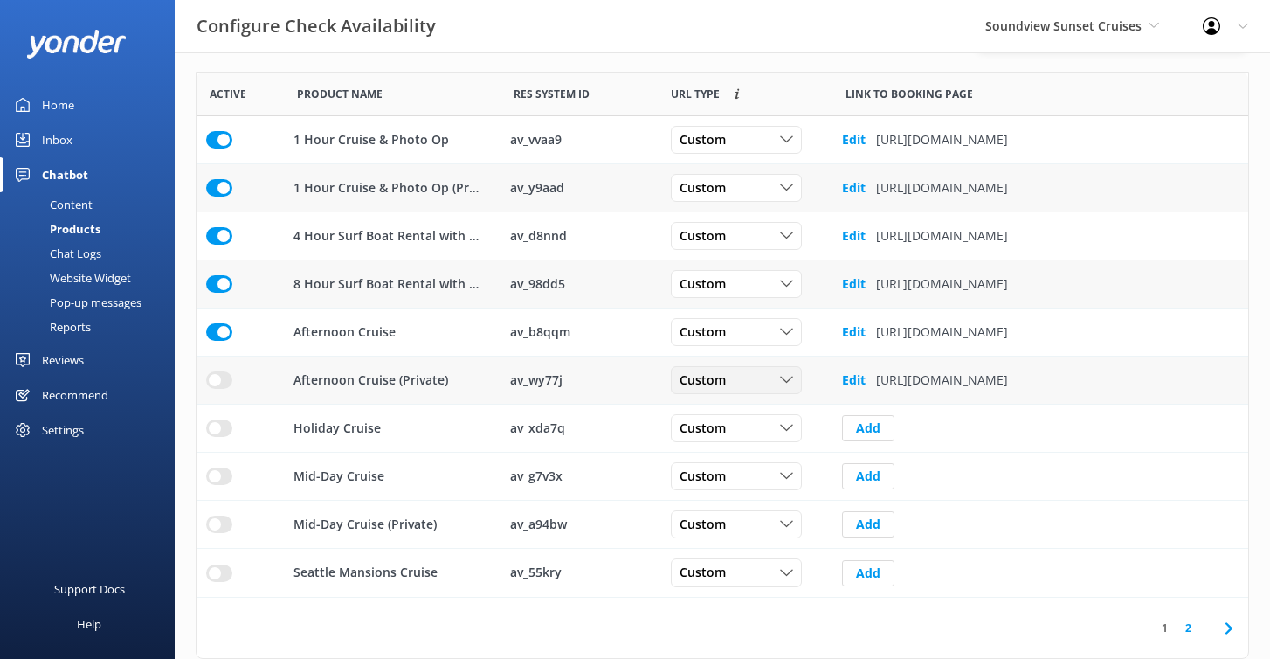
click at [741, 375] on div "Custom" at bounding box center [736, 379] width 122 height 19
click at [211, 375] on input "row" at bounding box center [219, 379] width 26 height 17
click at [862, 424] on button "Add" at bounding box center [868, 428] width 52 height 26
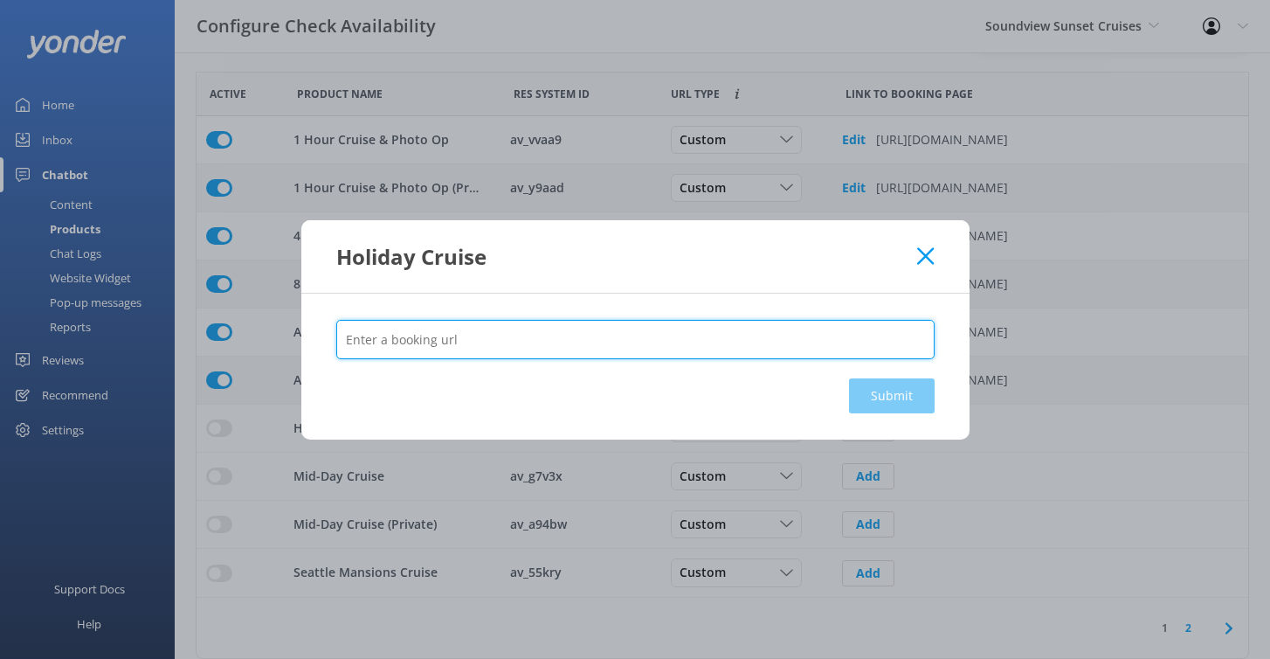
click at [684, 330] on input "text" at bounding box center [635, 339] width 599 height 39
paste input "[URL][DOMAIN_NAME]"
type input "[URL][DOMAIN_NAME]"
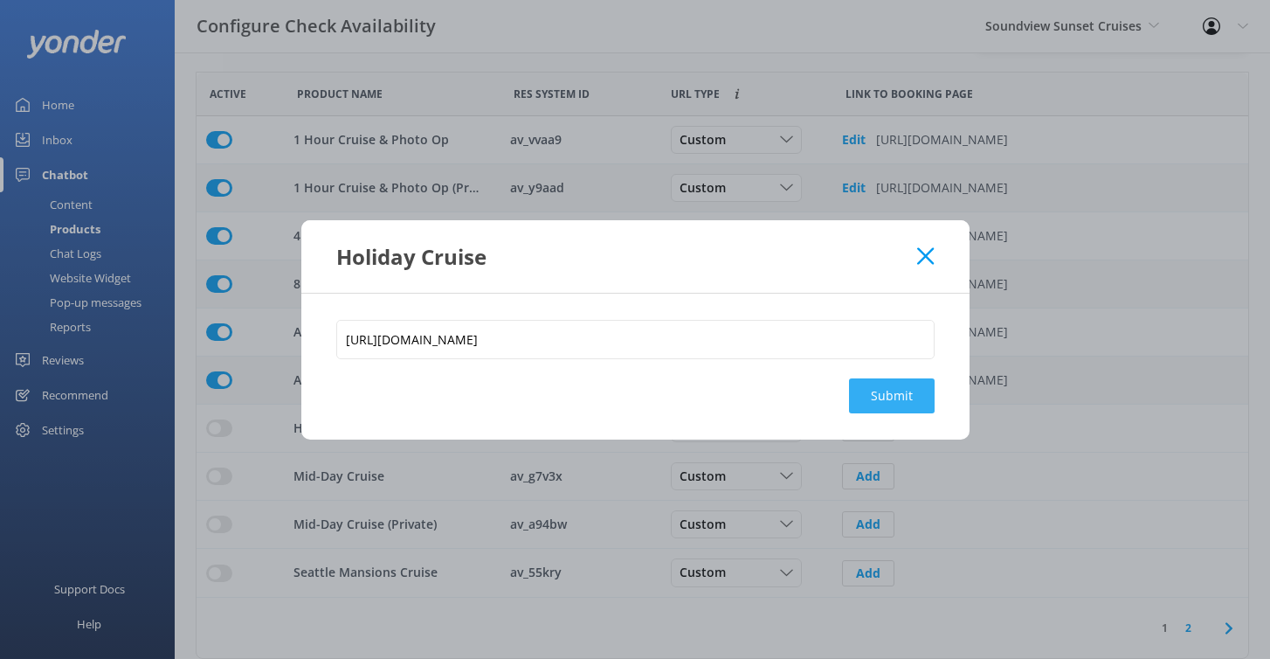
click at [868, 384] on button "Submit" at bounding box center [892, 395] width 86 height 35
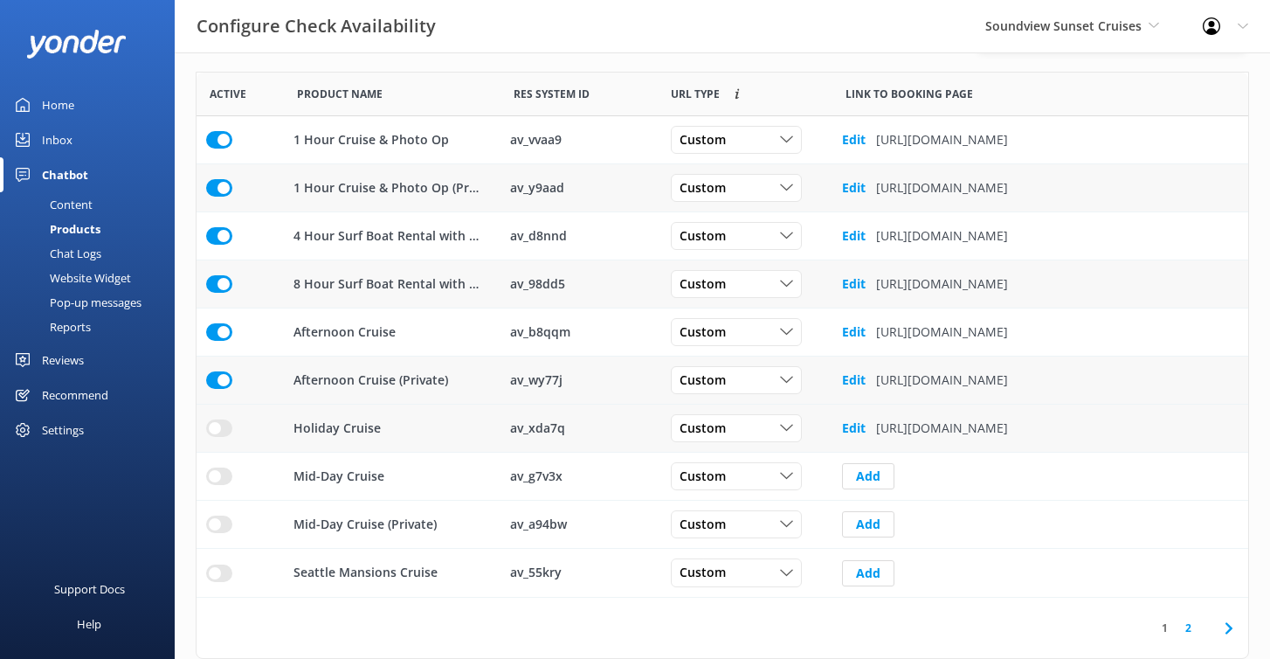
click at [217, 425] on input "row" at bounding box center [219, 427] width 26 height 17
click at [875, 480] on button "Add" at bounding box center [868, 476] width 52 height 26
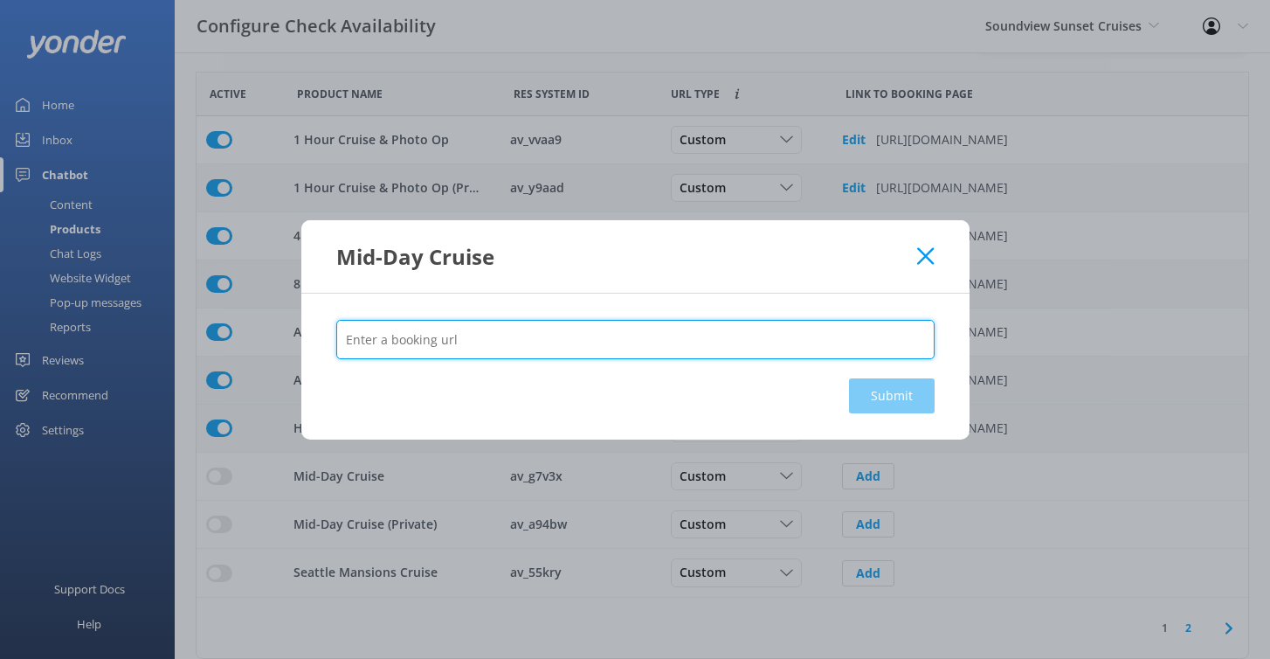
click at [757, 349] on input "text" at bounding box center [635, 339] width 599 height 39
paste input "[URL][DOMAIN_NAME]"
type input "[URL][DOMAIN_NAME]"
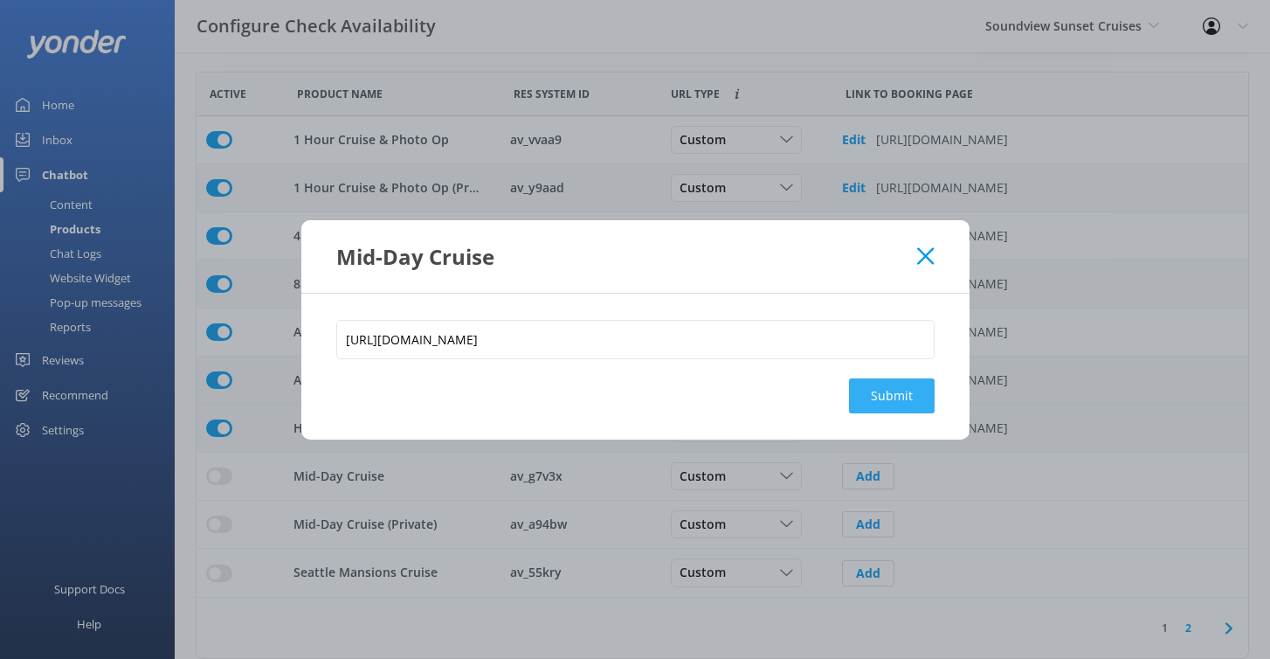
click at [887, 392] on button "Submit" at bounding box center [892, 395] width 86 height 35
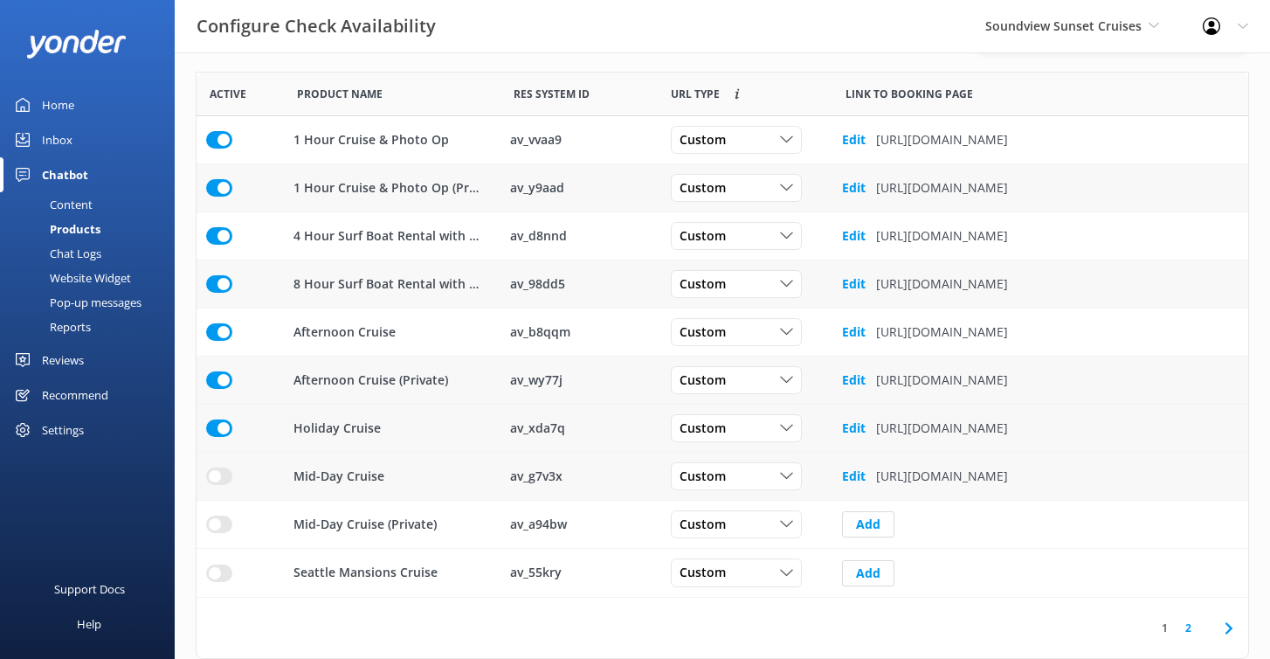
click at [220, 474] on input "row" at bounding box center [219, 475] width 26 height 17
click at [879, 523] on button "Add" at bounding box center [868, 524] width 52 height 26
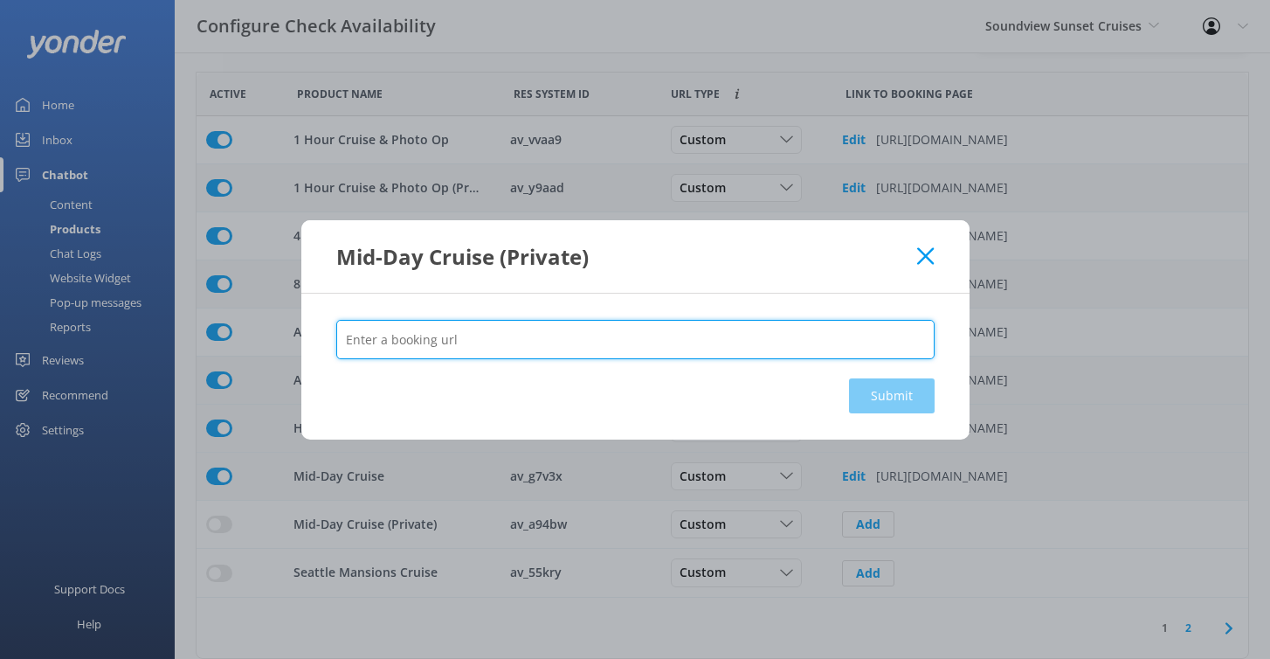
click at [802, 335] on input "text" at bounding box center [635, 339] width 599 height 39
paste input "[URL][DOMAIN_NAME]"
type input "[URL][DOMAIN_NAME]"
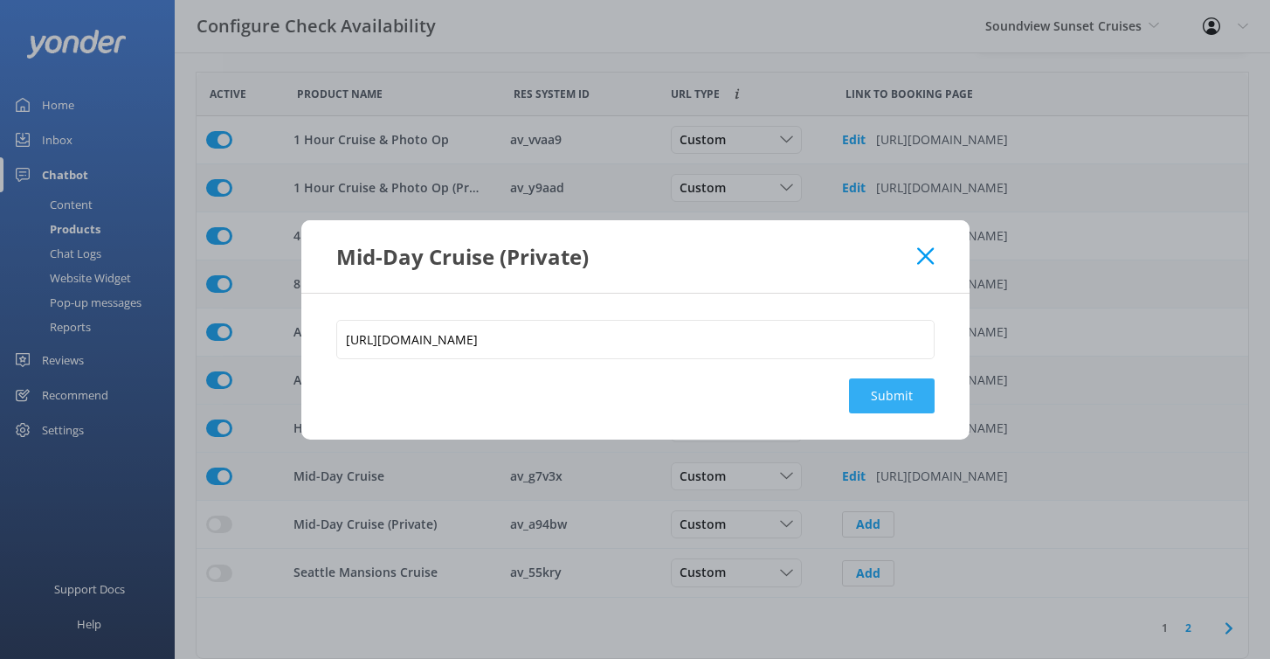
click at [882, 397] on button "Submit" at bounding box center [892, 395] width 86 height 35
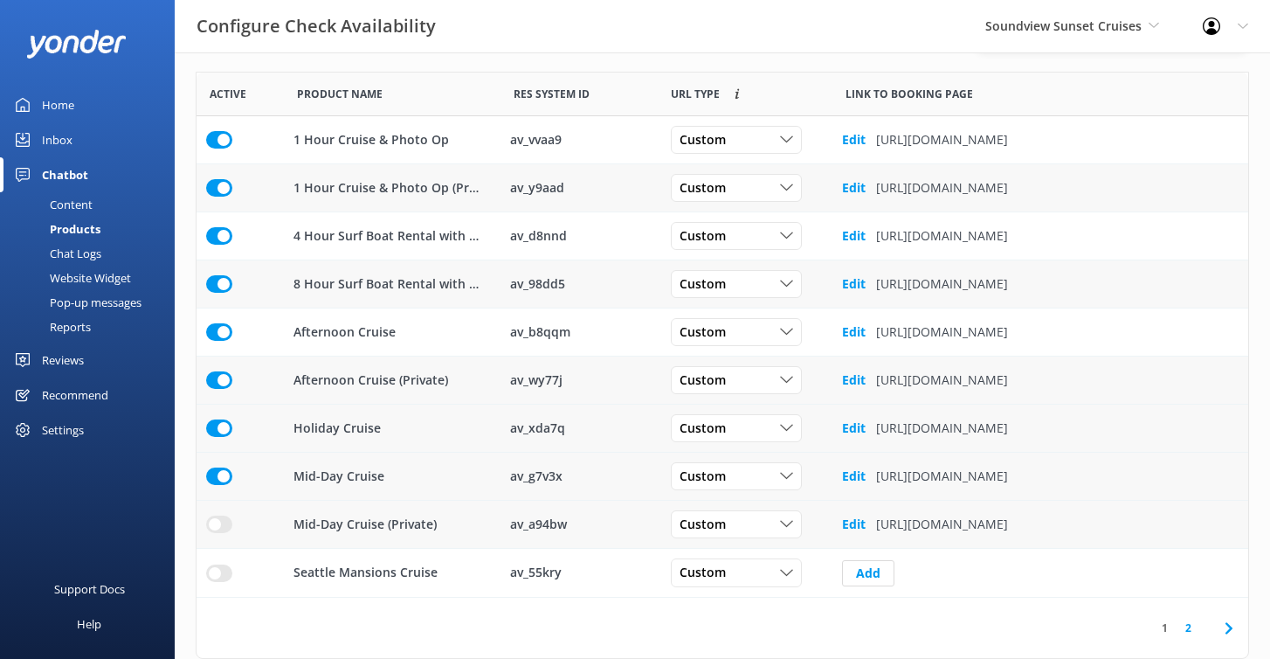
click at [206, 512] on div "row" at bounding box center [240, 525] width 87 height 48
click at [220, 522] on input "row" at bounding box center [219, 524] width 26 height 17
click at [867, 578] on button "Add" at bounding box center [868, 573] width 52 height 26
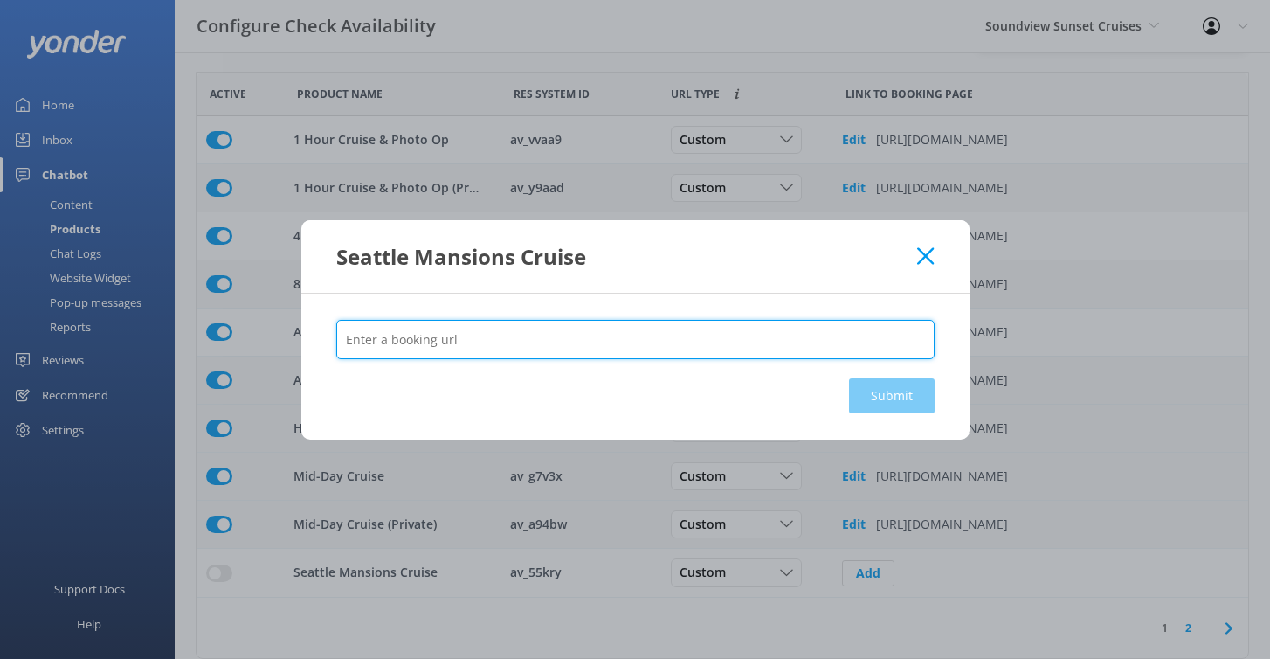
click at [799, 331] on input "text" at bounding box center [635, 339] width 599 height 39
paste input "[URL][DOMAIN_NAME]"
type input "[URL][DOMAIN_NAME]"
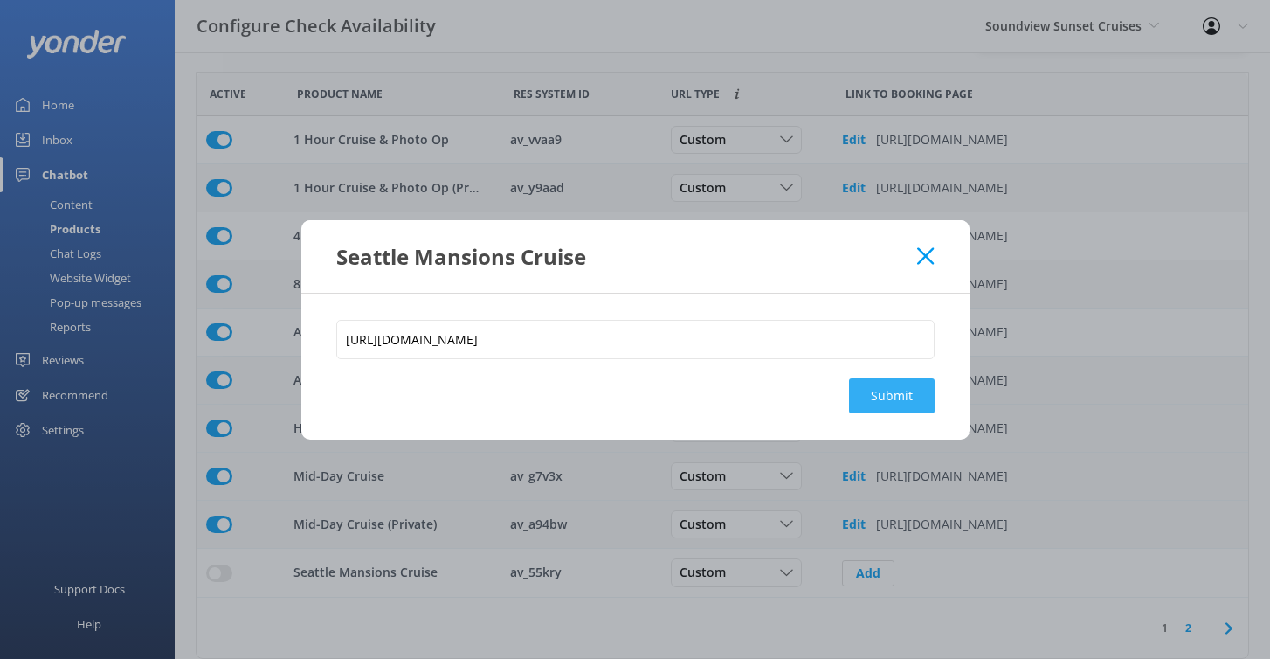
click at [878, 398] on button "Submit" at bounding box center [892, 395] width 86 height 35
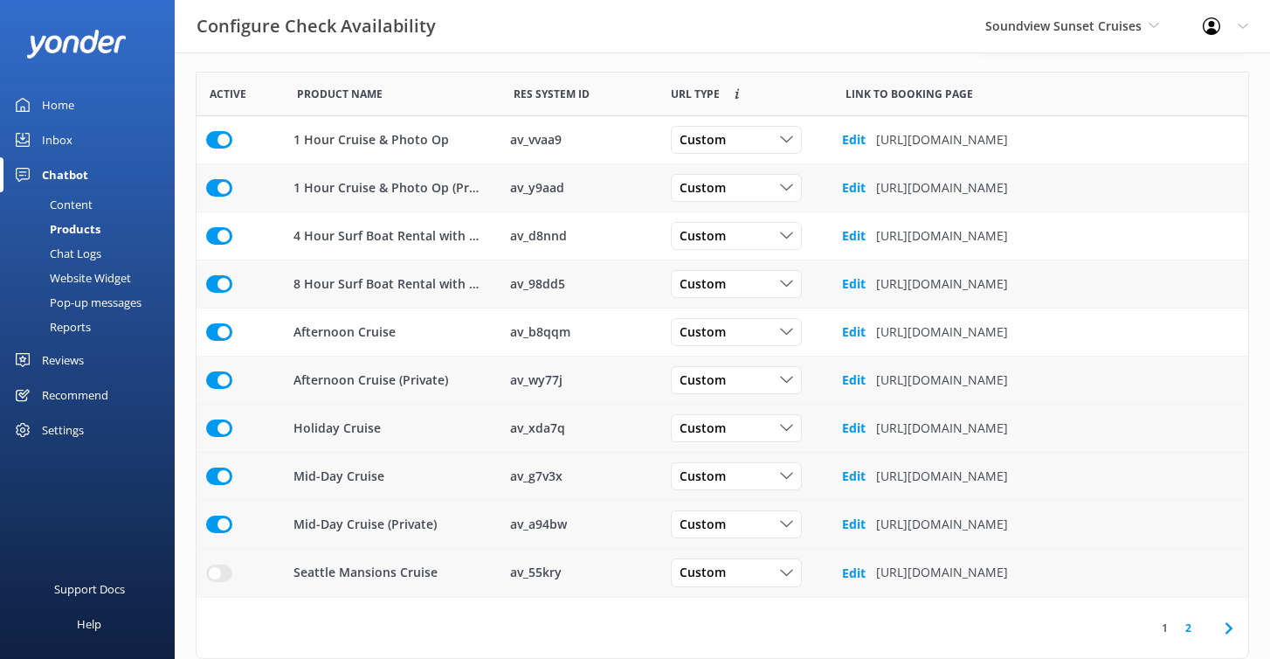
click at [206, 565] on div "row" at bounding box center [219, 572] width 26 height 17
click at [224, 575] on input "row" at bounding box center [219, 572] width 26 height 17
click at [1188, 629] on link "2" at bounding box center [1189, 627] width 24 height 17
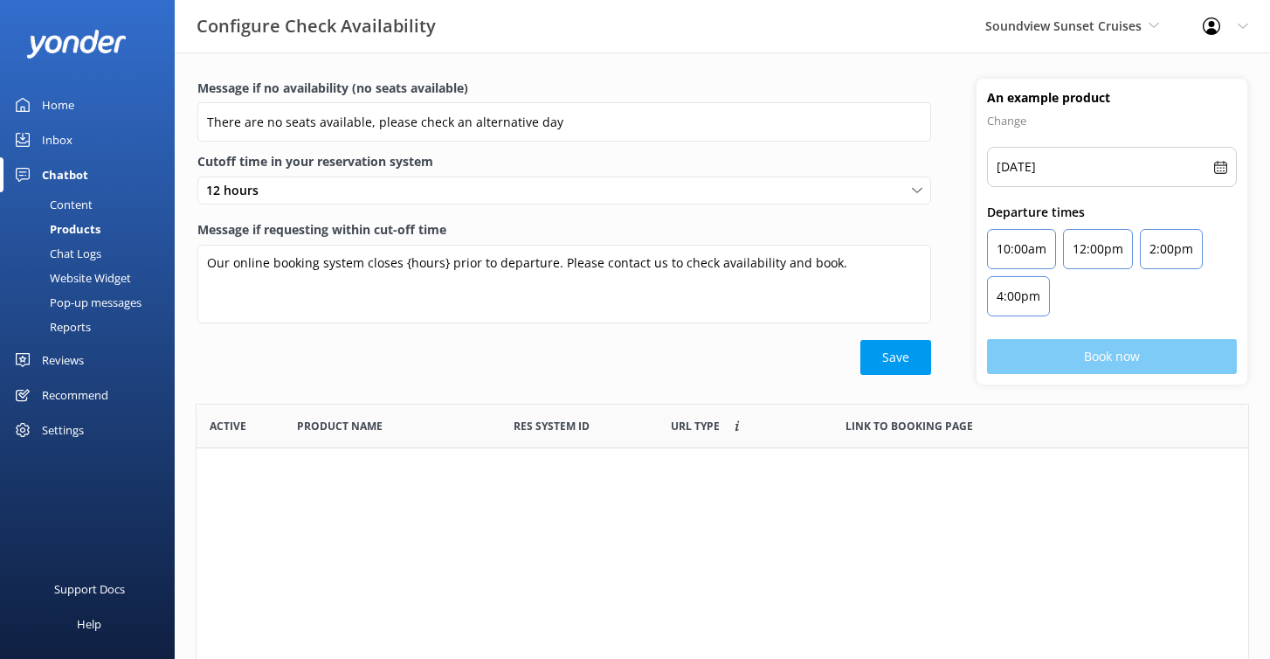
scroll to position [189, 1052]
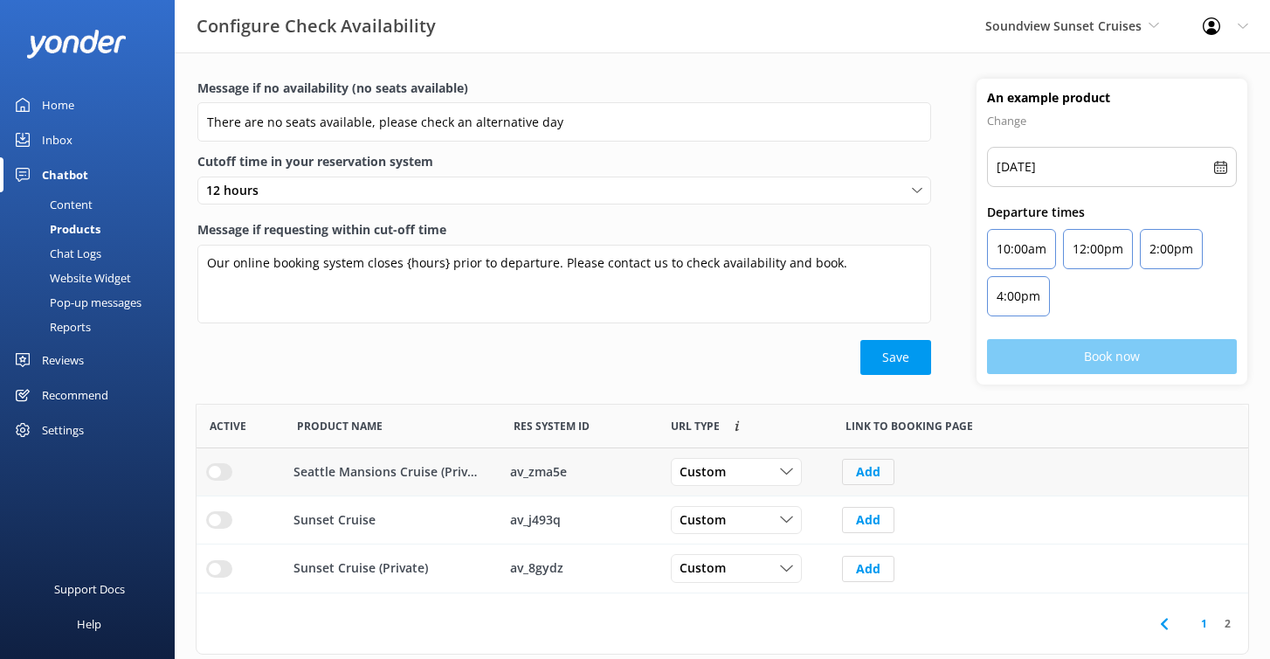
click at [874, 470] on button "Add" at bounding box center [868, 472] width 52 height 26
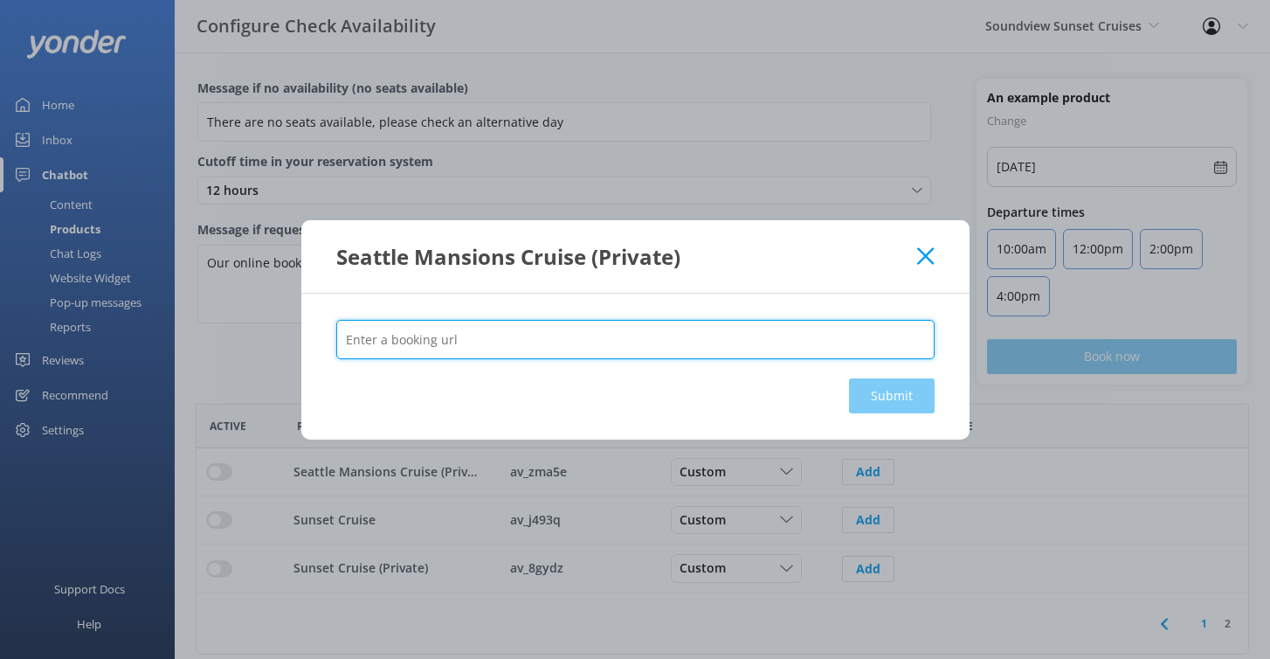
click at [716, 323] on input "text" at bounding box center [635, 339] width 599 height 39
paste input "[URL][DOMAIN_NAME]"
type input "[URL][DOMAIN_NAME]"
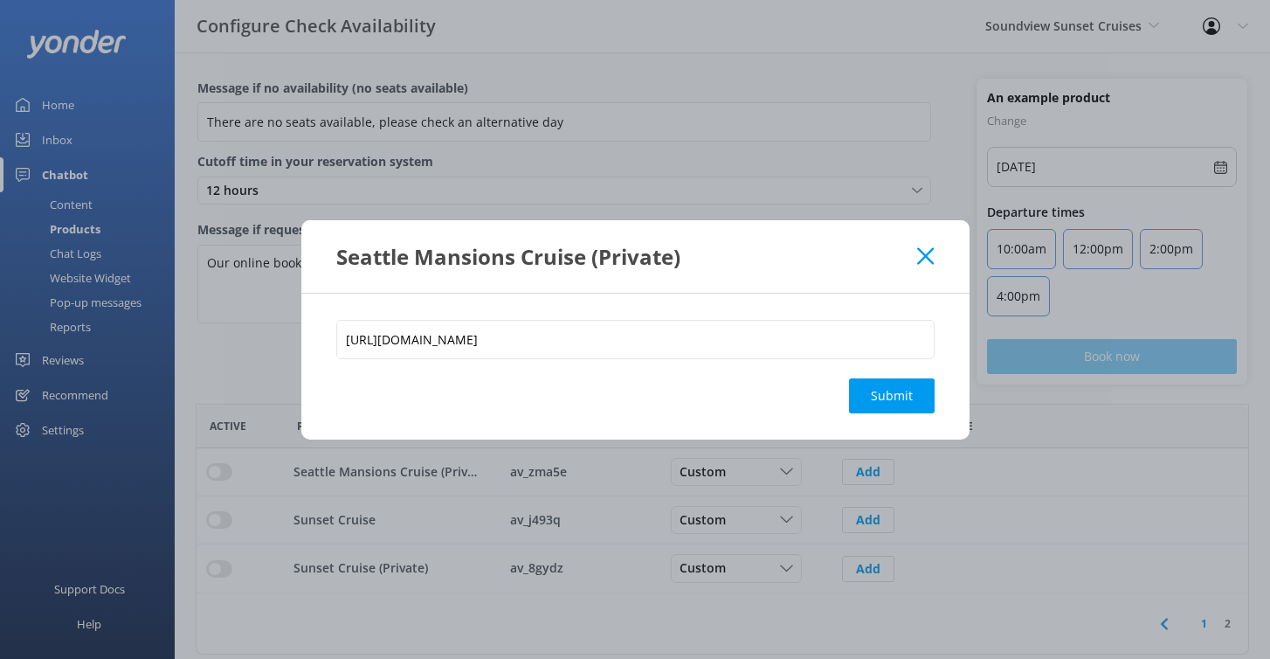
click at [929, 414] on div "[URL][DOMAIN_NAME] Submit" at bounding box center [635, 367] width 668 height 146
click at [916, 404] on button "Submit" at bounding box center [892, 395] width 86 height 35
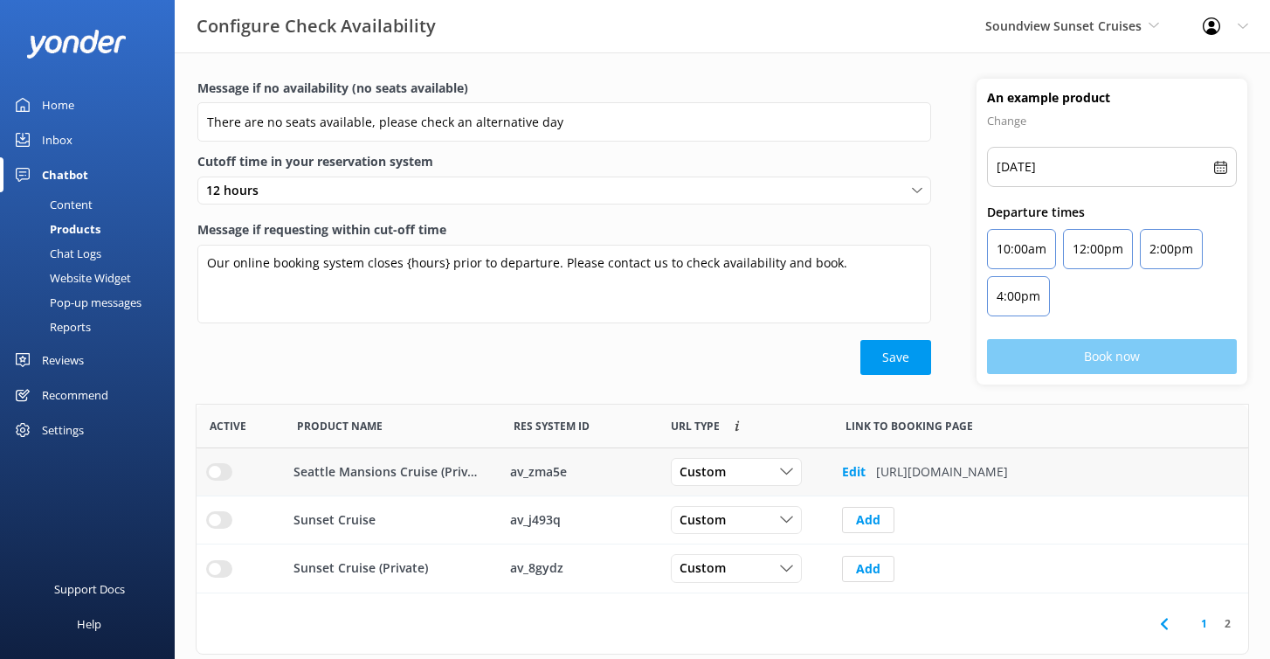
click at [211, 474] on input "row" at bounding box center [219, 471] width 26 height 17
click at [860, 572] on button "Add" at bounding box center [868, 569] width 52 height 26
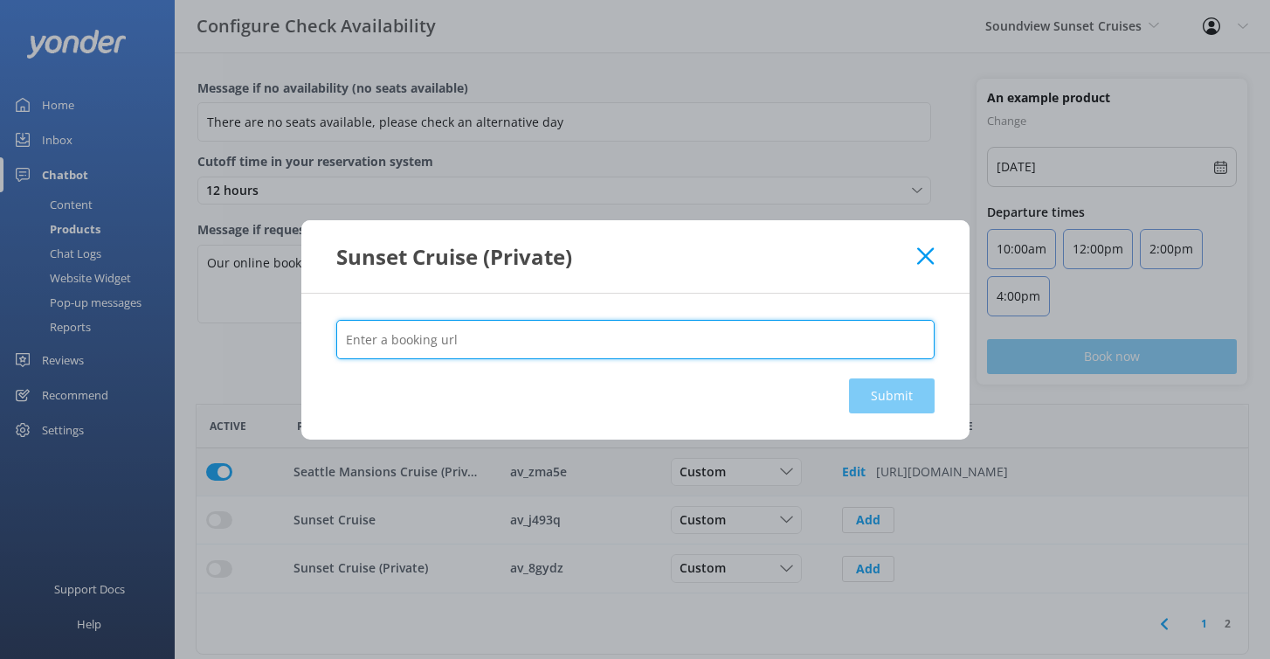
click at [728, 327] on input "text" at bounding box center [635, 339] width 599 height 39
paste input "[URL][DOMAIN_NAME]"
type input "[URL][DOMAIN_NAME]"
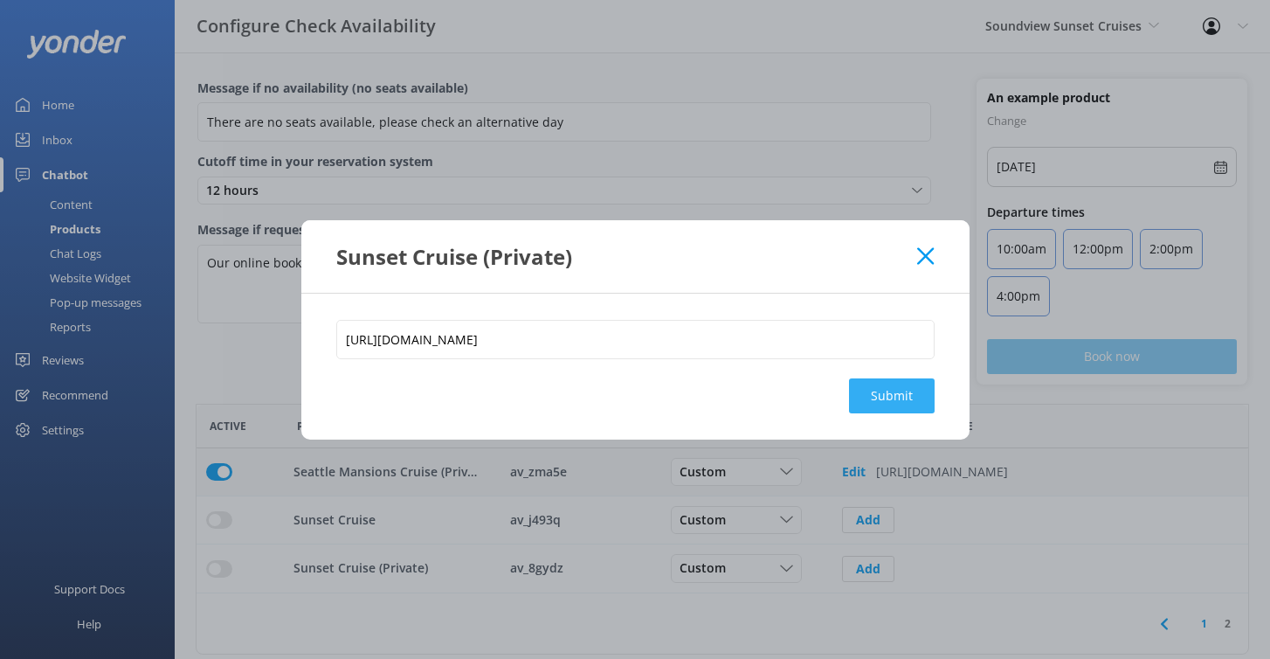
click at [897, 398] on button "Submit" at bounding box center [892, 395] width 86 height 35
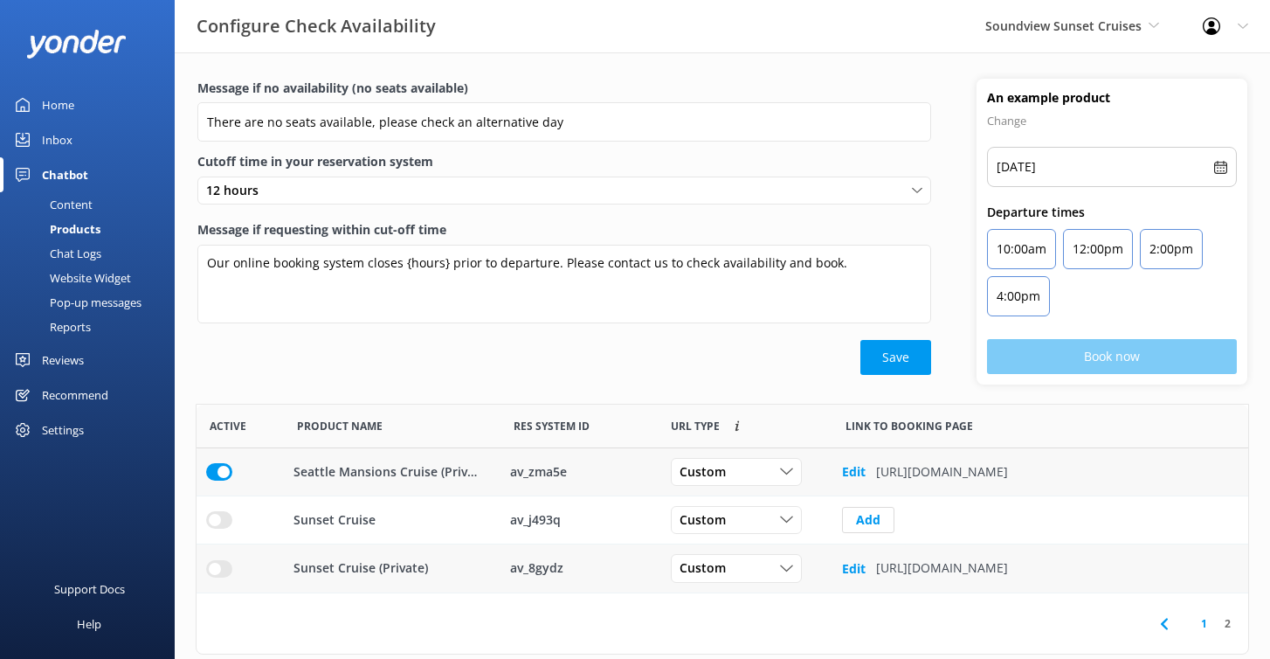
click at [220, 565] on input "row" at bounding box center [219, 568] width 26 height 17
click at [866, 524] on button "Add" at bounding box center [868, 520] width 52 height 26
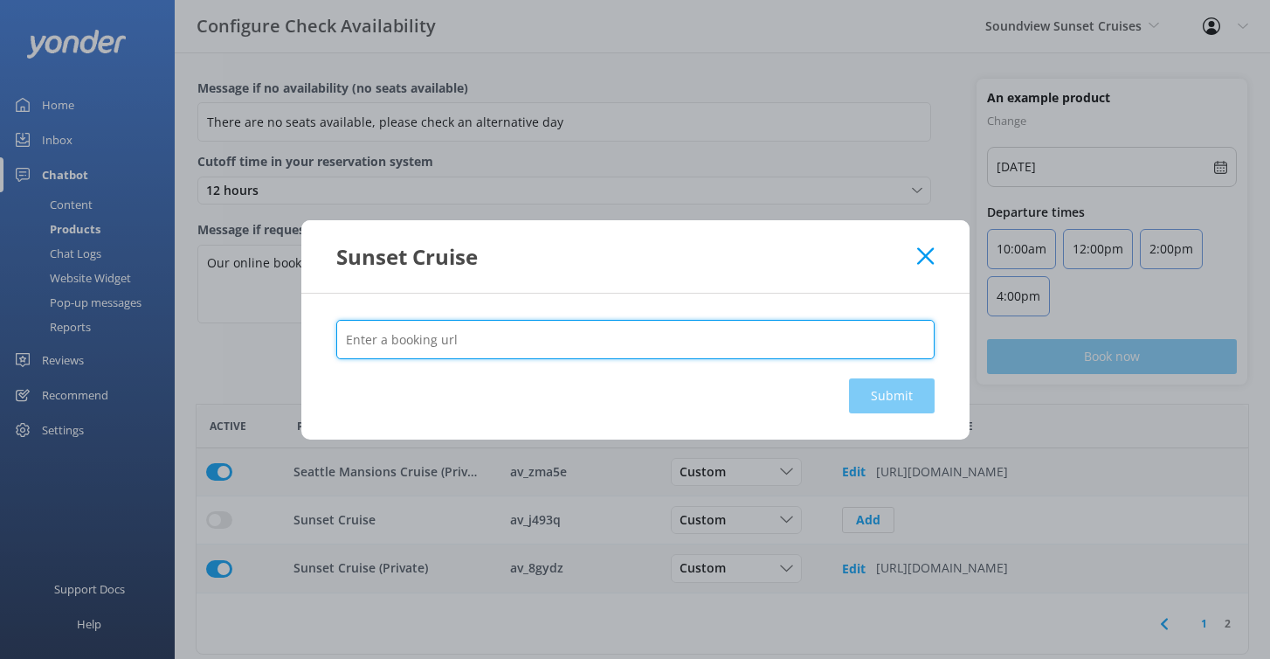
click at [725, 324] on input "text" at bounding box center [635, 339] width 599 height 39
paste input "[URL][DOMAIN_NAME]"
type input "[URL][DOMAIN_NAME]"
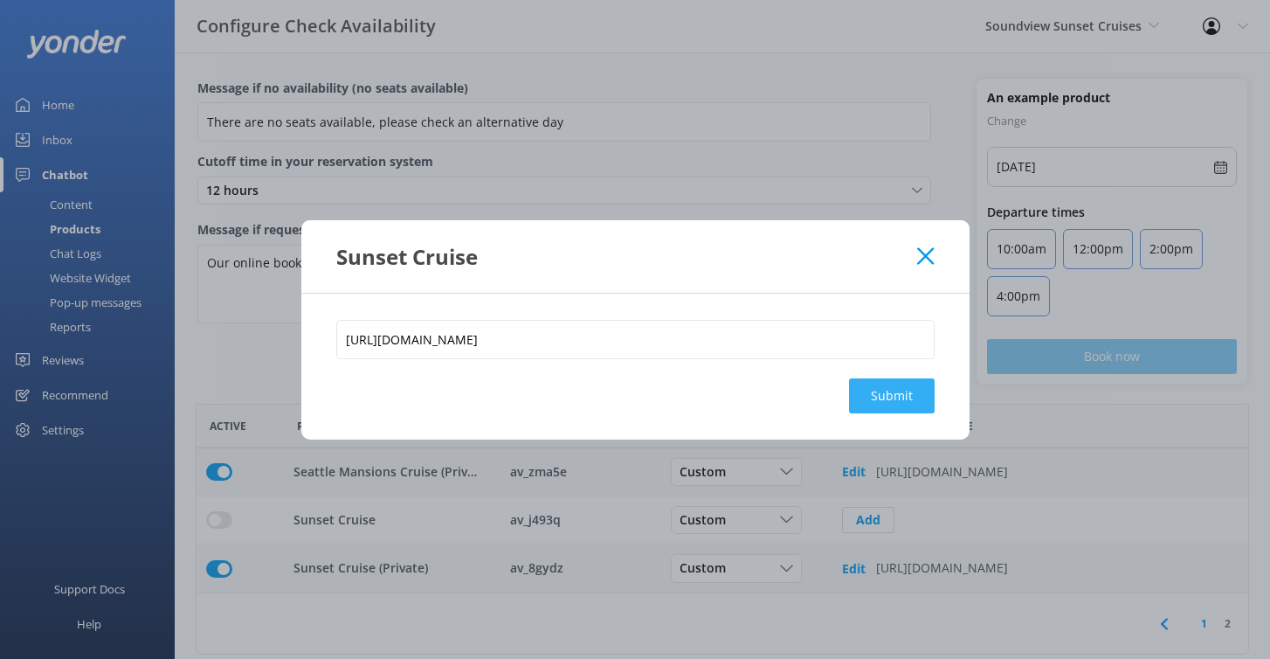
click at [867, 403] on button "Submit" at bounding box center [892, 395] width 86 height 35
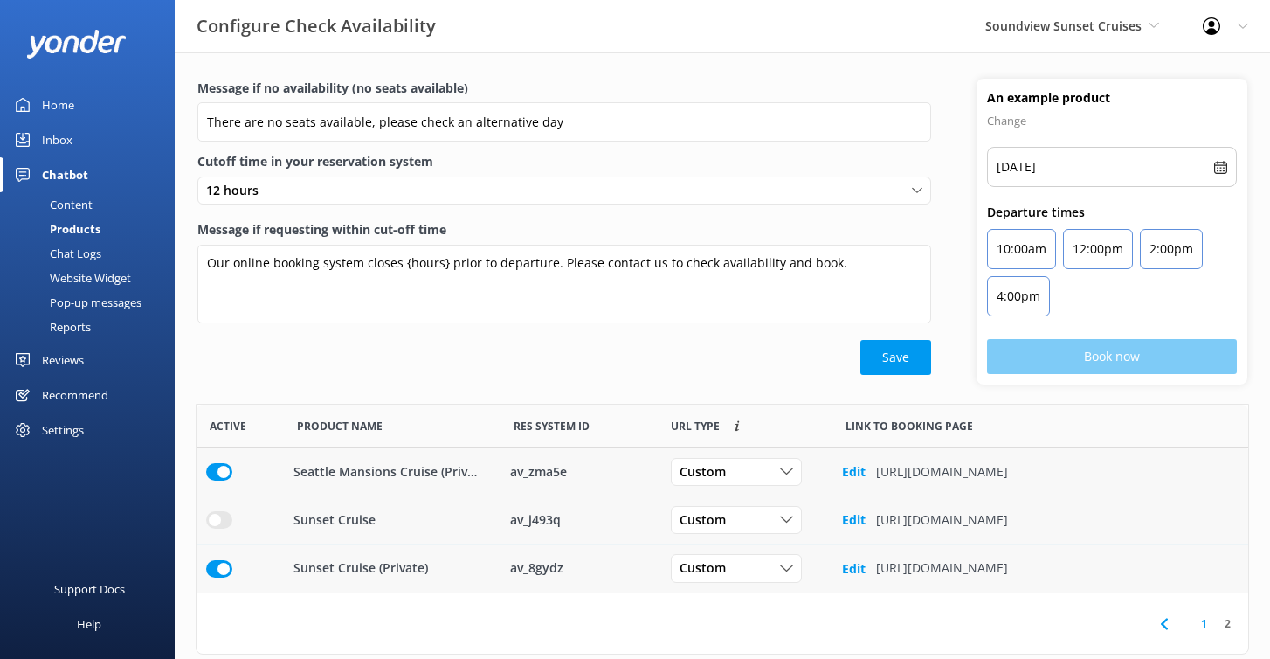
click at [218, 522] on input "row" at bounding box center [219, 519] width 26 height 17
click at [867, 356] on button "Save" at bounding box center [896, 357] width 71 height 35
click at [1196, 617] on link "1" at bounding box center [1205, 623] width 24 height 17
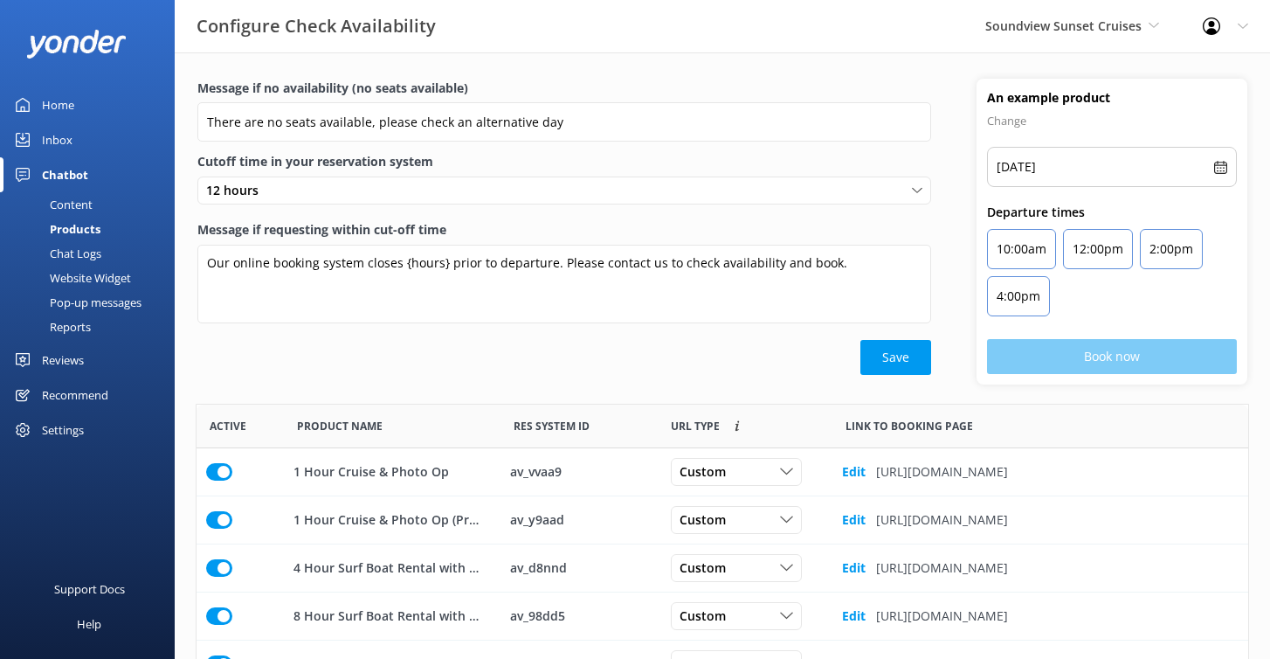
click at [80, 198] on div "Content" at bounding box center [51, 204] width 82 height 24
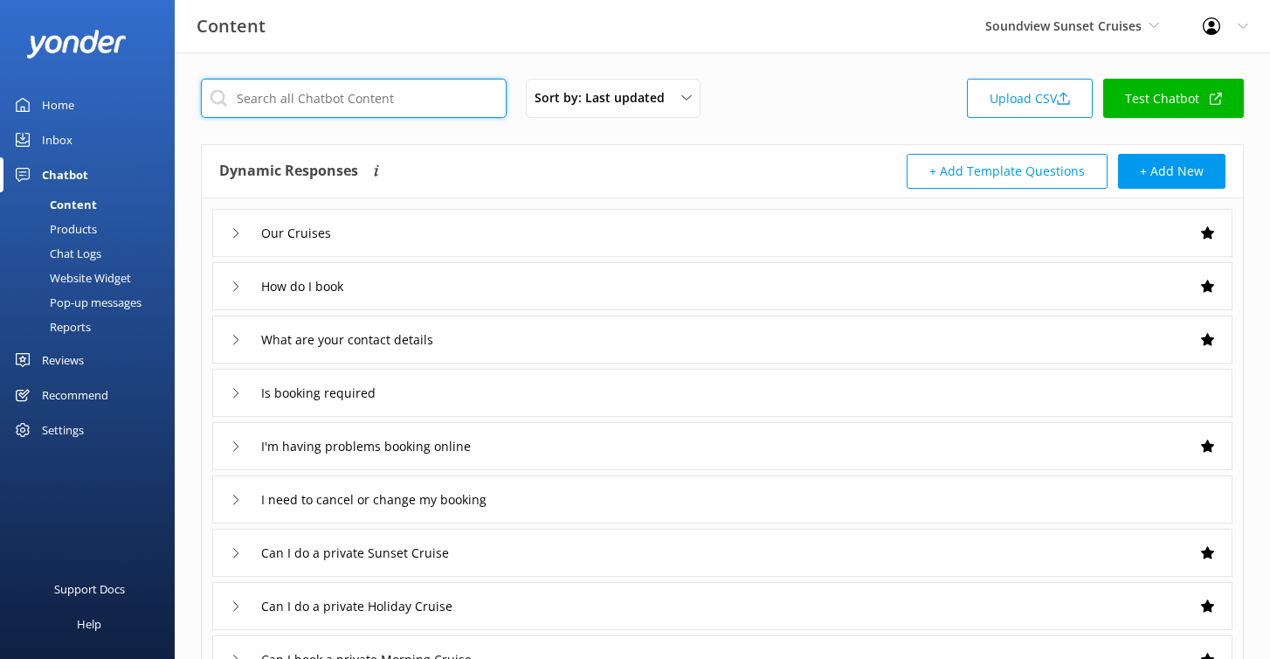
click at [435, 96] on input "text" at bounding box center [354, 98] width 306 height 39
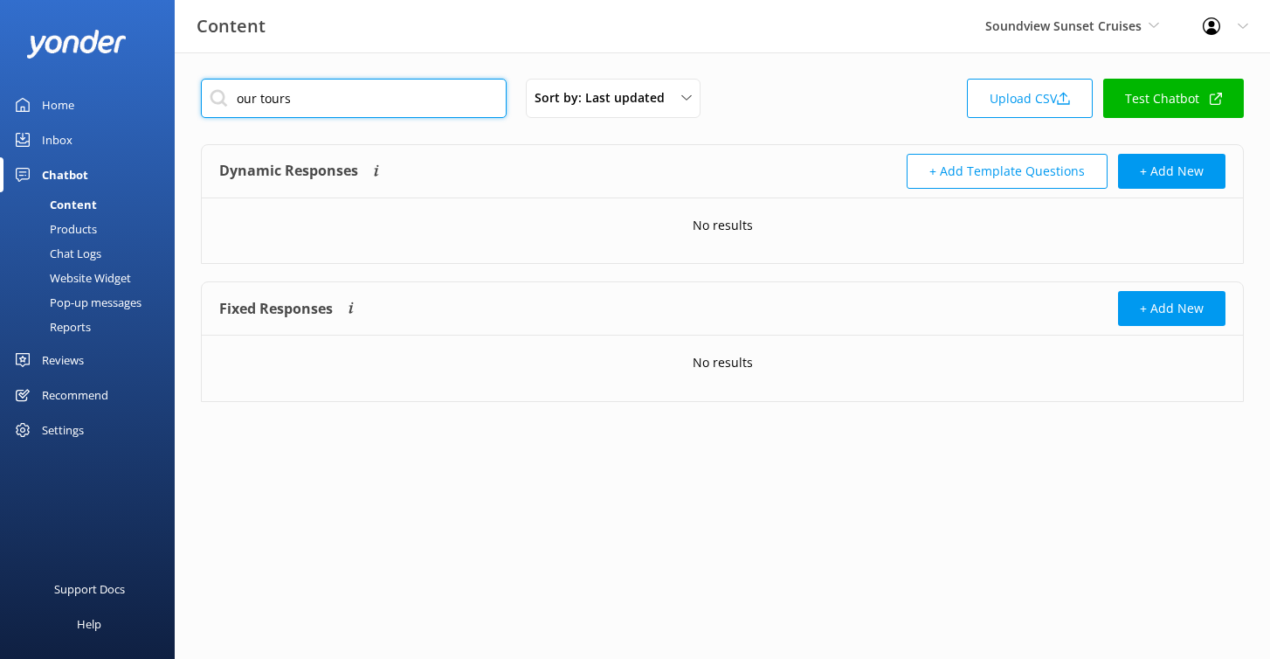
click at [391, 88] on input "our tours" at bounding box center [354, 98] width 306 height 39
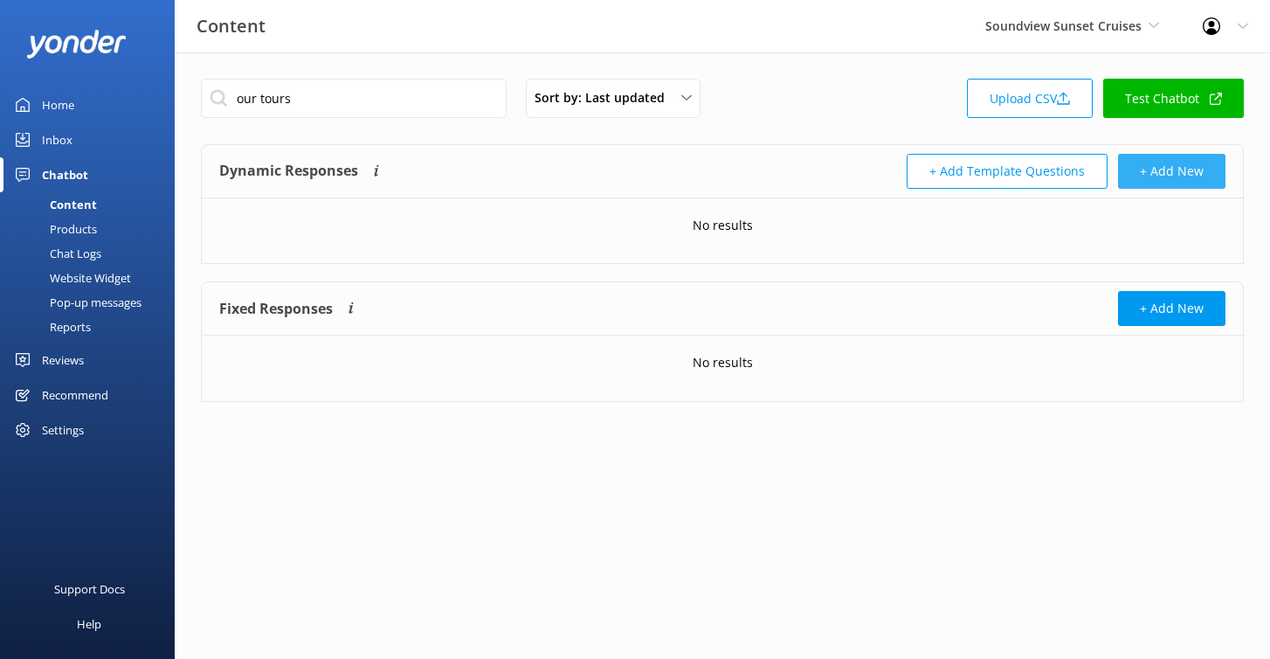
click at [1164, 159] on button "+ Add New" at bounding box center [1171, 171] width 107 height 35
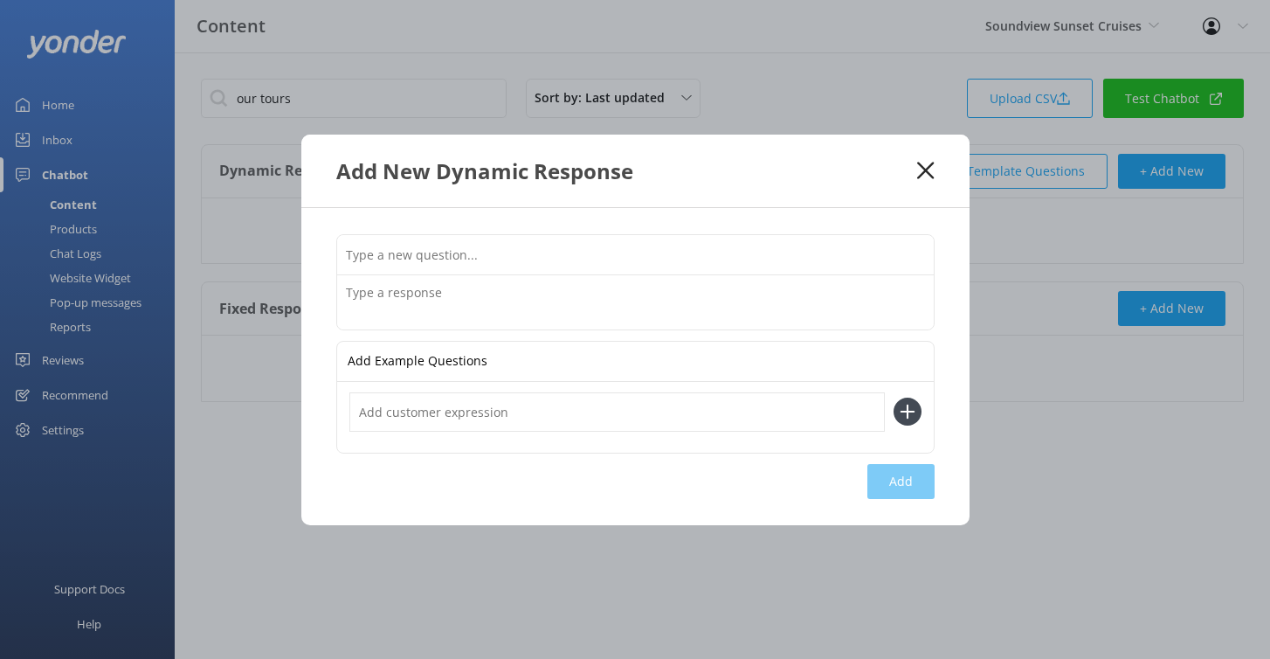
click at [924, 171] on use at bounding box center [925, 170] width 17 height 17
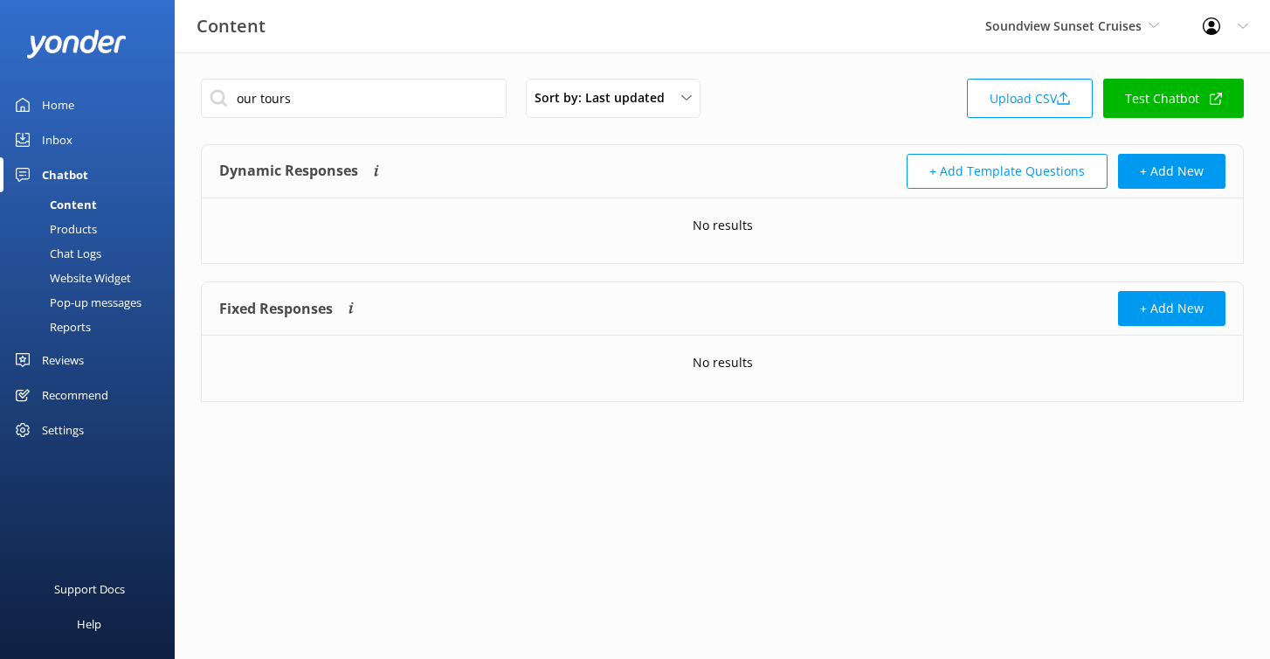
click at [1170, 105] on link "Test Chatbot" at bounding box center [1174, 98] width 141 height 39
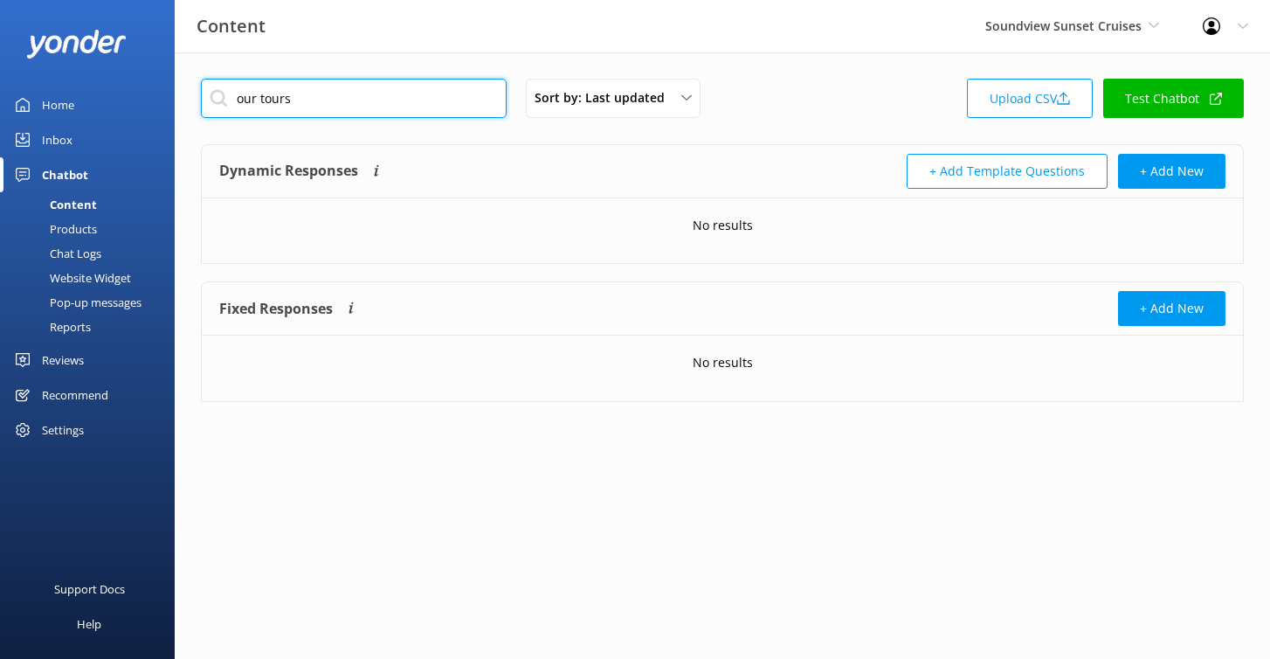
click at [306, 101] on input "our tours" at bounding box center [354, 98] width 306 height 39
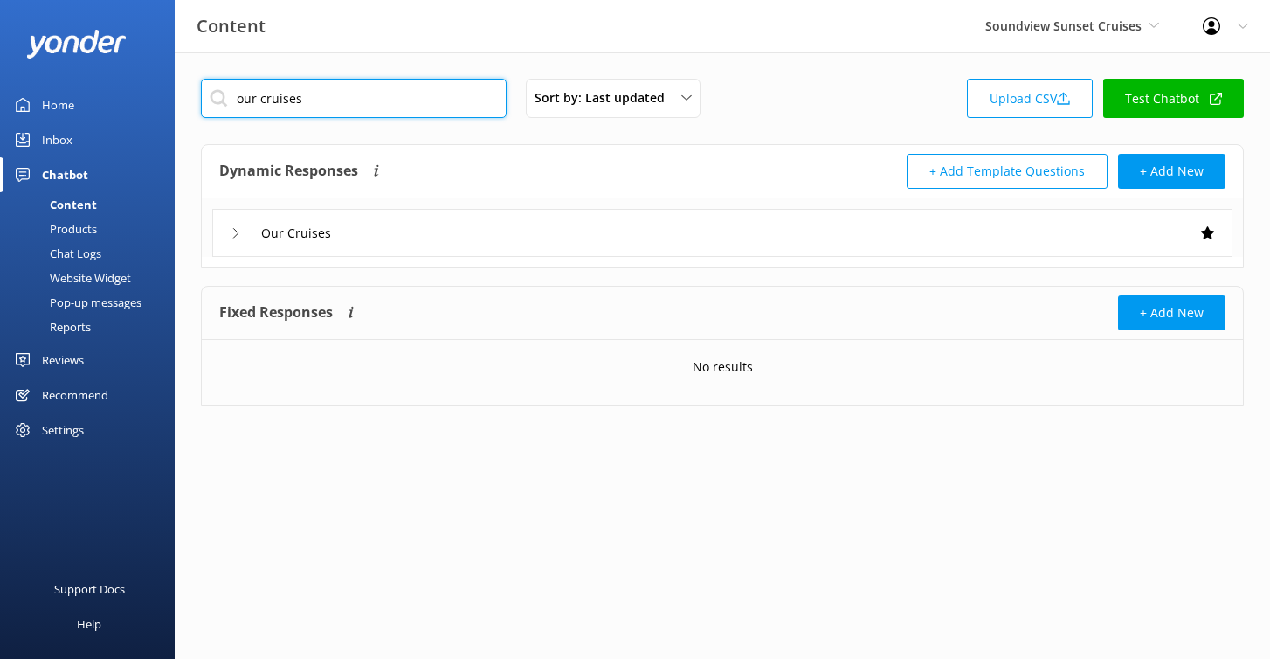
type input "our cruises"
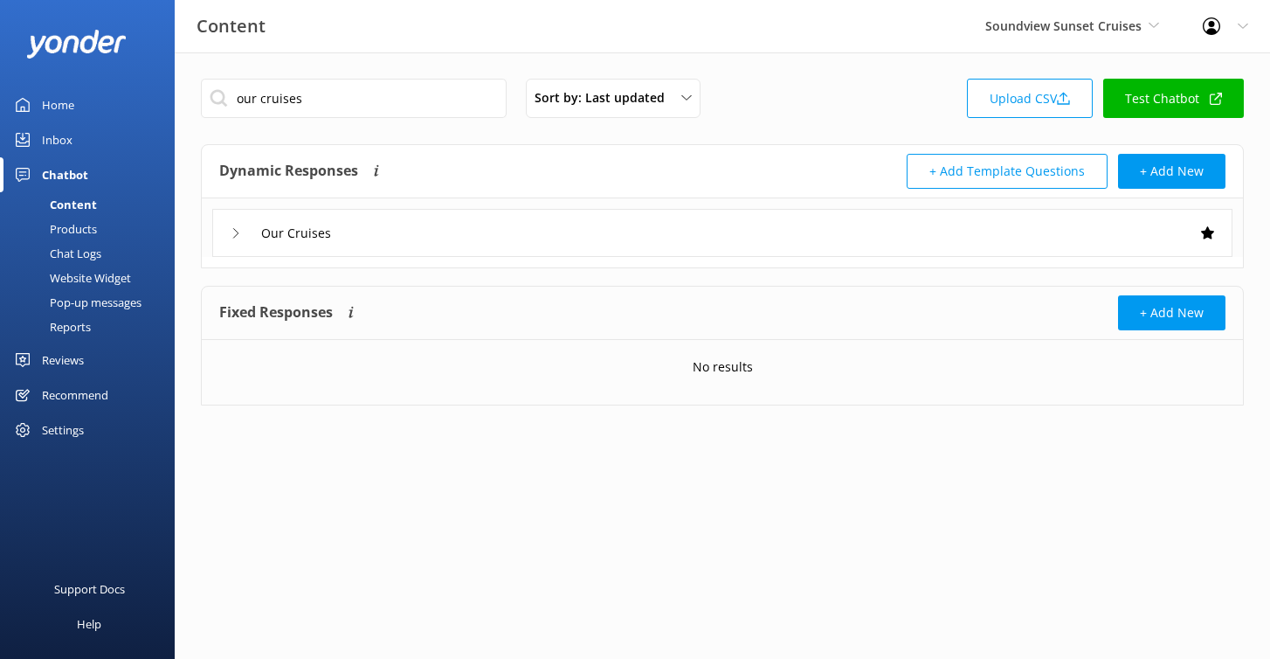
click at [421, 238] on div "Our Cruises" at bounding box center [722, 233] width 1021 height 48
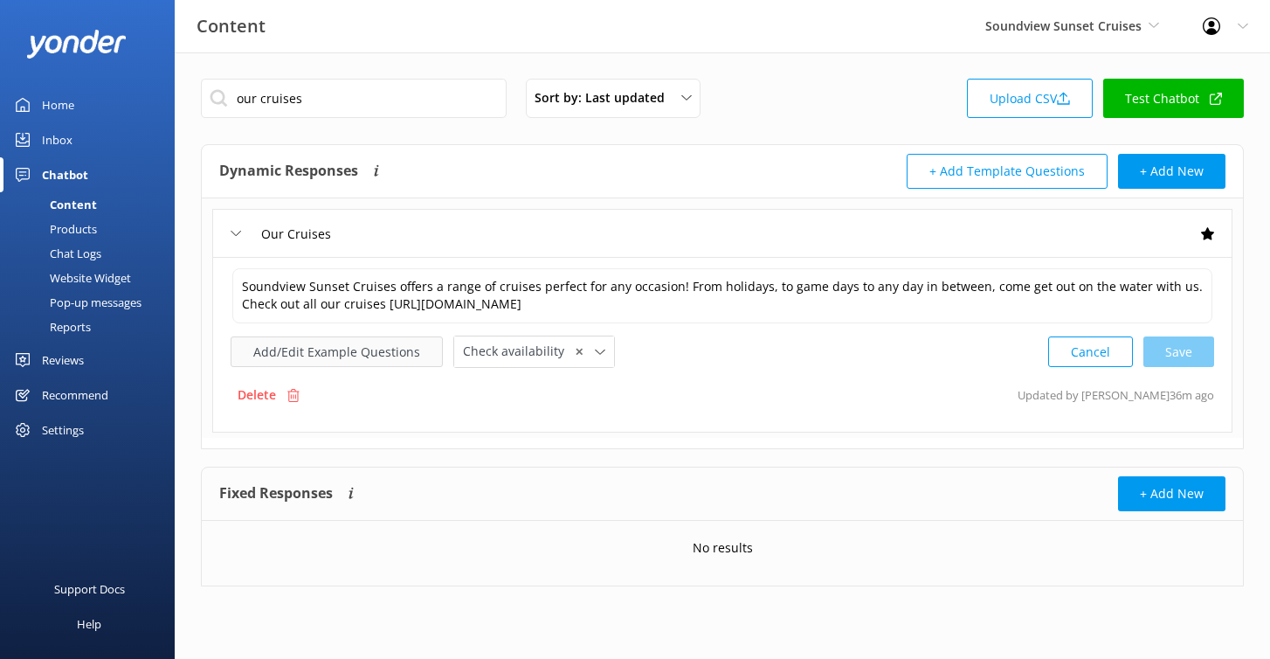
click at [401, 352] on button "Add/Edit Example Questions" at bounding box center [337, 351] width 212 height 31
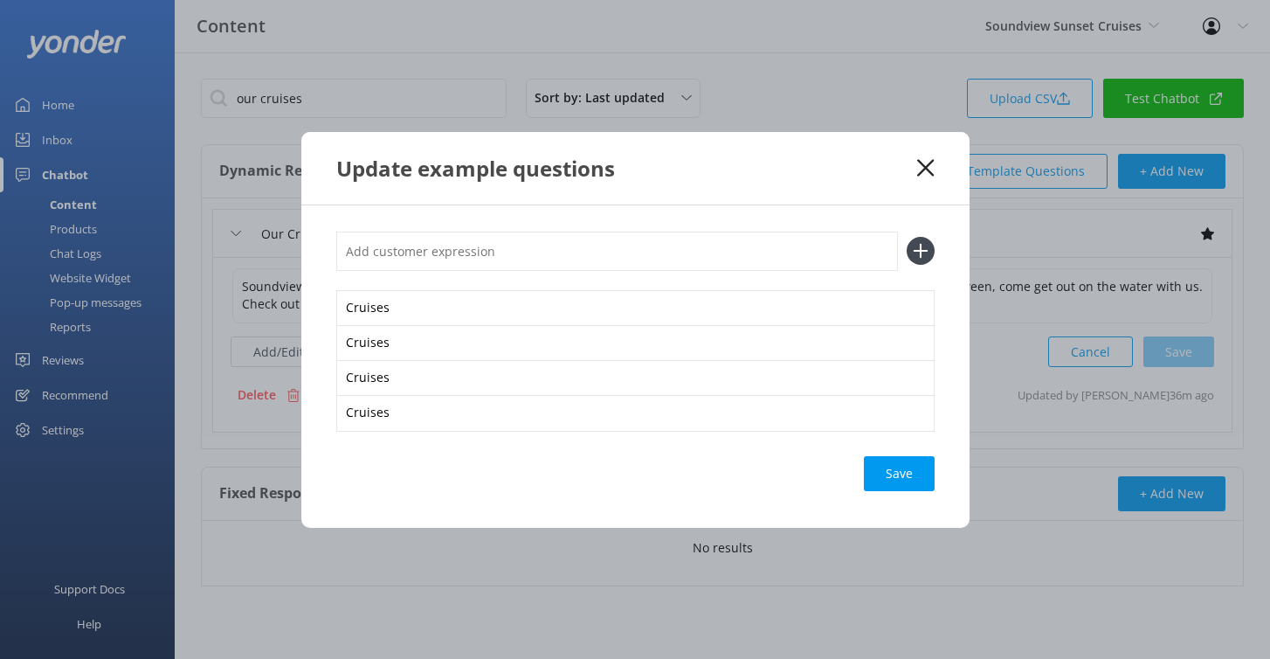
click at [519, 258] on input "text" at bounding box center [617, 251] width 562 height 39
type input "Our Cruises"
click at [881, 460] on div "Save" at bounding box center [899, 473] width 71 height 35
click at [395, 258] on input "Our Cruises" at bounding box center [617, 251] width 562 height 39
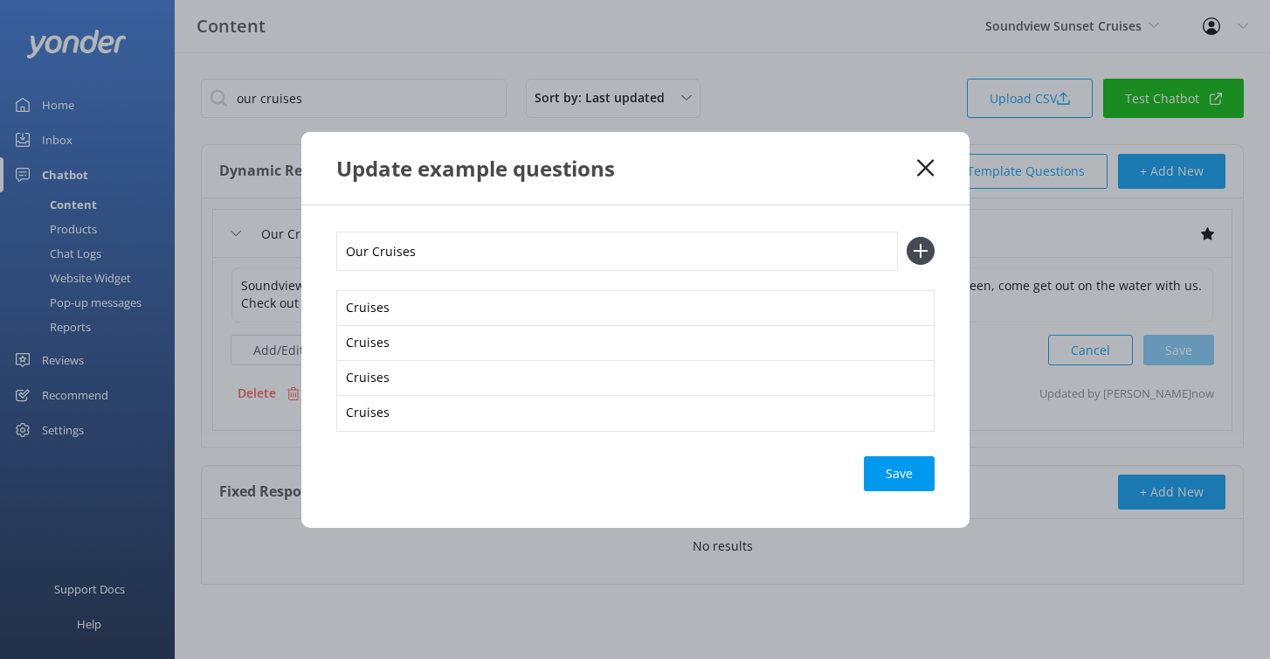
click at [395, 258] on input "Our Cruises" at bounding box center [617, 251] width 562 height 39
click at [907, 237] on button at bounding box center [921, 251] width 28 height 28
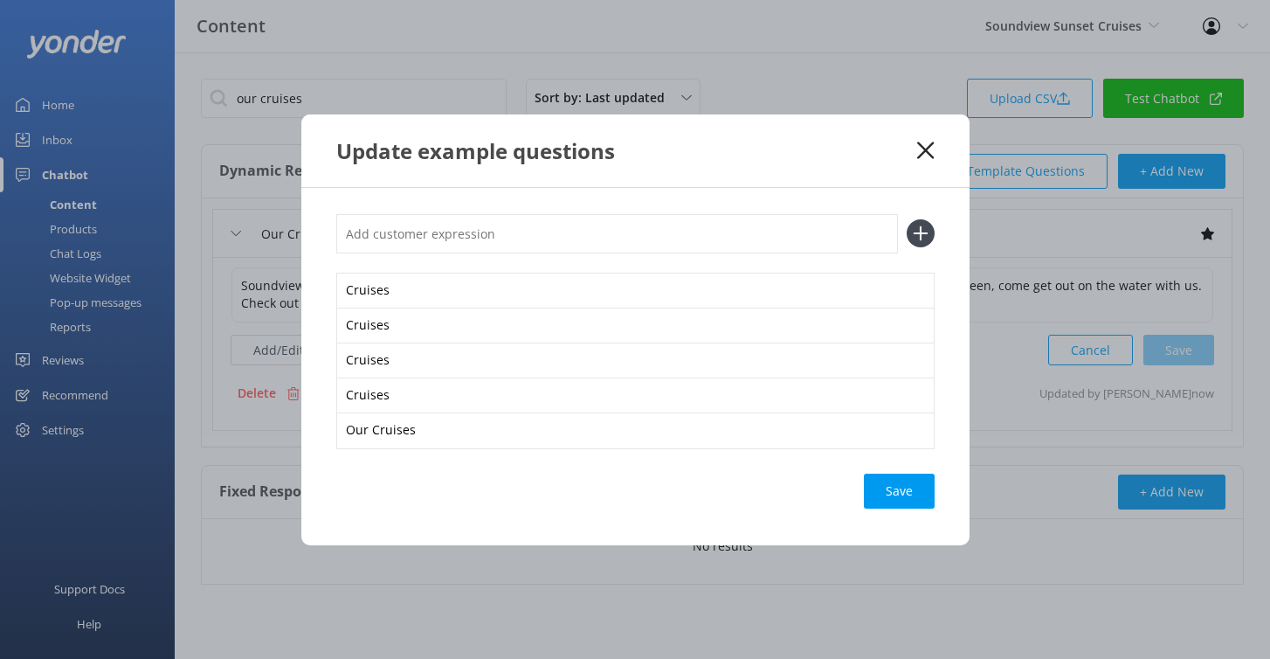
paste input "Our Cruises"
type input "Our Cruises"
click at [907, 219] on button at bounding box center [921, 233] width 28 height 28
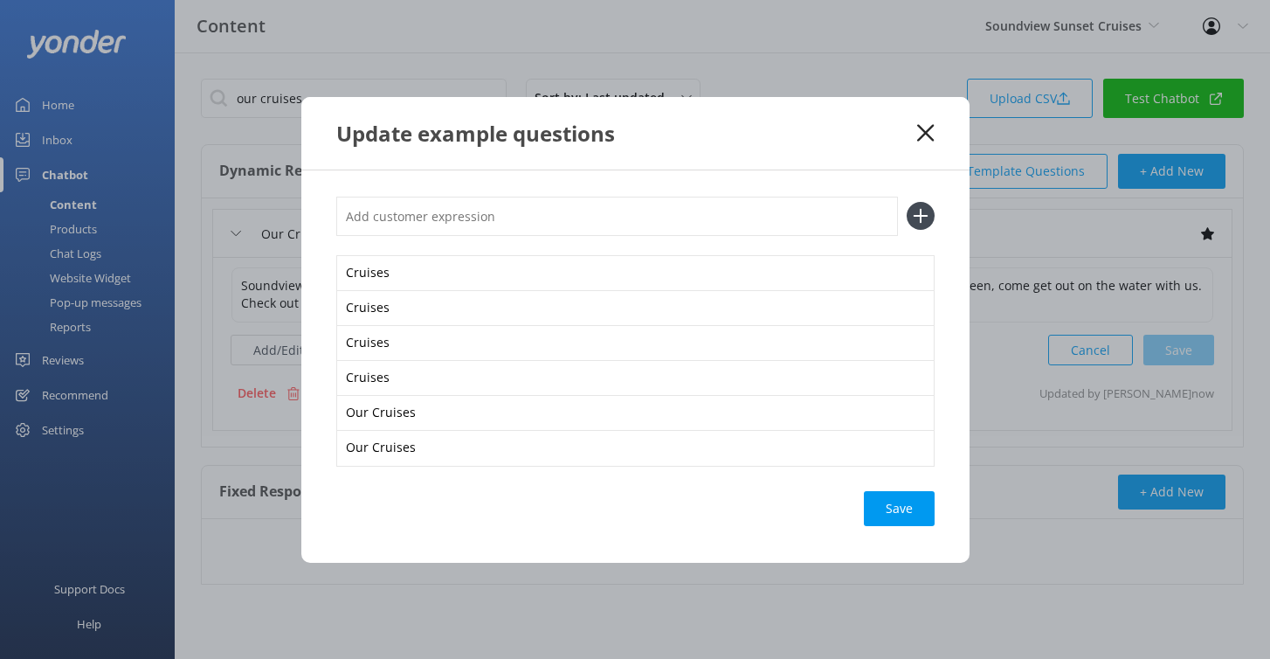
paste input "Our Cruises"
type input "Our Cruises"
click at [907, 202] on button at bounding box center [921, 216] width 28 height 28
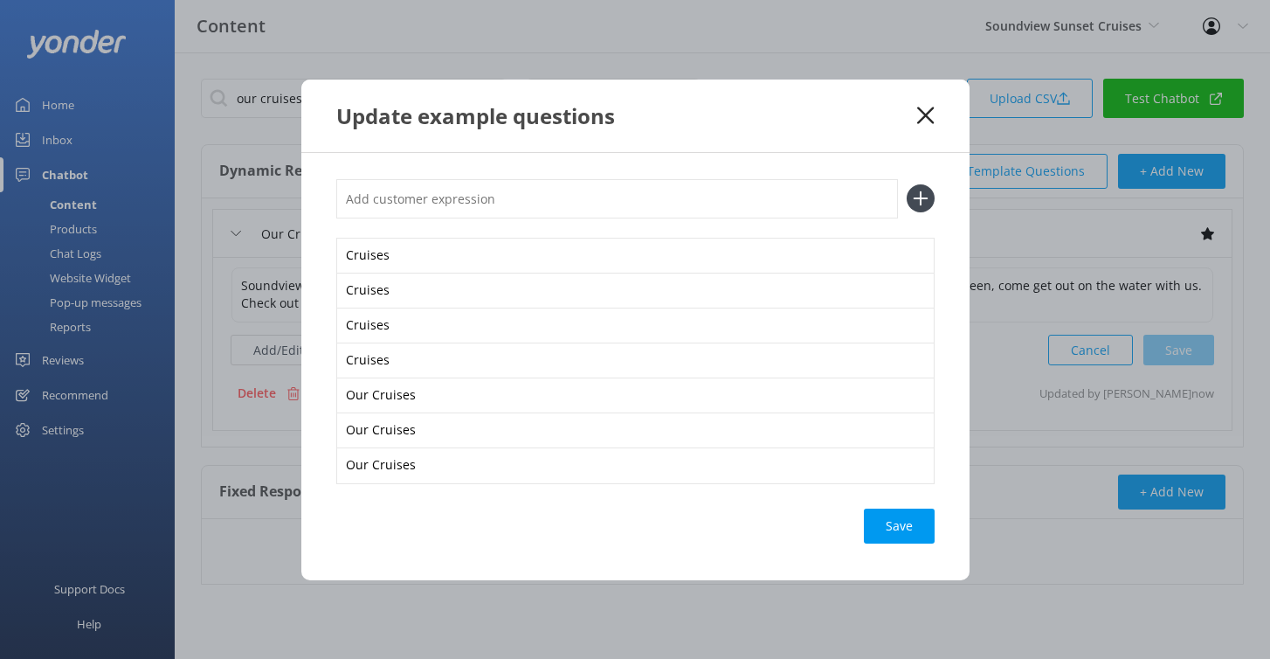
paste input "Our Cruises"
type input "Our Cruises"
click at [907, 184] on button at bounding box center [921, 198] width 28 height 28
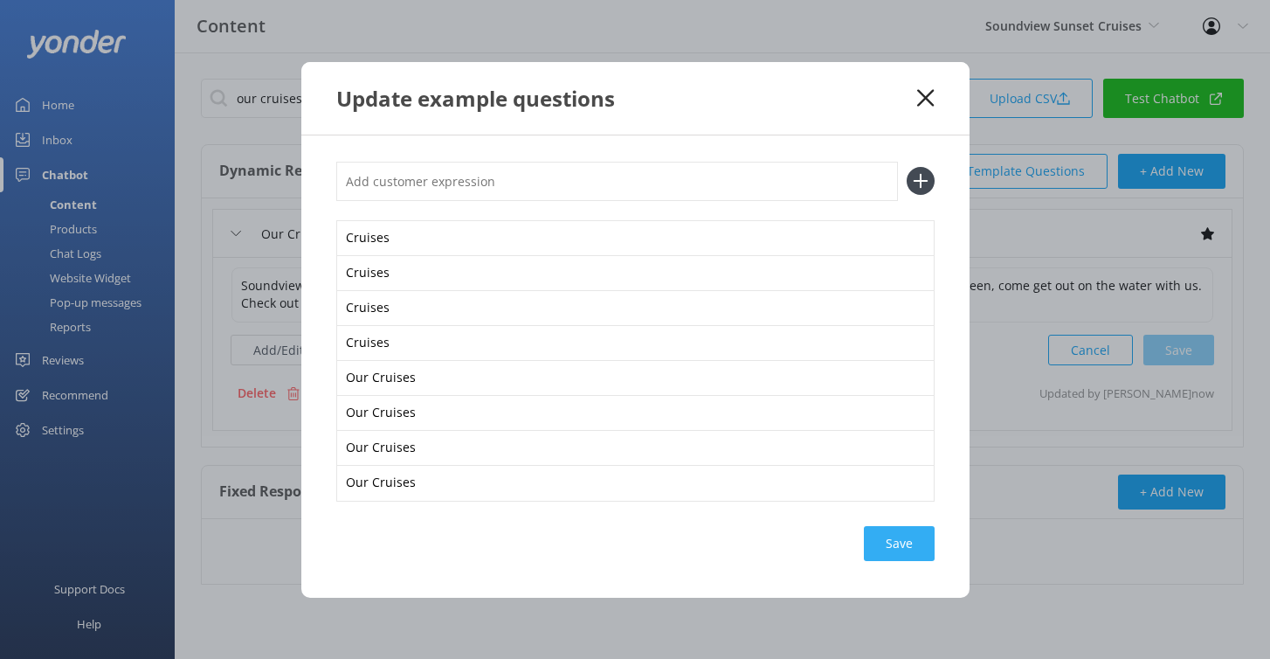
click at [890, 552] on div "Save" at bounding box center [899, 543] width 71 height 35
click at [90, 268] on div "Update example questions Cruises Cruises Cruises Cruises Our Cruises Our Cruise…" at bounding box center [635, 329] width 1270 height 659
click at [939, 96] on div "Update example questions" at bounding box center [635, 98] width 668 height 73
click at [925, 96] on use at bounding box center [925, 97] width 17 height 17
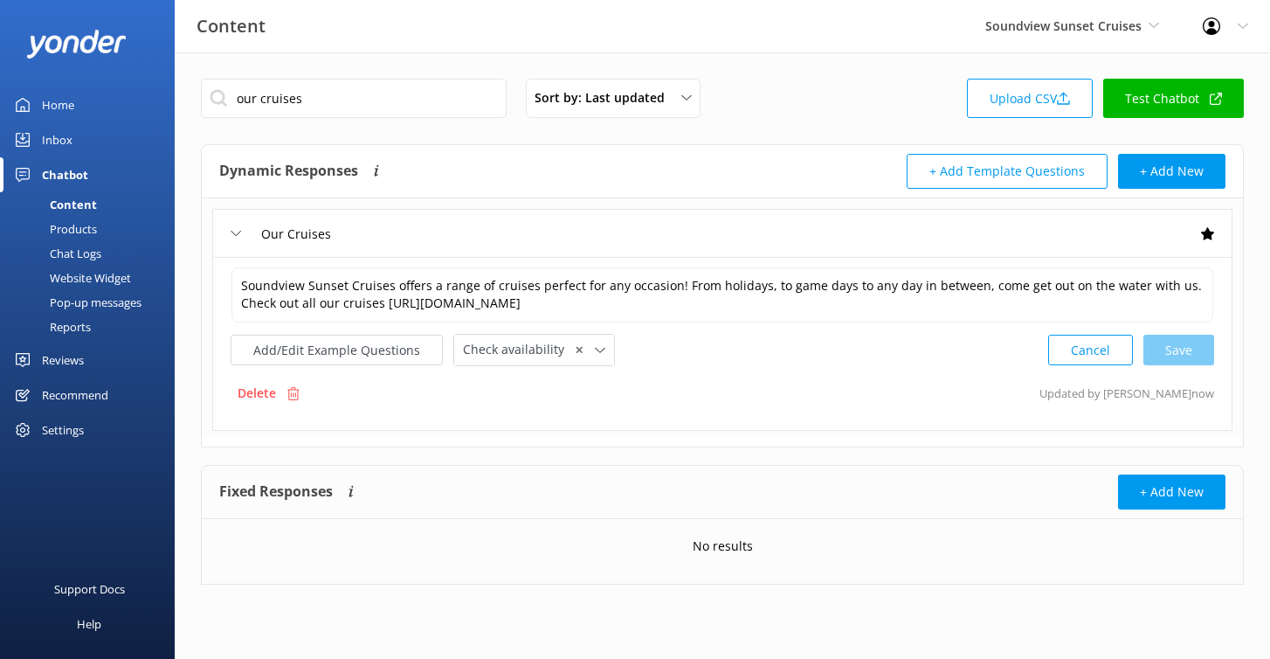
click at [107, 284] on div "Website Widget" at bounding box center [70, 278] width 121 height 24
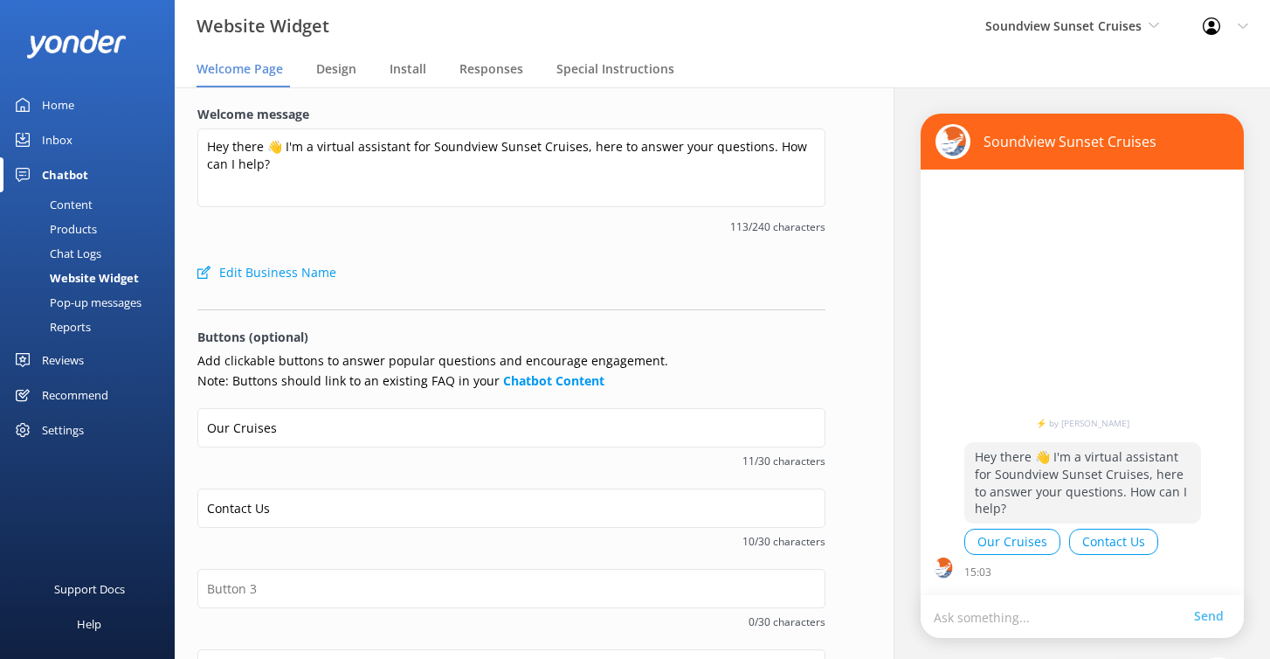
scroll to position [309, 0]
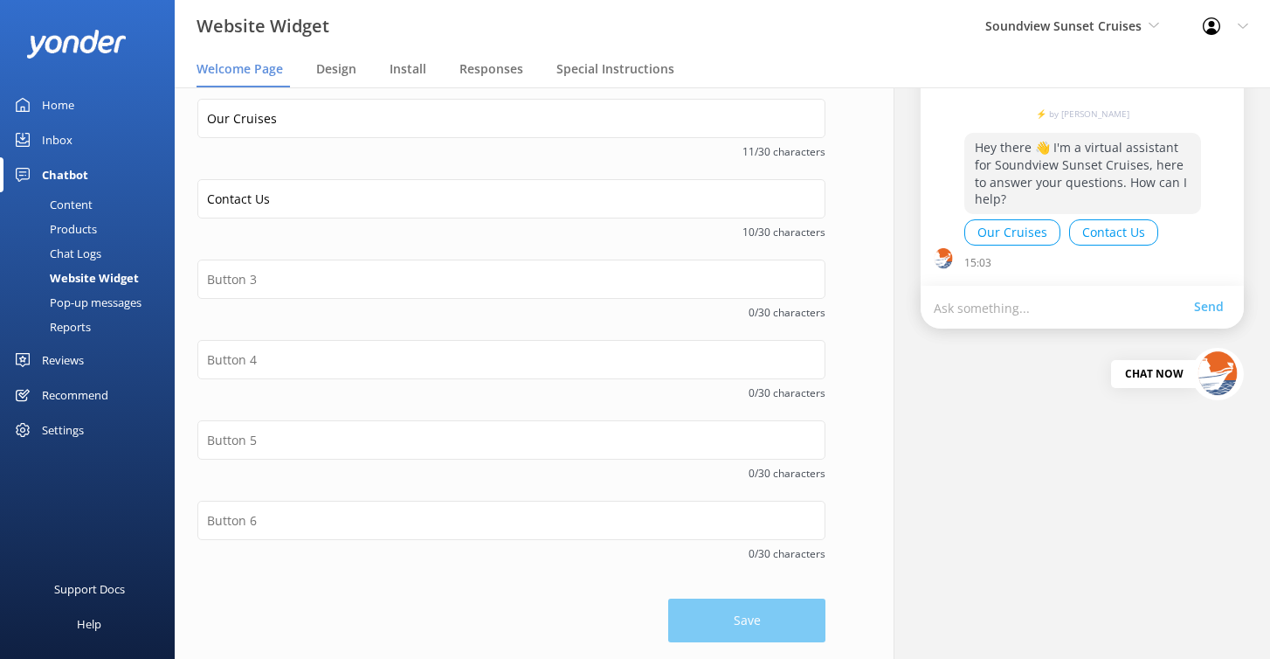
click at [754, 632] on div "Save" at bounding box center [511, 611] width 628 height 61
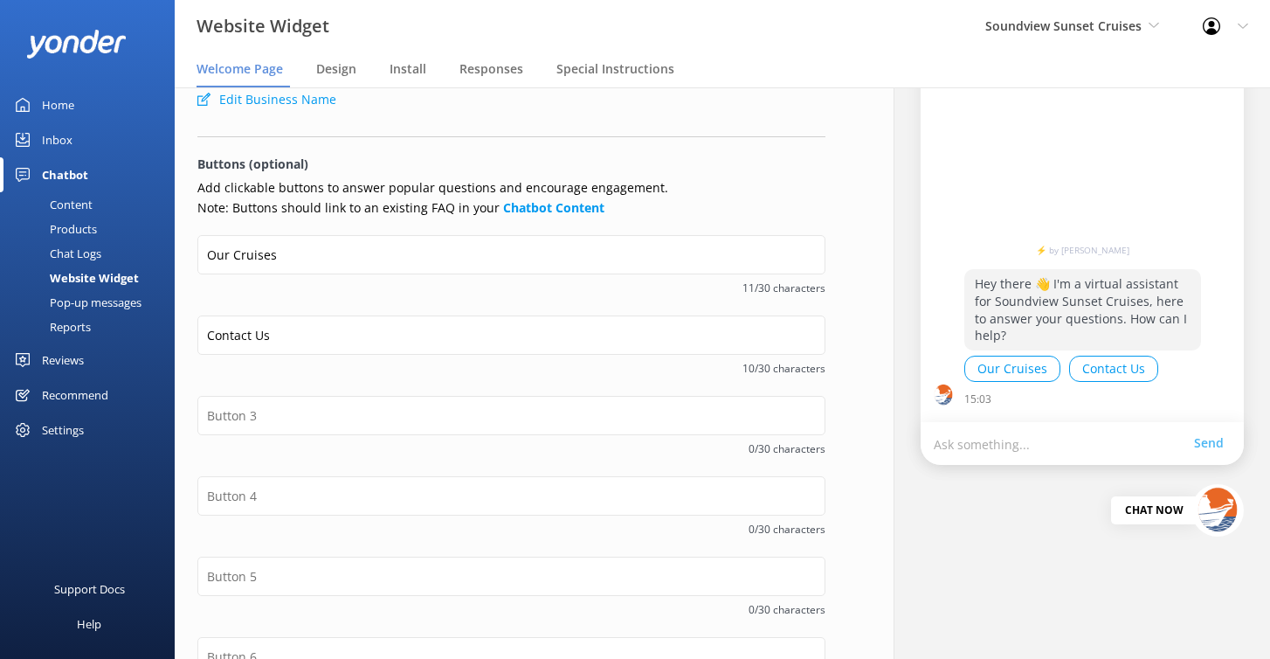
scroll to position [0, 0]
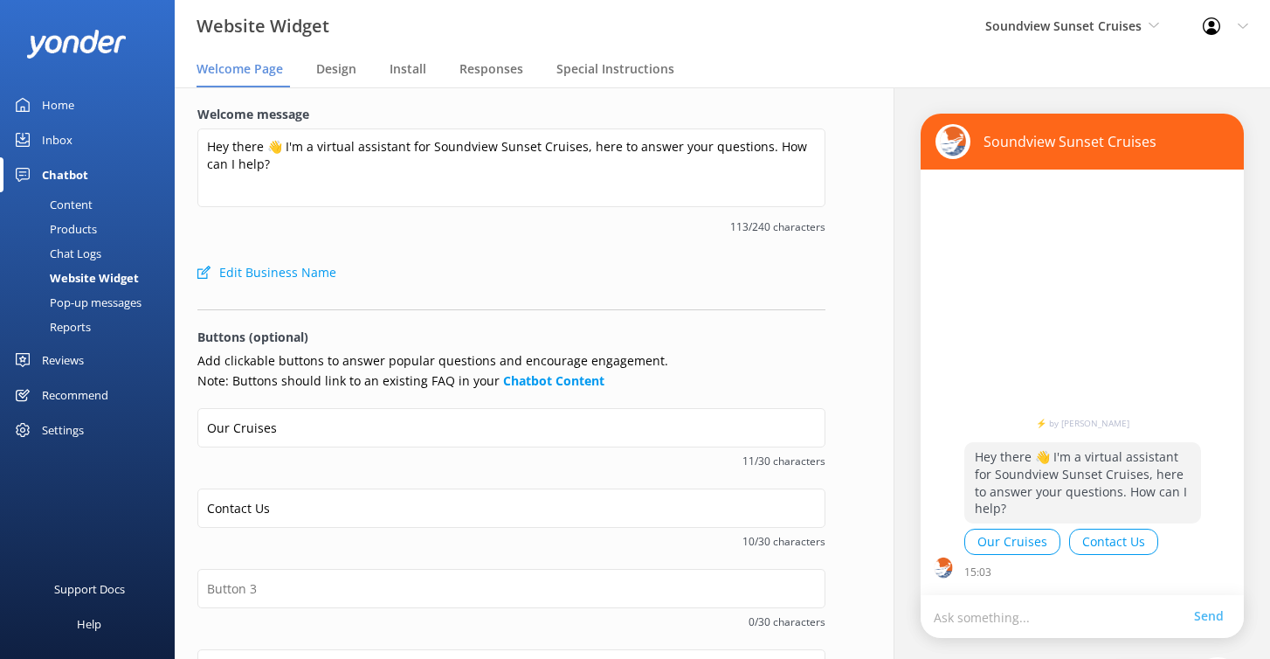
click at [87, 204] on div "Content" at bounding box center [51, 204] width 82 height 24
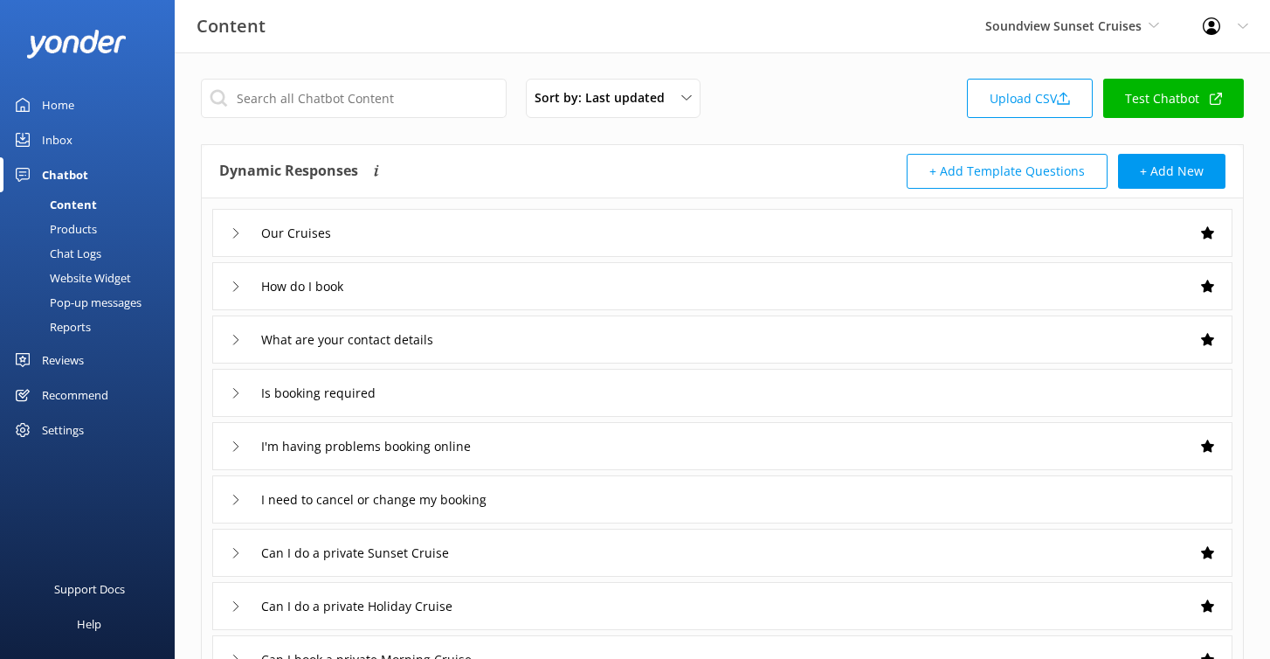
click at [1157, 104] on link "Test Chatbot" at bounding box center [1174, 98] width 141 height 39
click at [56, 101] on div "Home" at bounding box center [58, 104] width 32 height 35
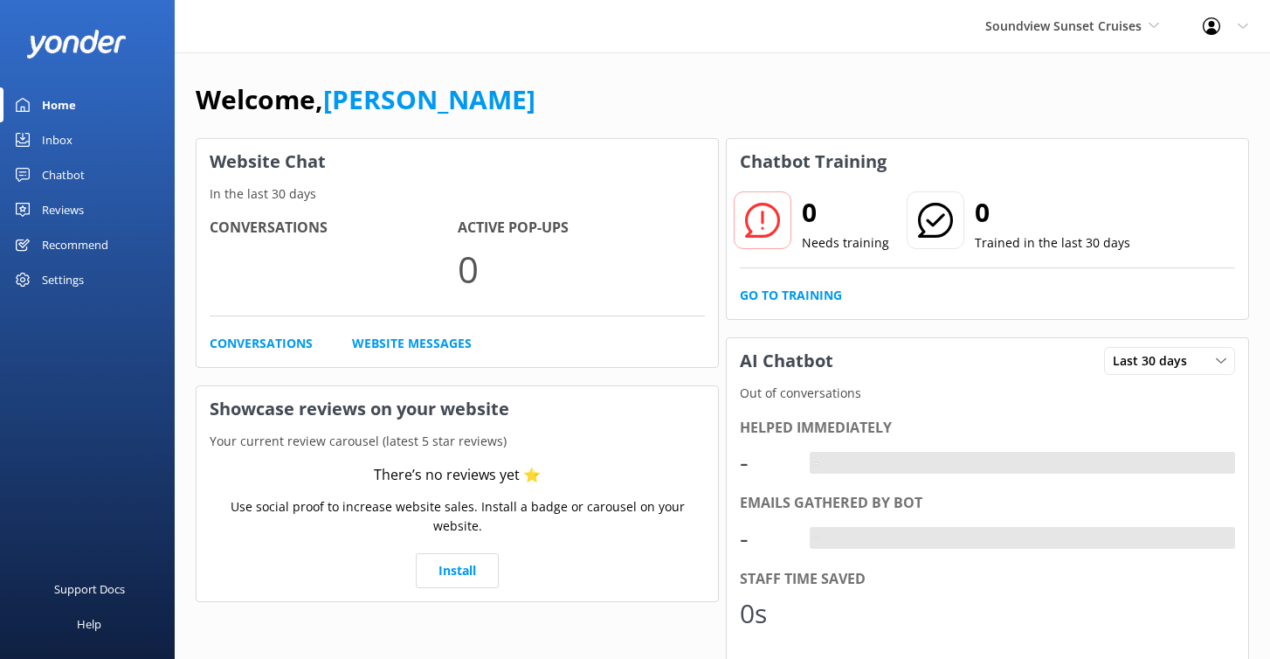
click at [665, 65] on div "Welcome, [PERSON_NAME] Website Chat In the last 30 days Conversations Active Po…" at bounding box center [723, 504] width 1096 height 904
